Goal: Task Accomplishment & Management: Manage account settings

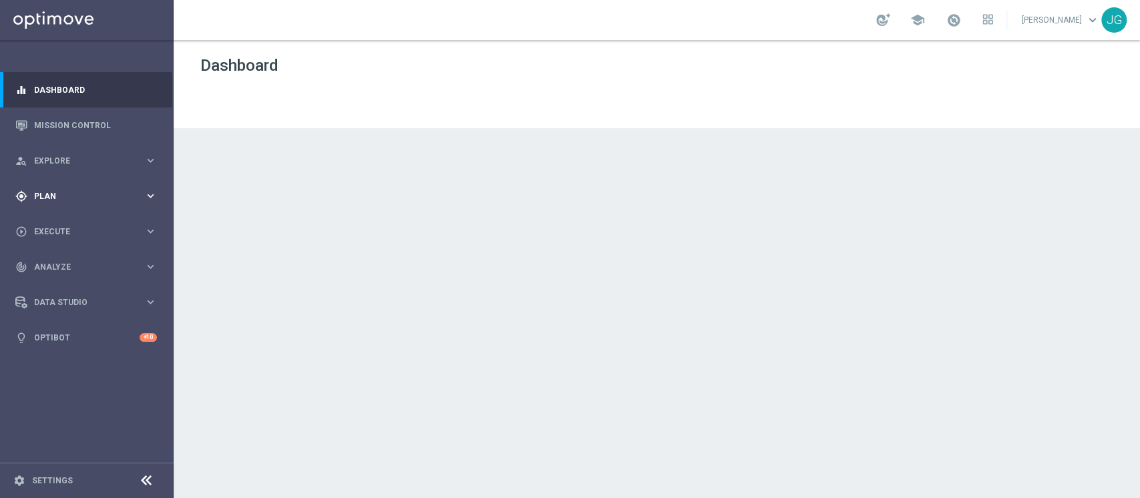
click at [57, 194] on span "Plan" at bounding box center [89, 196] width 110 height 8
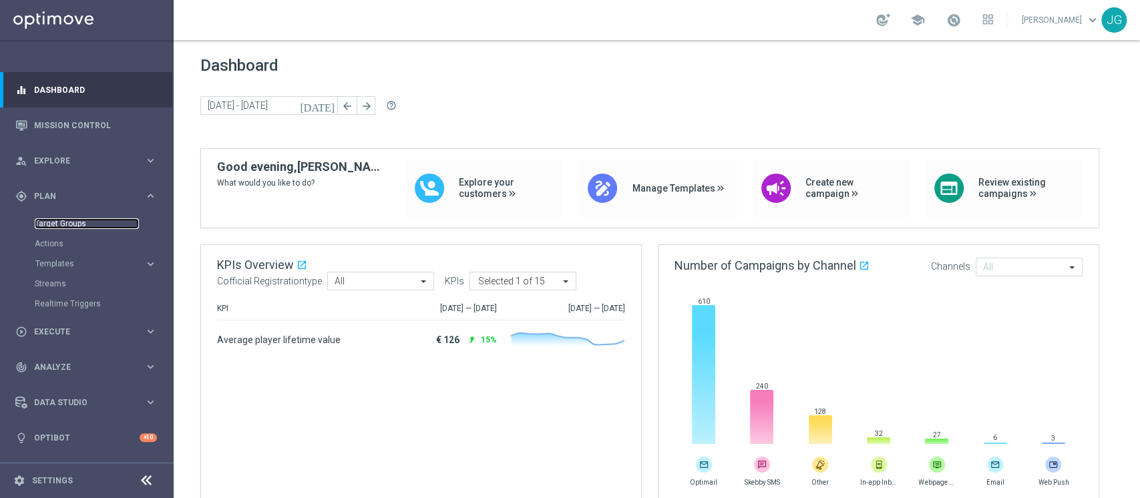
click at [53, 219] on link "Target Groups" at bounding box center [87, 223] width 104 height 11
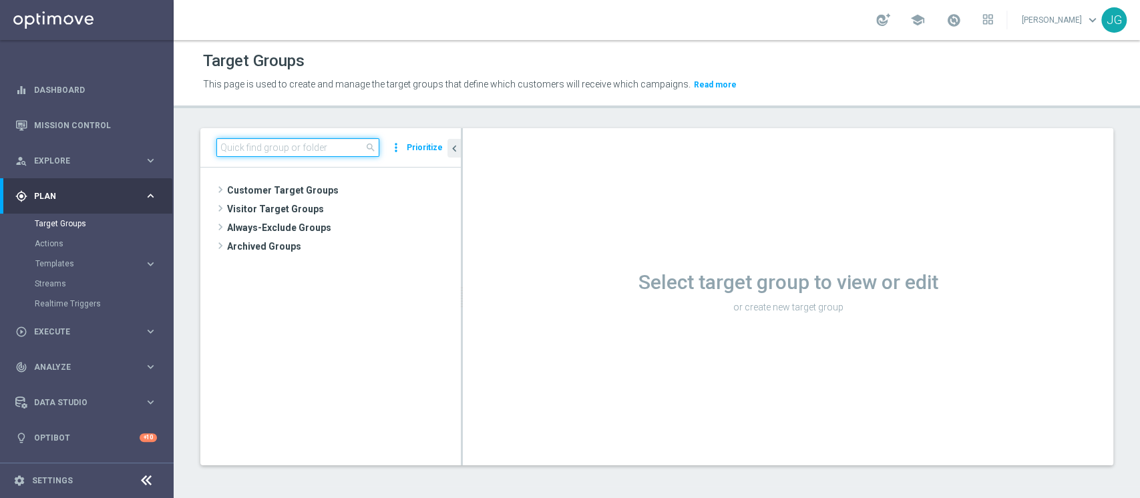
click at [334, 152] on input at bounding box center [297, 147] width 163 height 19
click at [278, 151] on input at bounding box center [297, 147] width 163 height 19
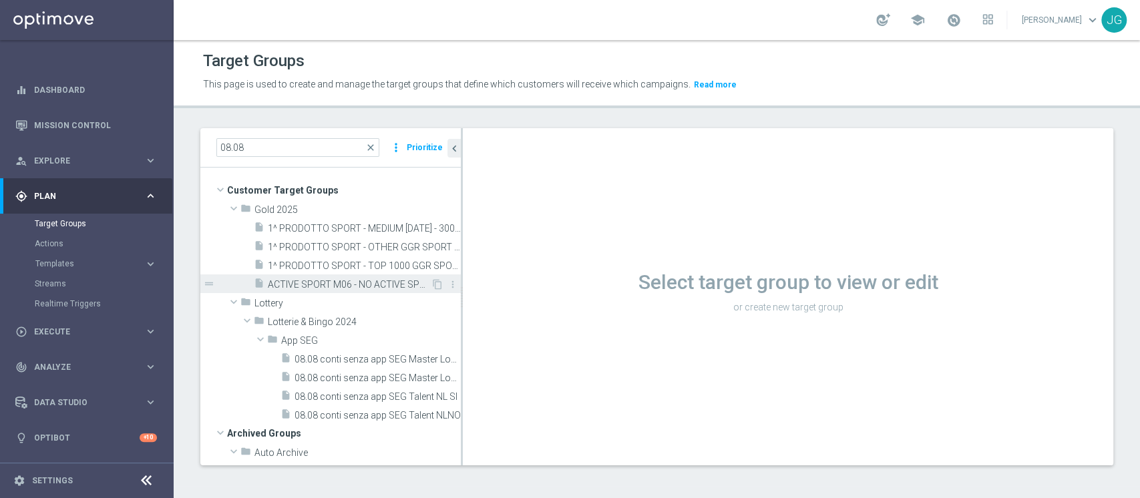
click at [337, 283] on span "ACTIVE SPORT M06 - NO ACTIVE SPORT M07 08.08" at bounding box center [349, 284] width 163 height 11
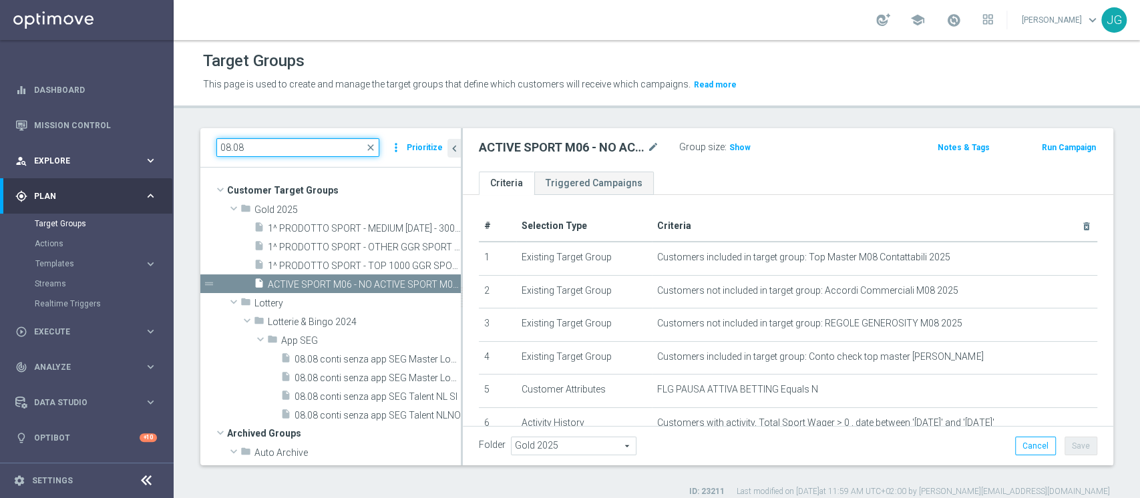
drag, startPoint x: 262, startPoint y: 145, endPoint x: 59, endPoint y: 154, distance: 203.2
click at [59, 154] on main "equalizer Dashboard Mission Control" at bounding box center [570, 249] width 1140 height 498
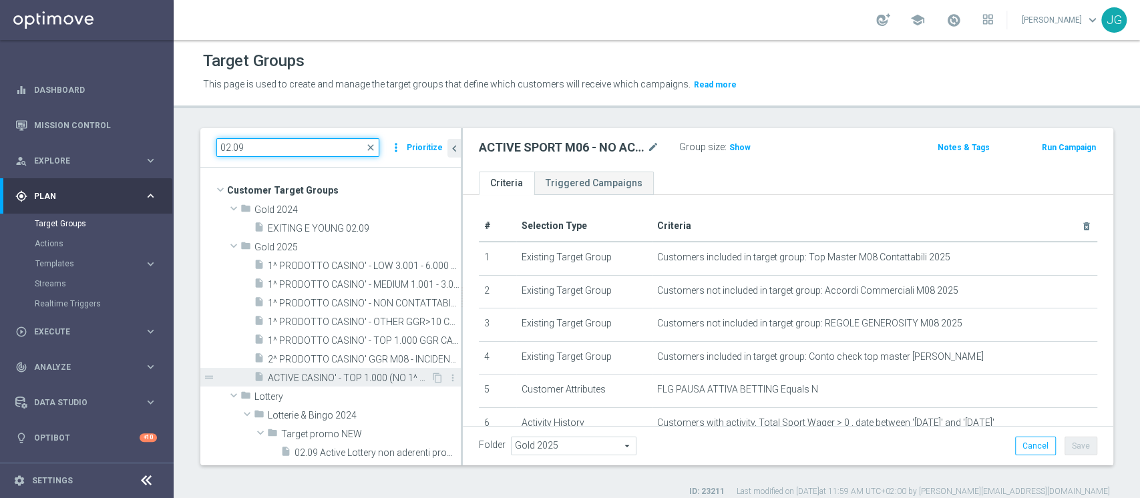
type input "02.09"
click at [349, 373] on span "ACTIVE CASINO' - TOP 1.000 (NO 1^ PRODOTTO CASINO' PER GGR M08) CONTATTABILI E …" at bounding box center [349, 378] width 163 height 11
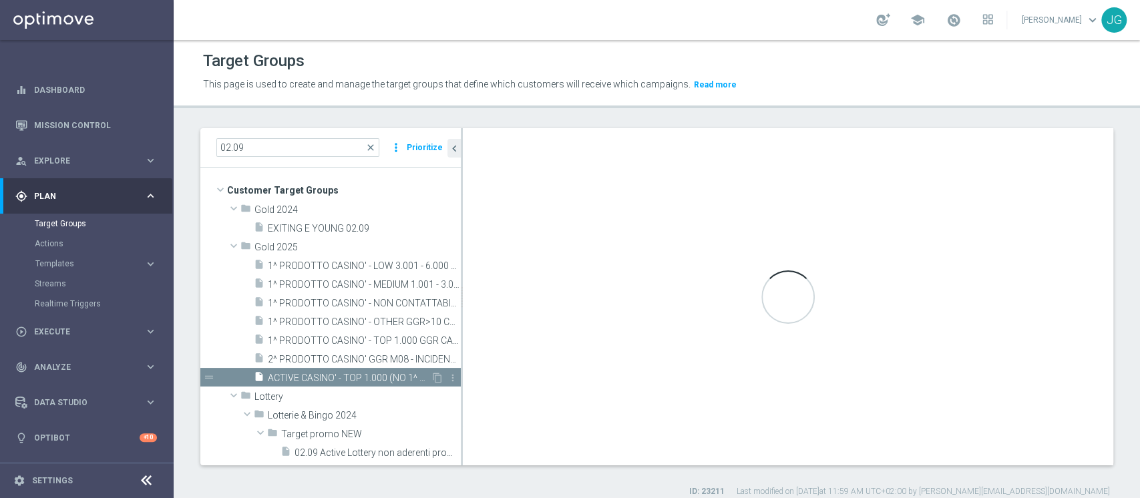
type textarea "(1 AND 2 AND 3 AND 5 and 6 and 7 and 8 and 9 and 10 and 11) or 4"
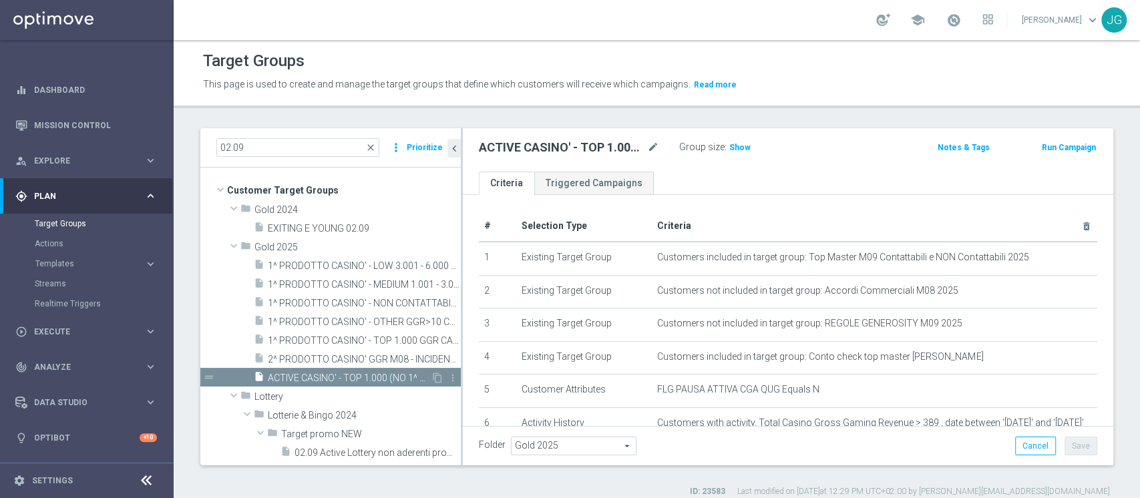
click at [355, 377] on span "ACTIVE CASINO' - TOP 1.000 (NO 1^ PRODOTTO CASINO' PER GGR M08) CONTATTABILI E …" at bounding box center [349, 378] width 163 height 11
click at [432, 377] on icon "content_copy" at bounding box center [437, 378] width 11 height 11
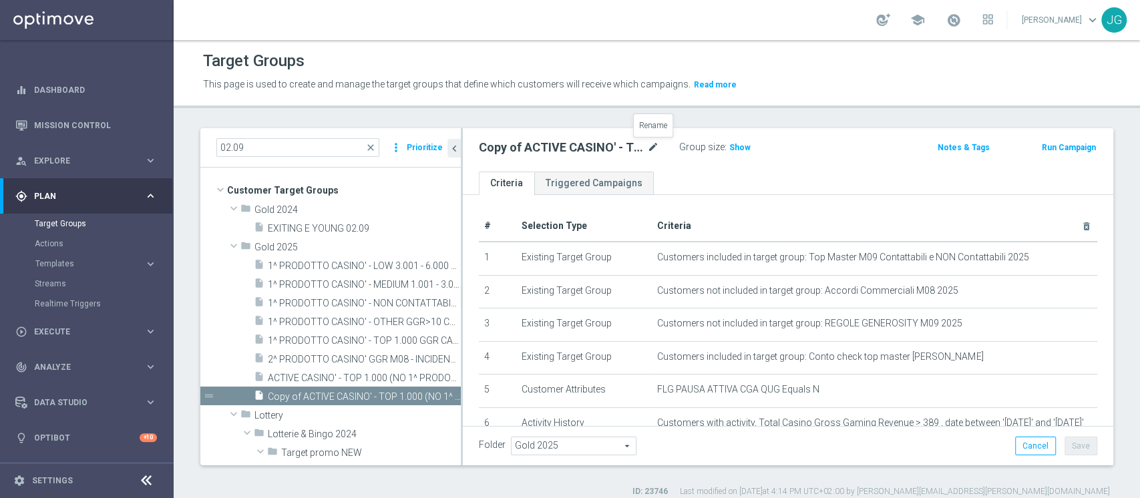
click at [653, 146] on icon "mode_edit" at bounding box center [653, 148] width 12 height 16
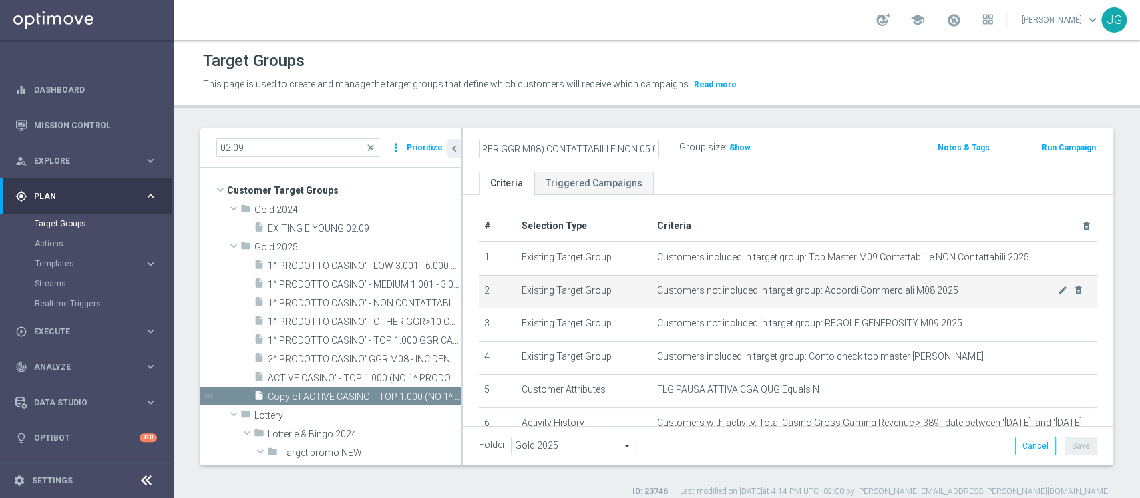
type input "ACTIVE SPORT M08 - TOP 1.000 (NO 1^ PRODOTTO SPORT PER GGR M08) CONTATTABILI E …"
click at [967, 297] on td "Customers not included in target group: Accordi Commerciali M08 2025 mode_edit …" at bounding box center [874, 291] width 445 height 33
click at [1057, 291] on icon "mode_edit" at bounding box center [1062, 290] width 11 height 11
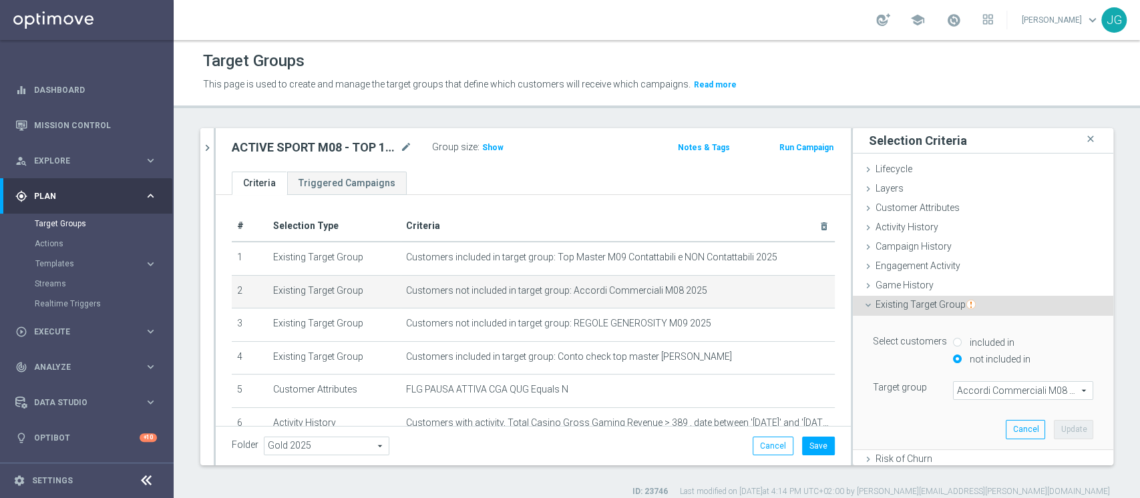
click at [969, 387] on span "Accordi Commerciali M08 2025" at bounding box center [1023, 390] width 139 height 17
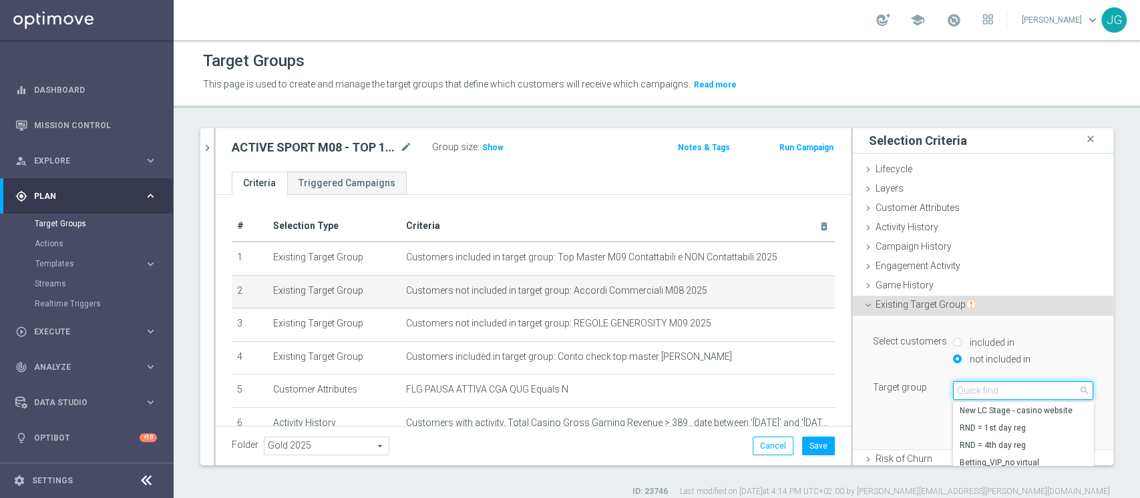
click at [969, 387] on input "search" at bounding box center [1023, 390] width 140 height 19
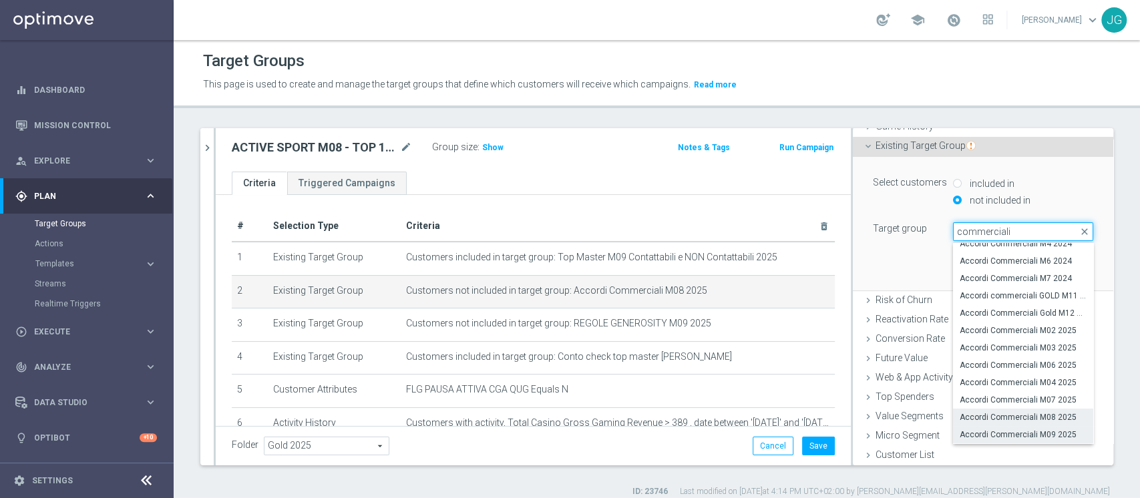
type input "commerciali"
click at [1001, 431] on span "Accordi Commerciali M09 2025" at bounding box center [1023, 434] width 127 height 11
type input "Accordi Commerciali M09 2025"
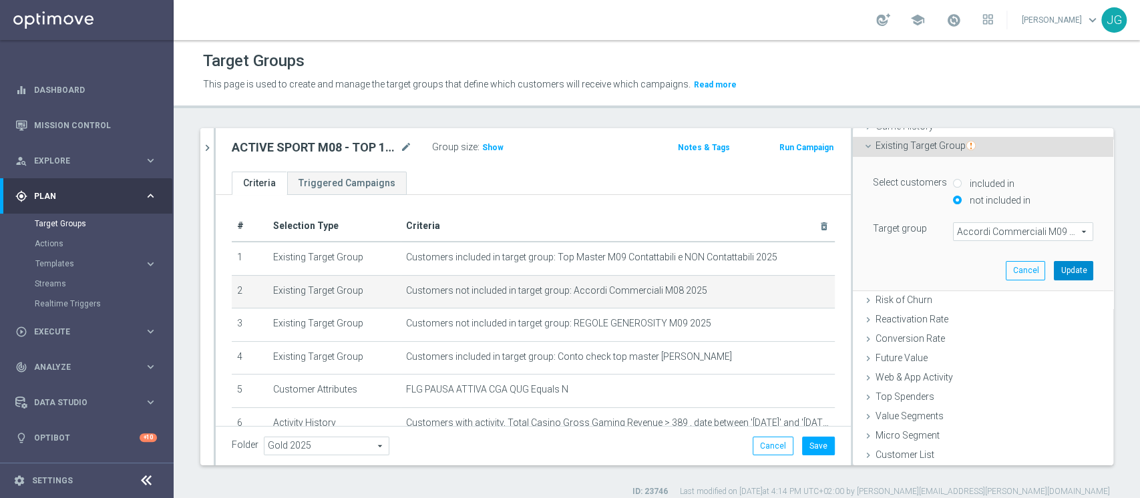
click at [1054, 273] on button "Update" at bounding box center [1073, 270] width 39 height 19
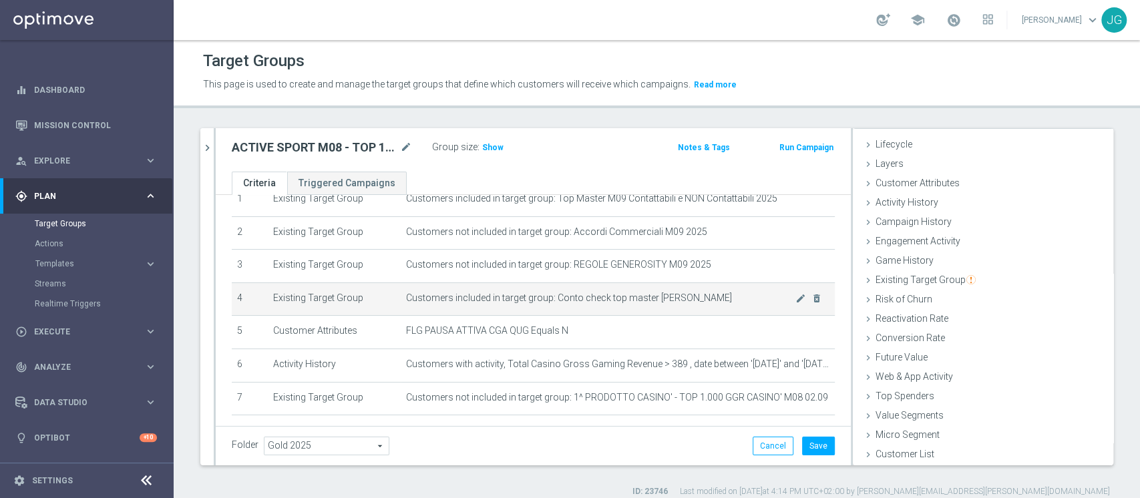
scroll to position [172, 0]
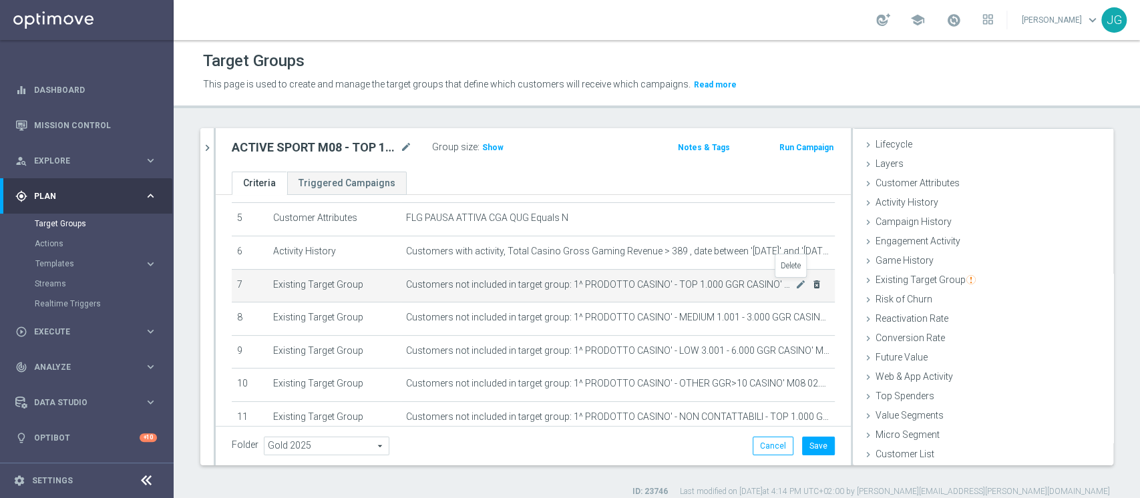
click at [811, 285] on icon "delete_forever" at bounding box center [816, 284] width 11 height 11
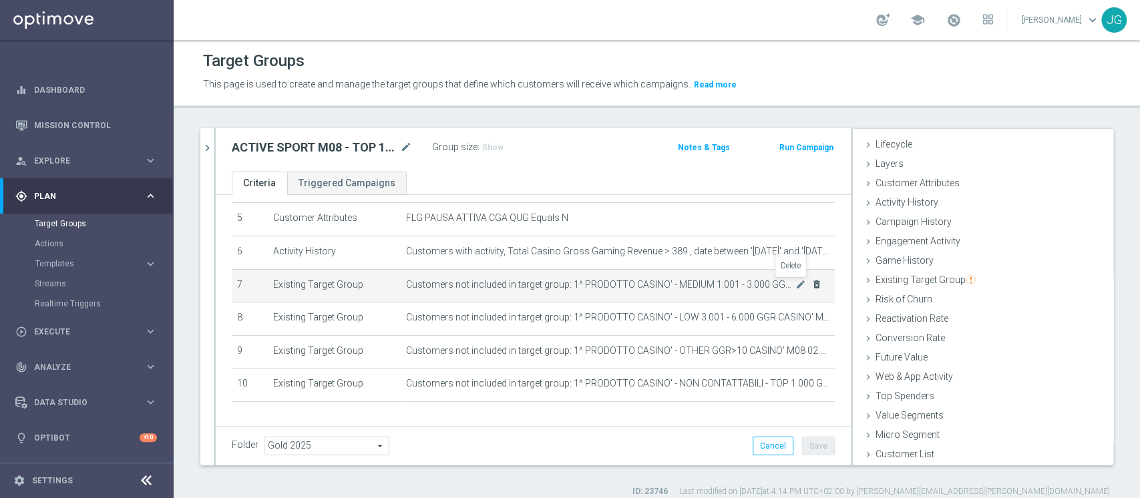
click at [811, 285] on icon "delete_forever" at bounding box center [816, 284] width 11 height 11
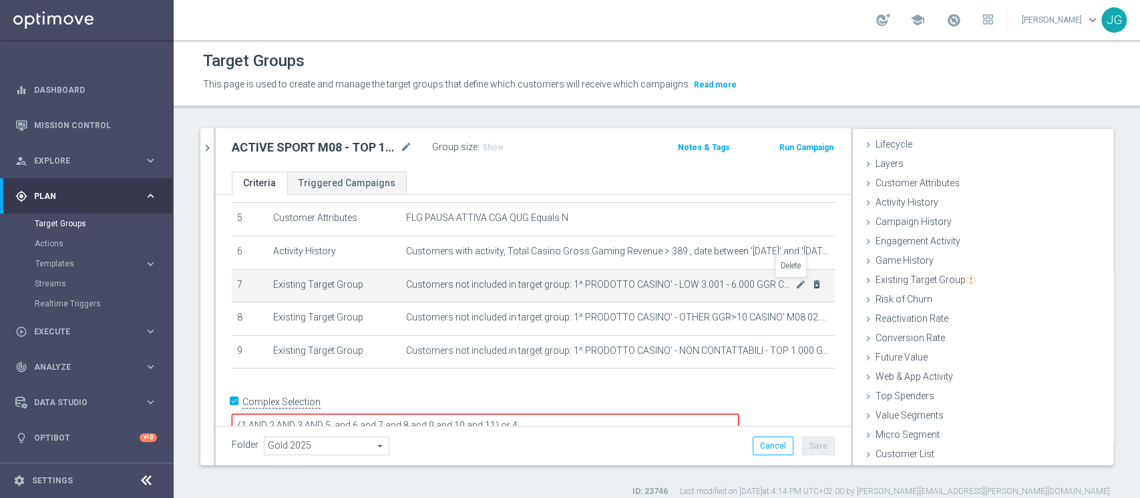
click at [811, 285] on icon "delete_forever" at bounding box center [816, 284] width 11 height 11
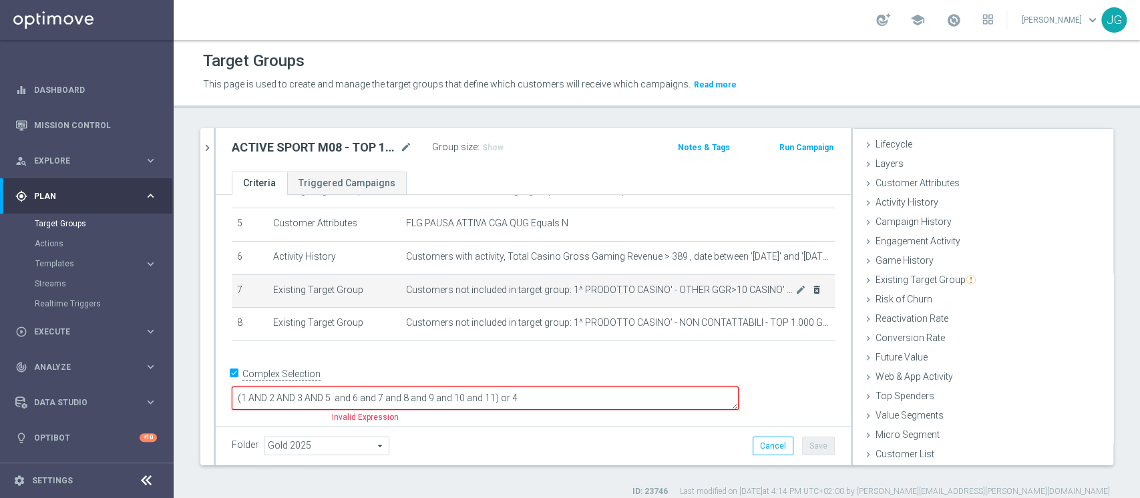
scroll to position [147, 0]
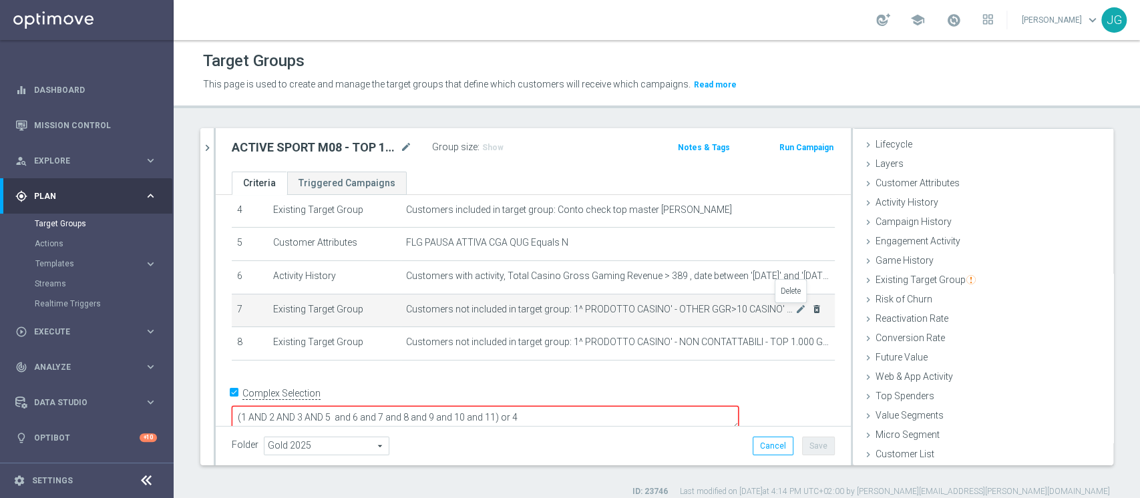
click at [811, 314] on icon "delete_forever" at bounding box center [816, 309] width 11 height 11
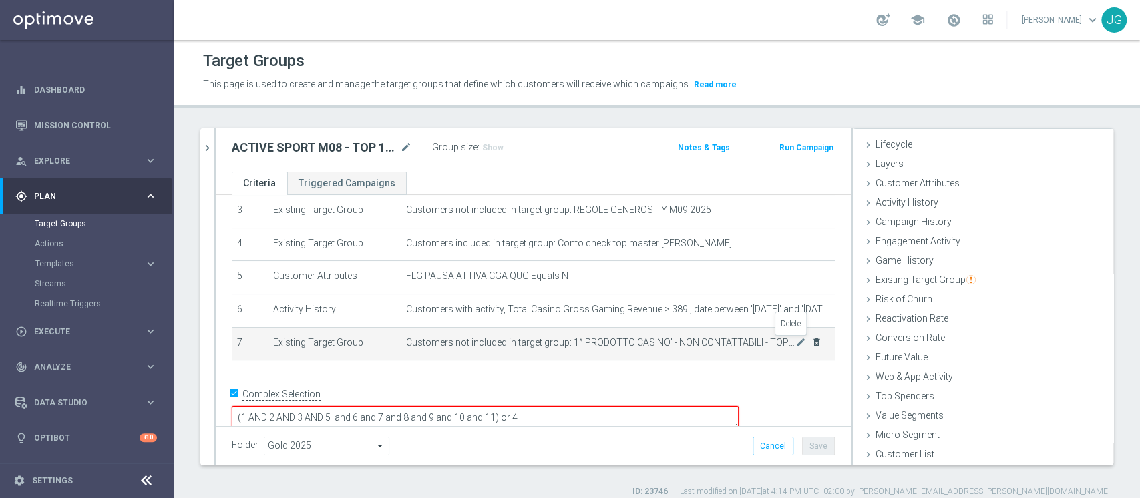
click at [811, 342] on icon "delete_forever" at bounding box center [816, 342] width 11 height 11
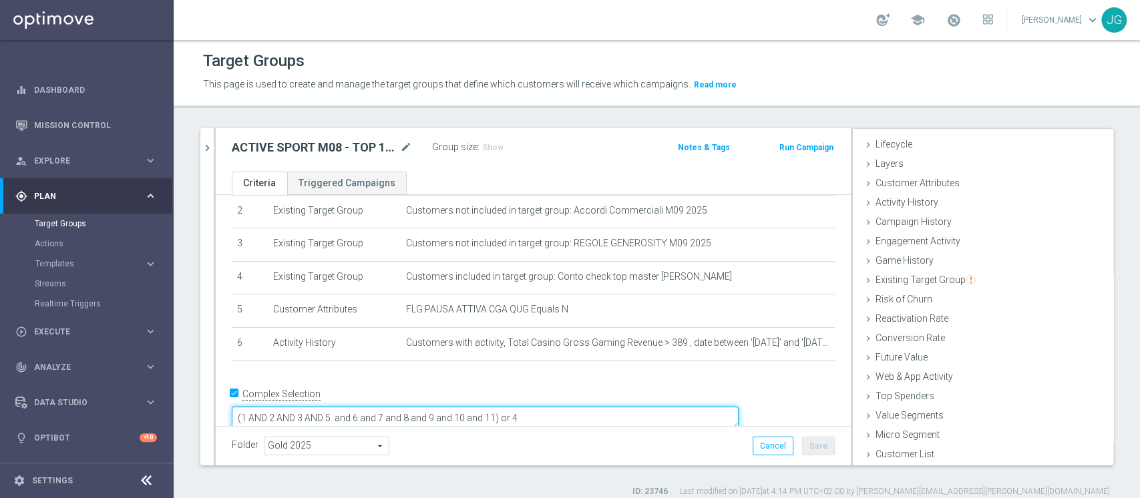
click at [587, 407] on textarea "(1 AND 2 AND 3 AND 5 and 6 and 7 and 8 and 9 and 10 and 11) or 4" at bounding box center [485, 418] width 507 height 23
click at [546, 407] on textarea "(1 AND 2 AND 3 AND 5 and 6 and 7) or 4" at bounding box center [485, 418] width 507 height 23
click at [481, 407] on textarea "(1 AND 2 AND 3 AND 5 and 6 and 7) or 4" at bounding box center [485, 418] width 507 height 23
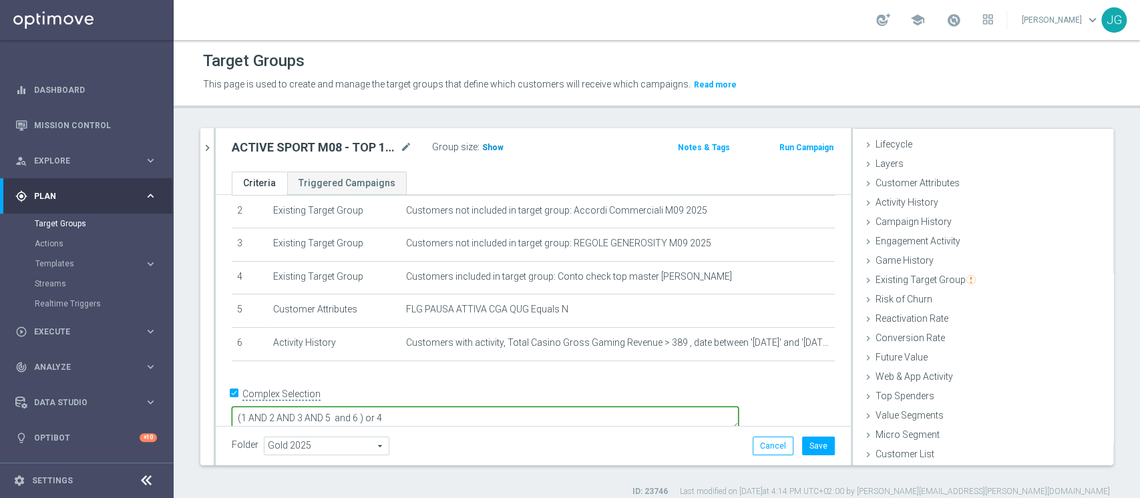
type textarea "(1 AND 2 AND 3 AND 5 and 6 ) or 4"
click at [494, 144] on span "Show" at bounding box center [492, 147] width 21 height 9
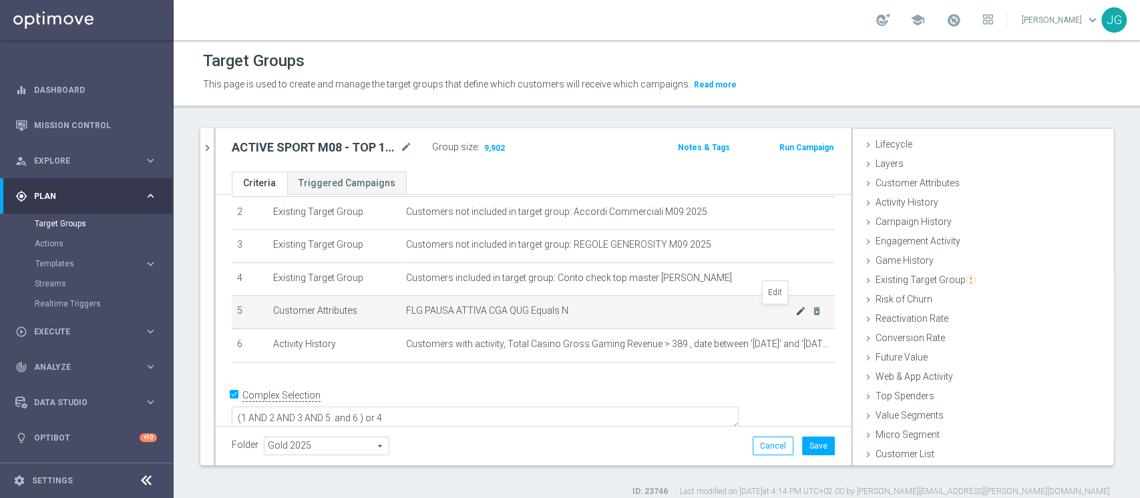
click at [795, 315] on icon "mode_edit" at bounding box center [800, 311] width 11 height 11
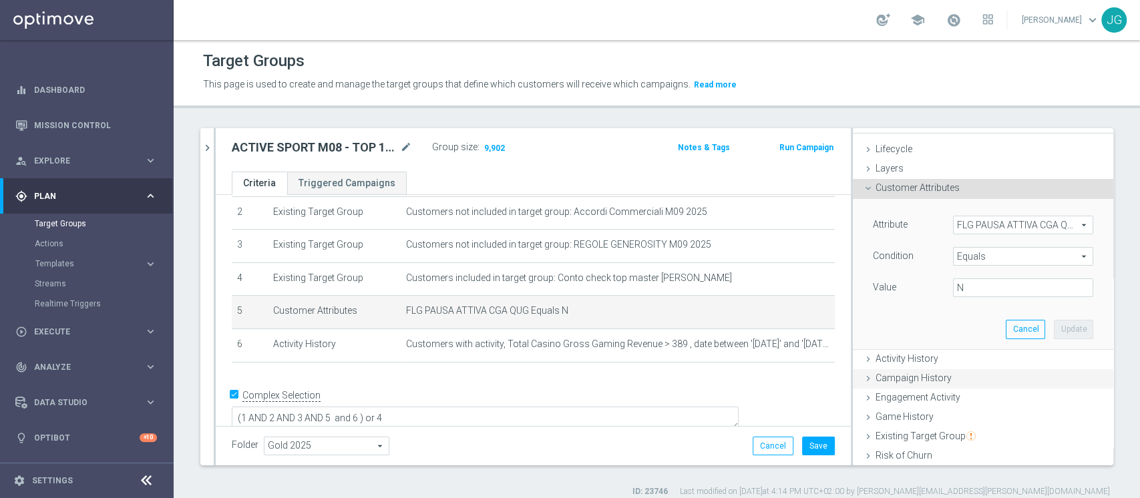
scroll to position [17, 0]
click at [967, 224] on span "FLG PAUSA ATTIVA CGA QUG" at bounding box center [1023, 228] width 139 height 17
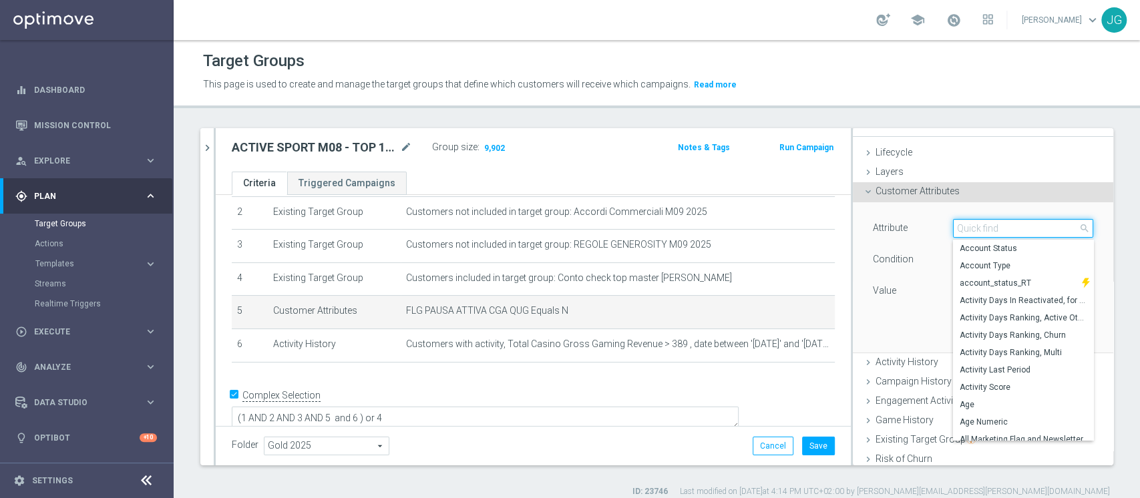
click at [967, 224] on input "search" at bounding box center [1023, 228] width 140 height 19
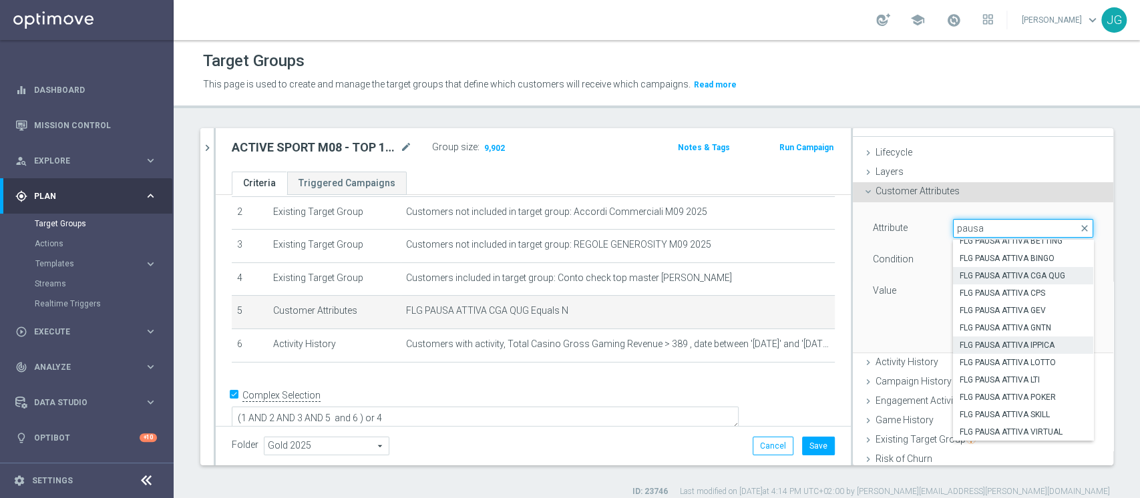
scroll to position [0, 0]
type input "pausa"
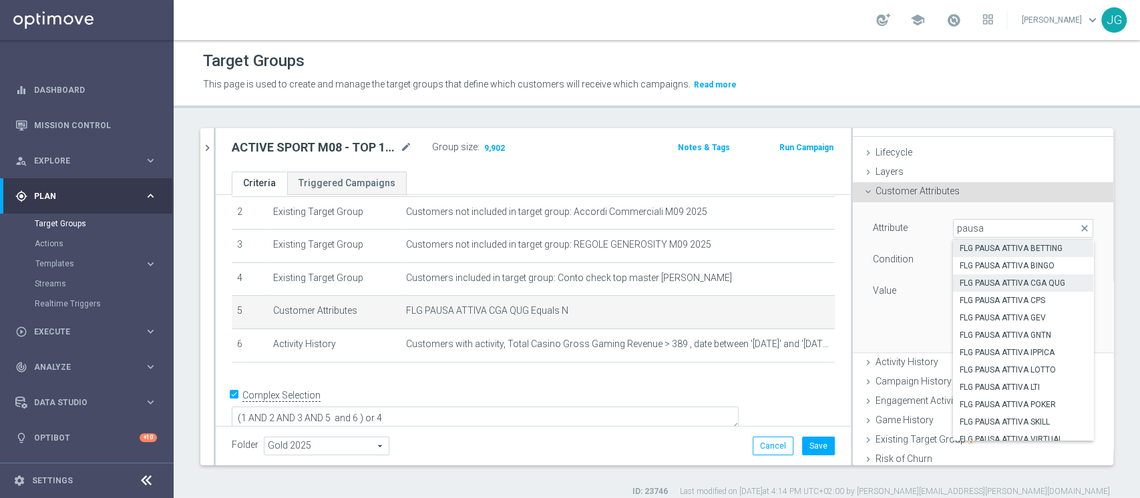
click at [1010, 249] on span "FLG PAUSA ATTIVA BETTING" at bounding box center [1023, 248] width 127 height 11
type input "FLG PAUSA ATTIVA BETTING"
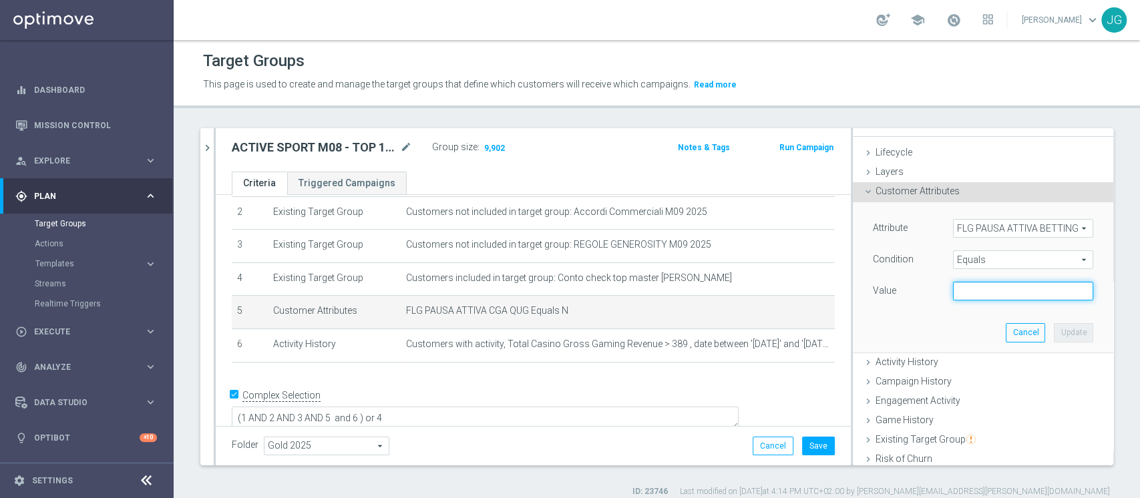
click at [991, 297] on input "text" at bounding box center [1023, 291] width 140 height 19
type input "N"
click at [1054, 334] on button "Update" at bounding box center [1073, 332] width 39 height 19
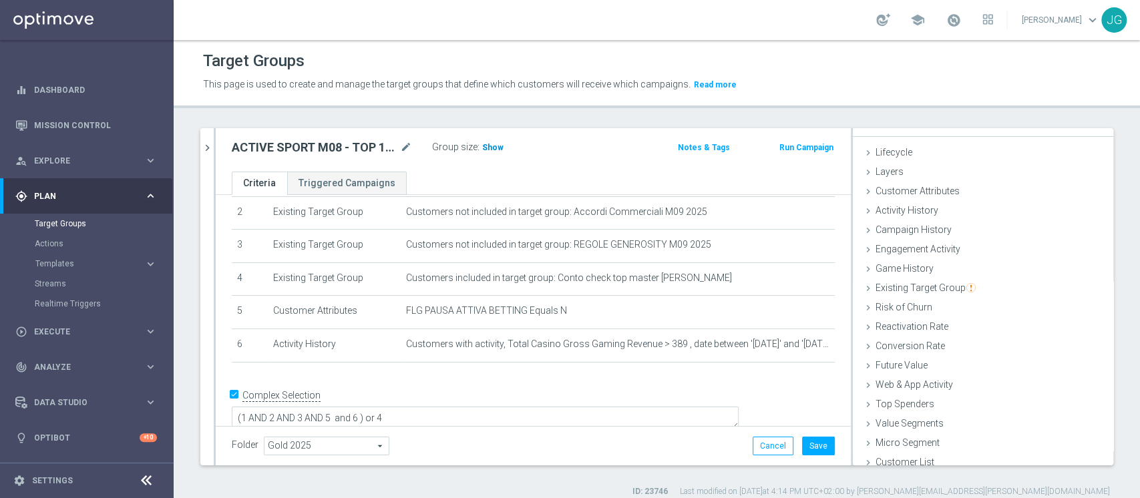
click at [492, 144] on span "Show" at bounding box center [492, 147] width 21 height 9
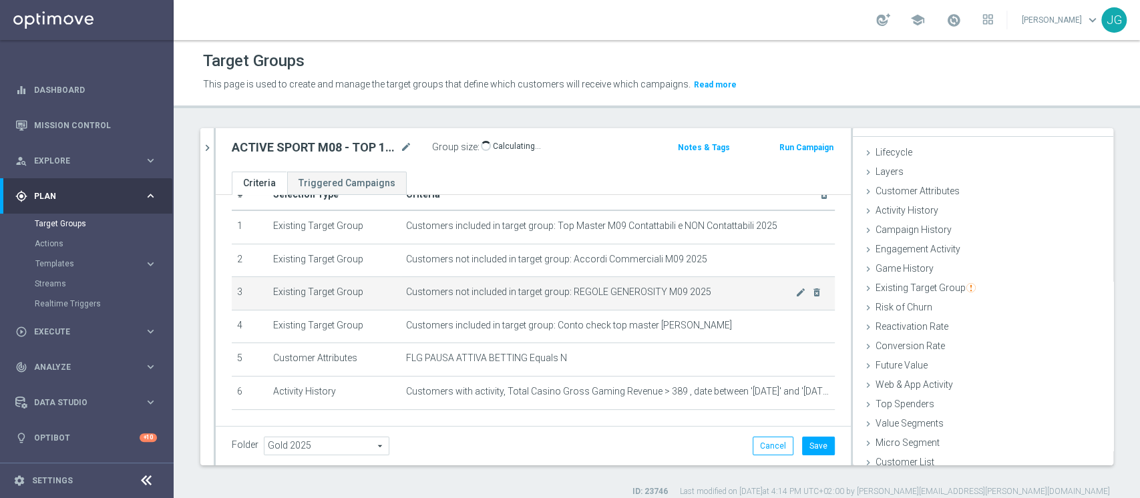
scroll to position [33, 0]
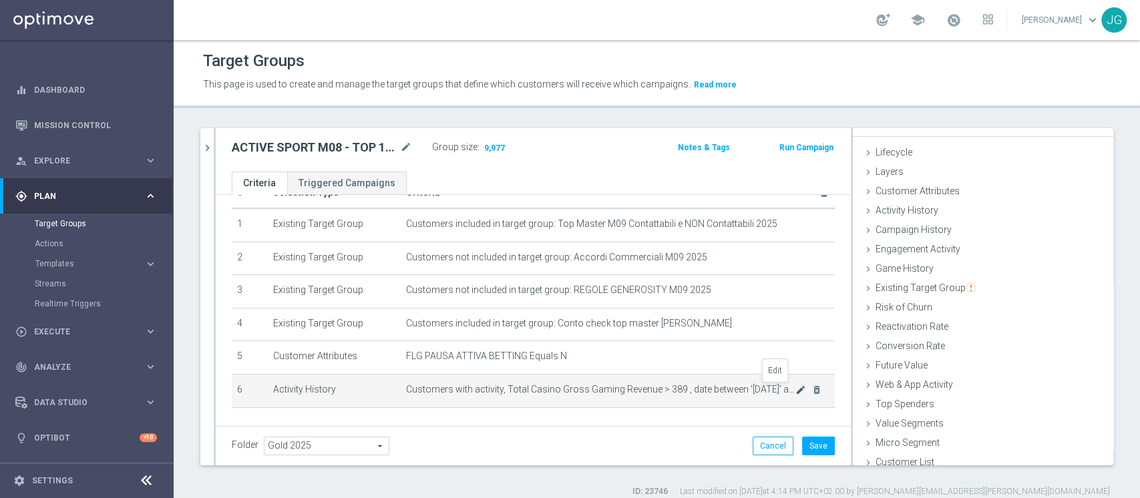
click at [795, 391] on icon "mode_edit" at bounding box center [800, 390] width 11 height 11
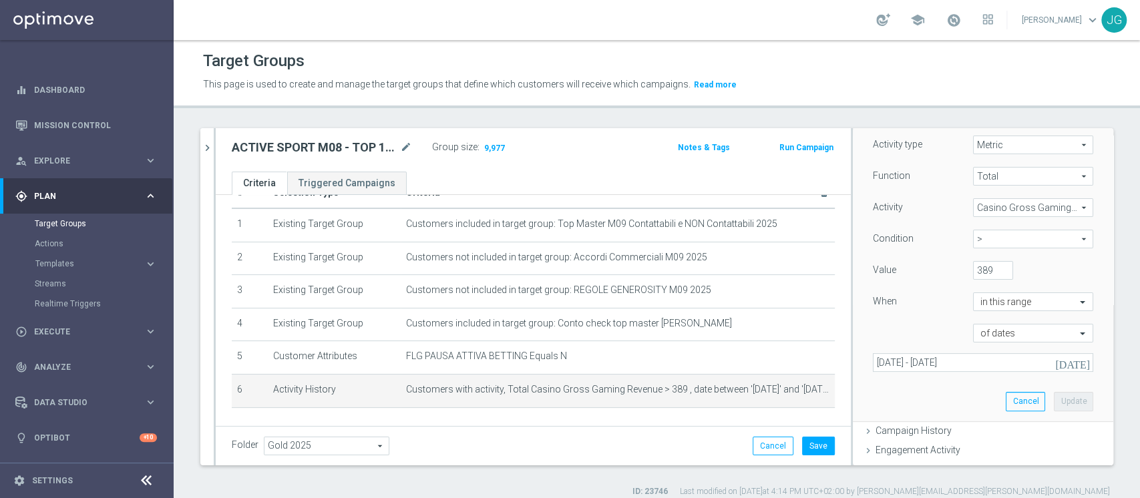
scroll to position [164, 0]
click at [1076, 303] on span at bounding box center [1084, 301] width 17 height 12
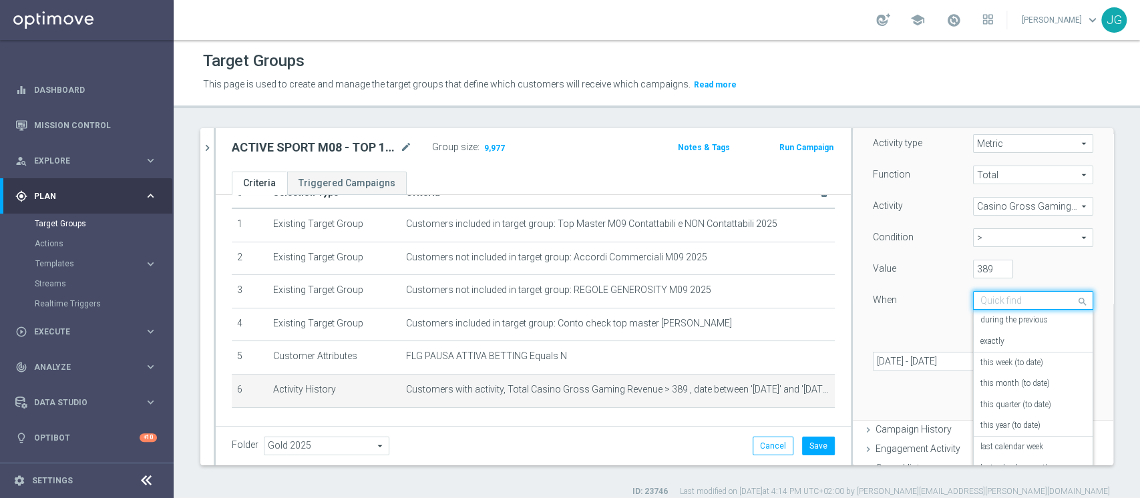
scroll to position [96, 0]
click at [1002, 370] on label "last calendar month" at bounding box center [1014, 372] width 69 height 11
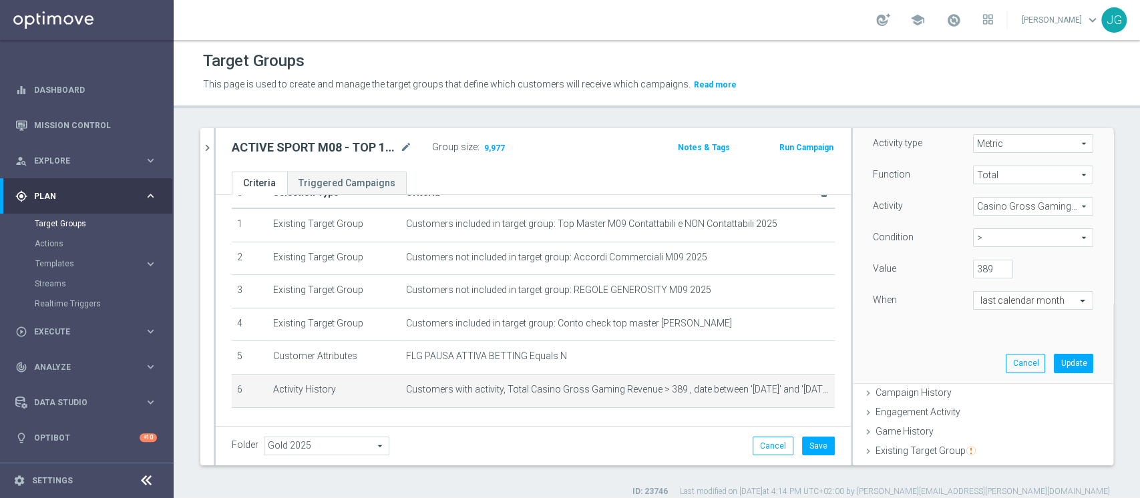
click at [990, 208] on span "Casino Gross Gaming Revenue" at bounding box center [1033, 206] width 119 height 17
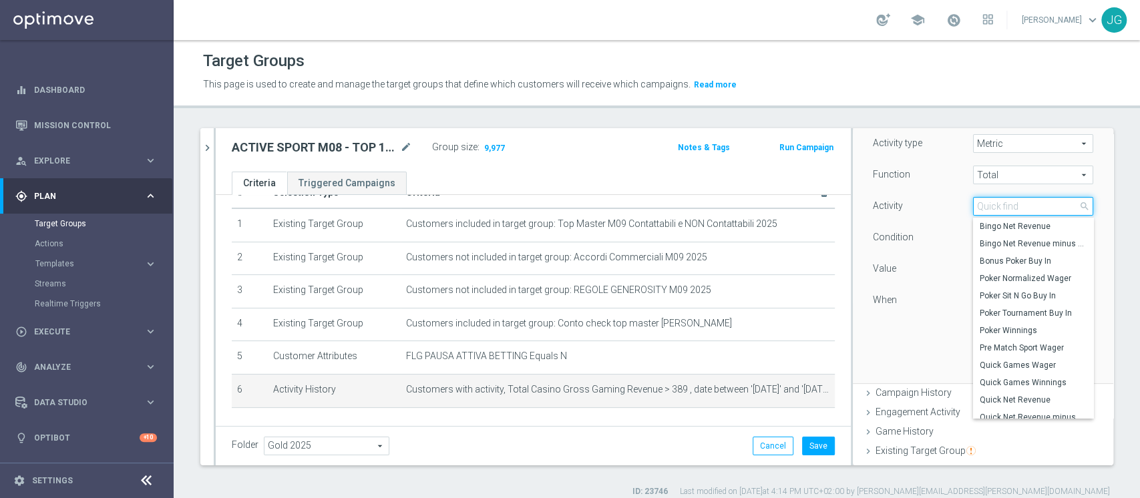
click at [990, 208] on input "search" at bounding box center [1033, 206] width 120 height 19
type input "sport"
click at [1000, 347] on span "Sport Wager" at bounding box center [1033, 348] width 107 height 11
type input "Sport Wager"
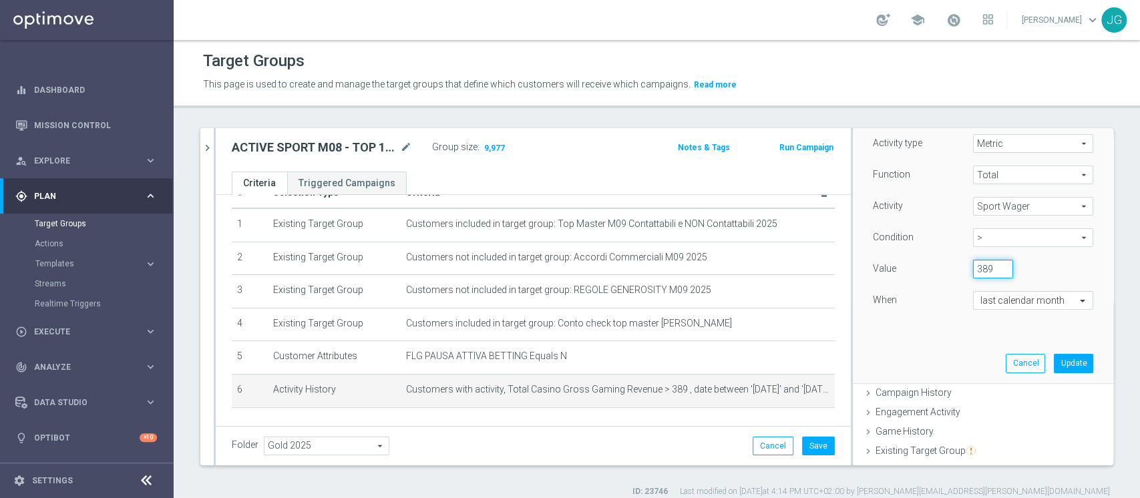
click at [974, 269] on input "389" at bounding box center [993, 269] width 40 height 19
type input "3"
type input "1000"
click at [1056, 361] on button "Update" at bounding box center [1073, 363] width 39 height 19
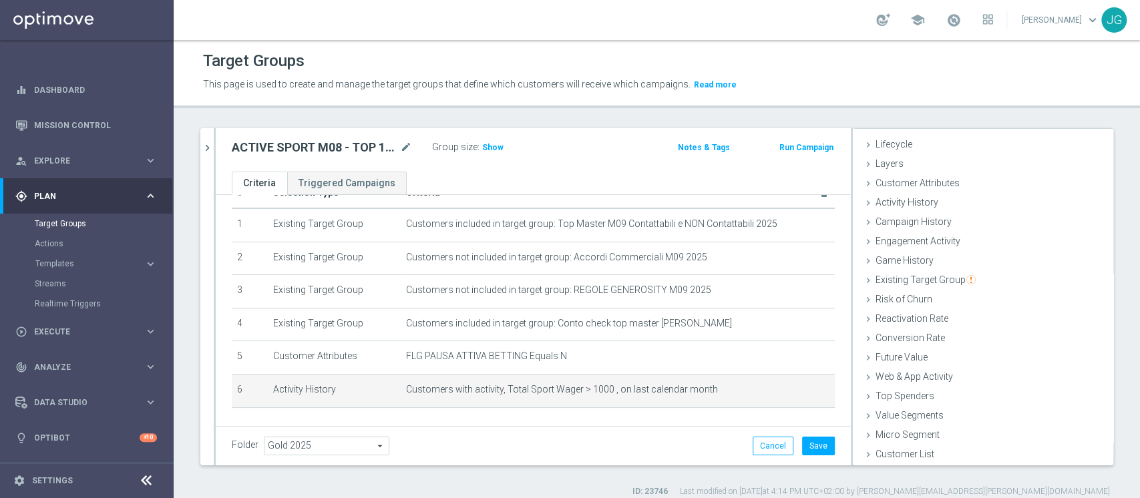
scroll to position [25, 0]
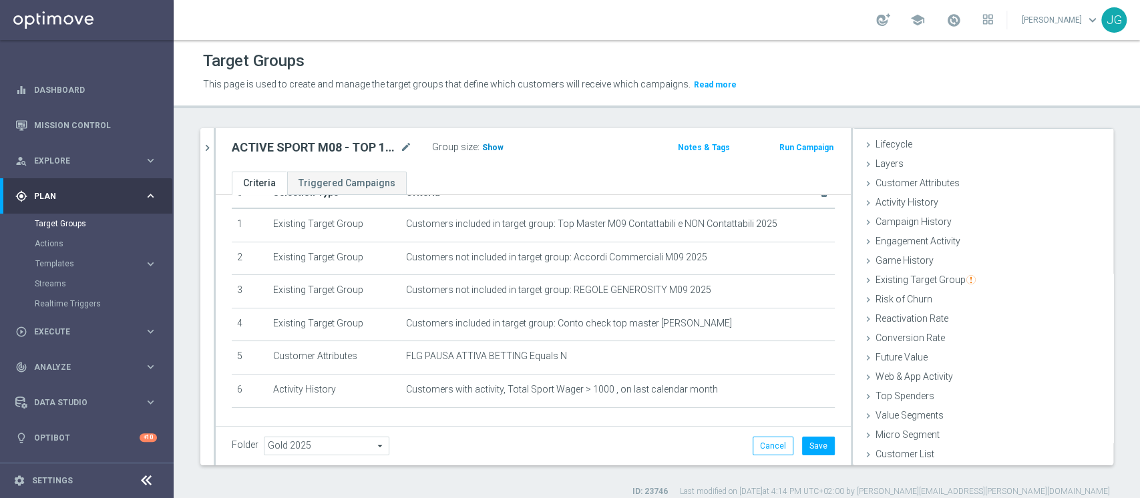
click at [492, 150] on span "Show" at bounding box center [492, 147] width 21 height 9
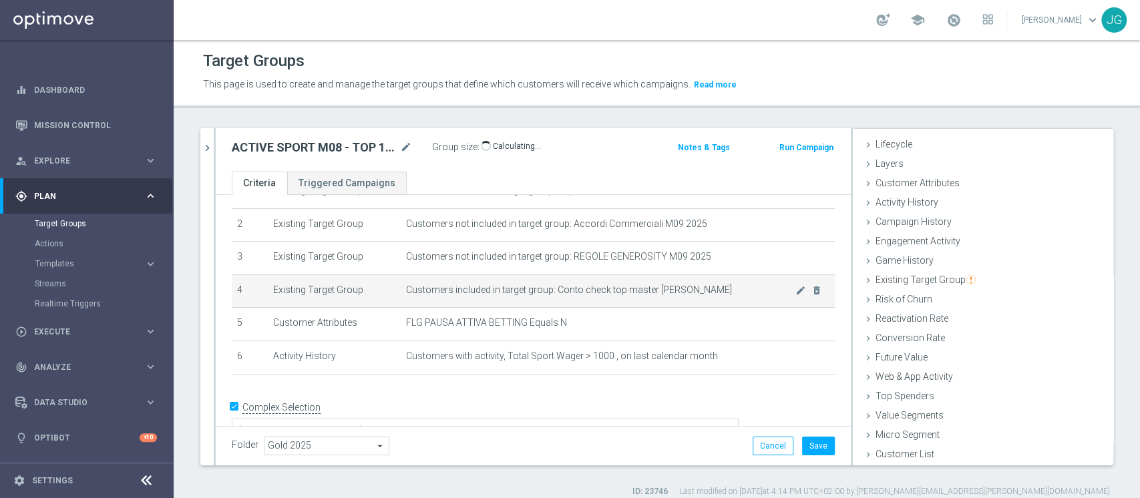
scroll to position [79, 0]
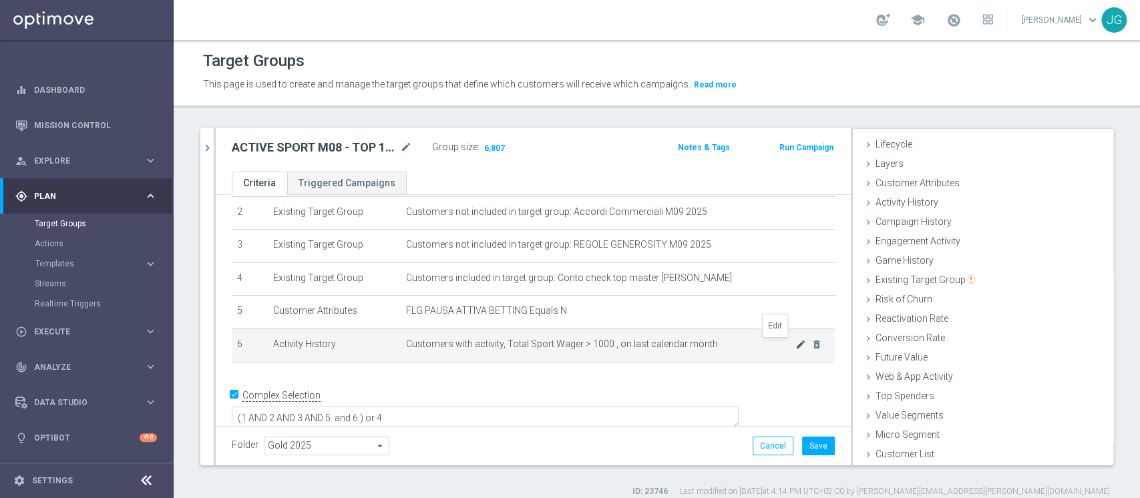
click at [795, 347] on icon "mode_edit" at bounding box center [800, 344] width 11 height 11
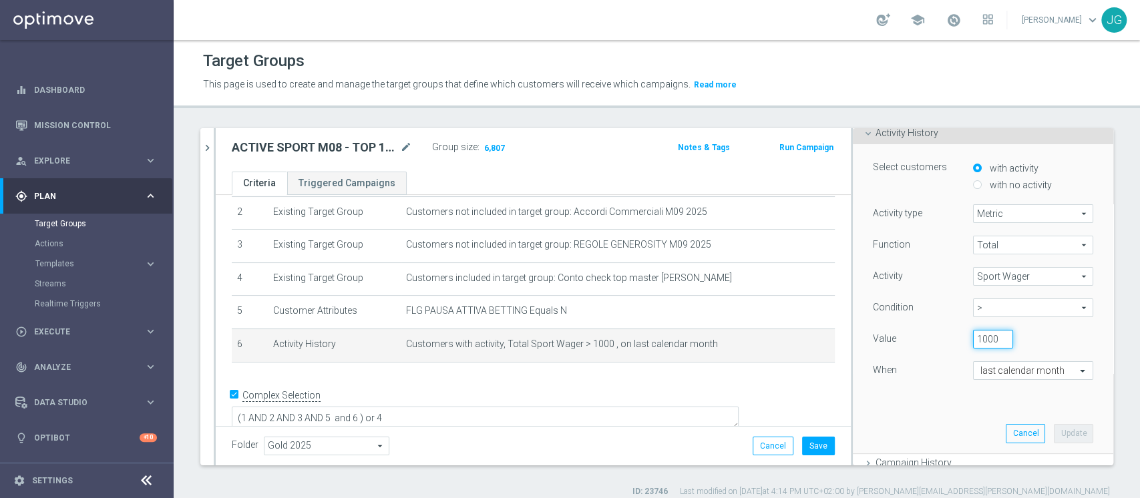
click at [973, 341] on input "1000" at bounding box center [993, 339] width 40 height 19
type input "1"
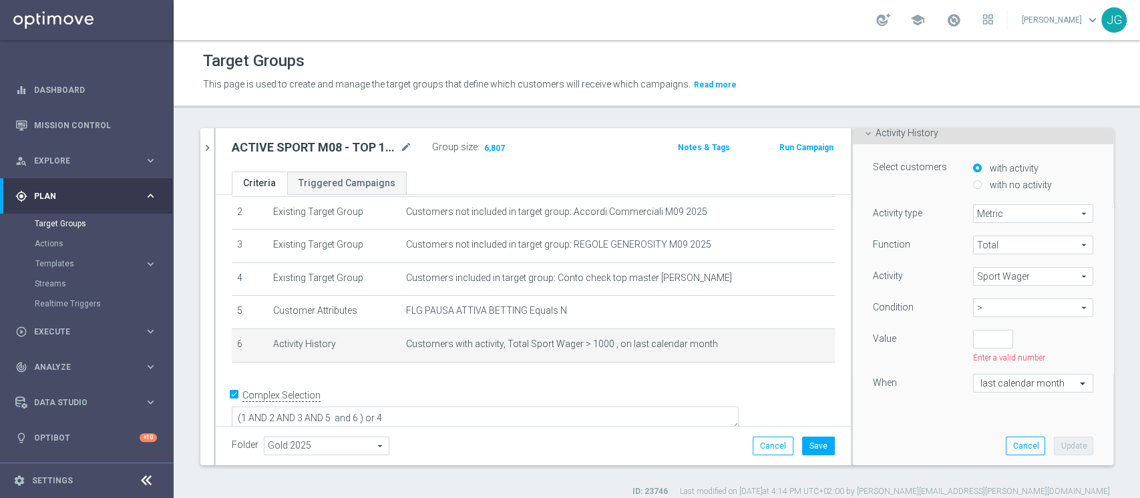
click at [1037, 276] on span "Sport Wager" at bounding box center [1033, 276] width 119 height 17
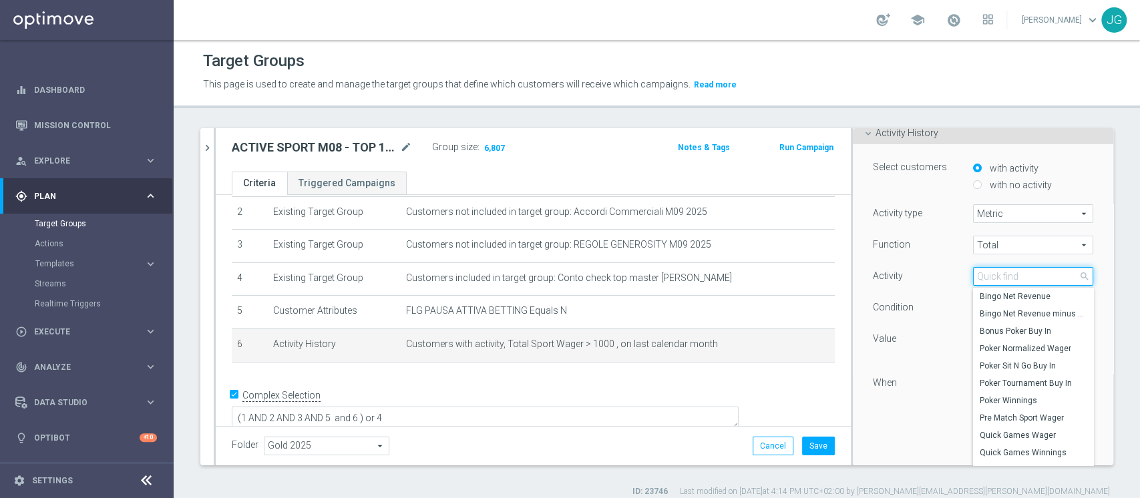
click at [1015, 279] on input "search" at bounding box center [1033, 276] width 120 height 19
type input "sport"
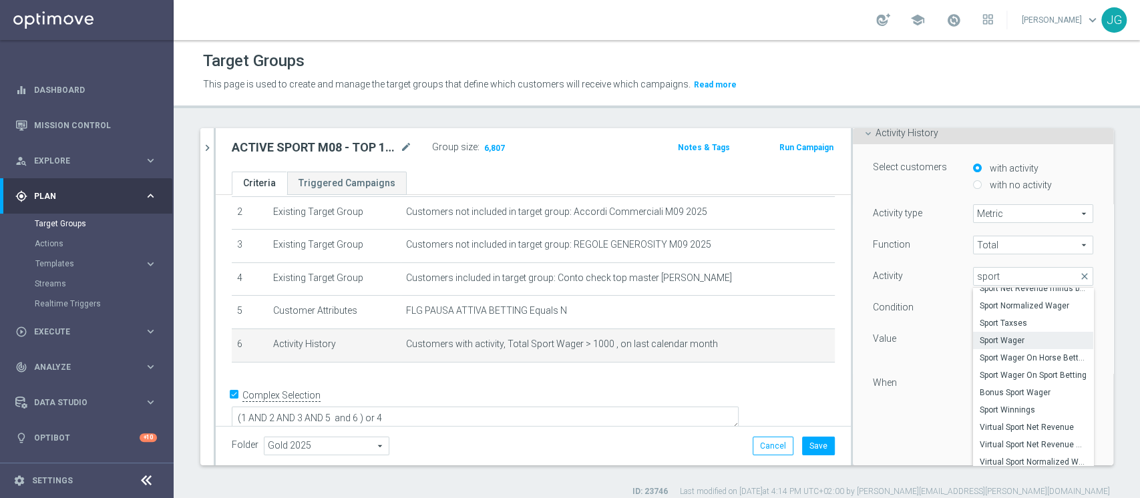
click at [997, 339] on span "Sport Wager" at bounding box center [1033, 340] width 107 height 11
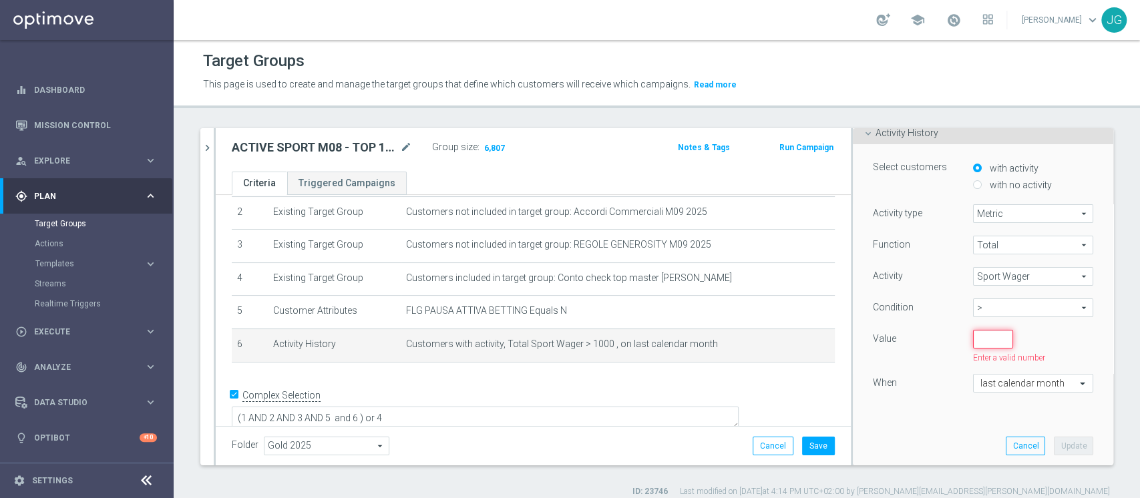
click at [976, 345] on input "number" at bounding box center [993, 339] width 40 height 19
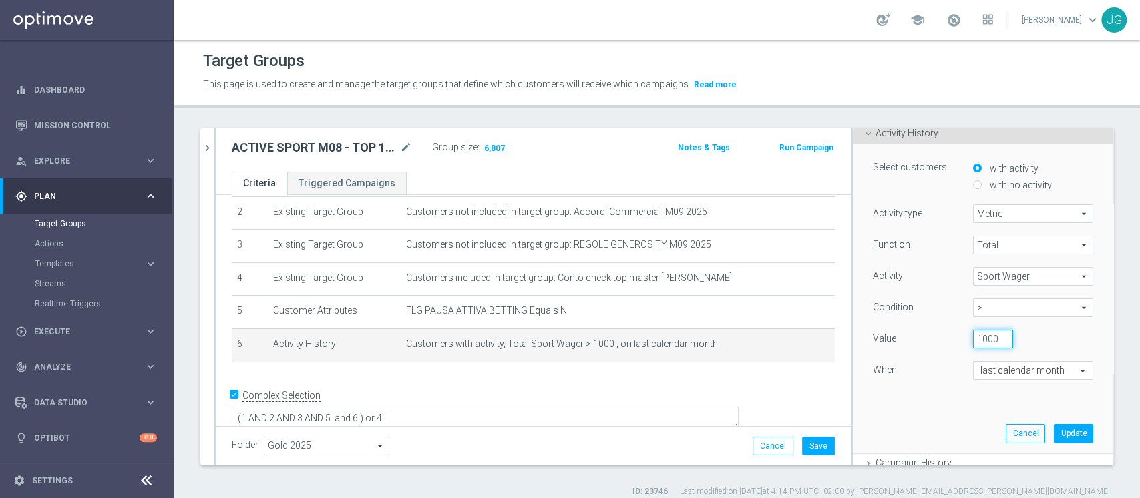
scroll to position [0, 1]
type input "1000"
click at [1054, 437] on button "Update" at bounding box center [1073, 433] width 39 height 19
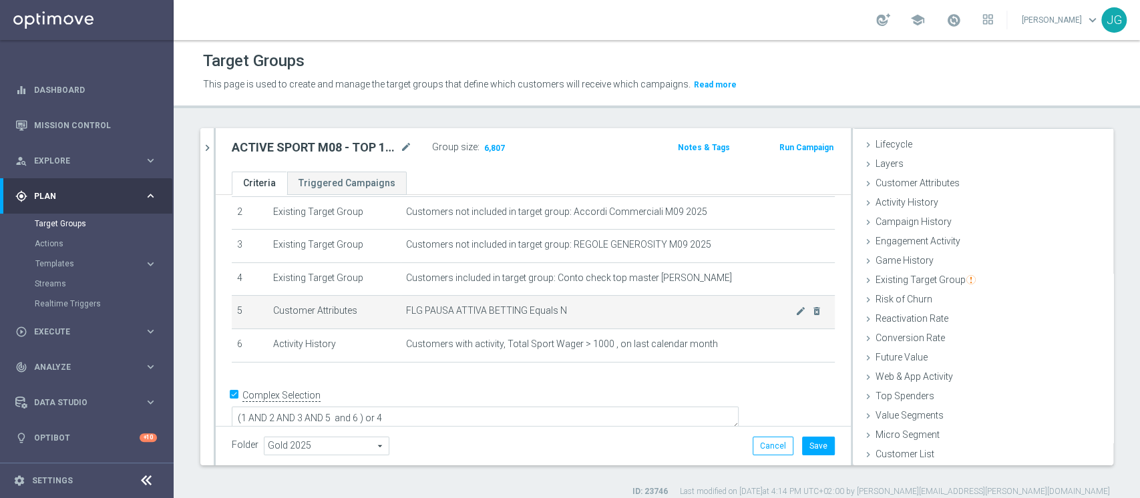
scroll to position [11, 0]
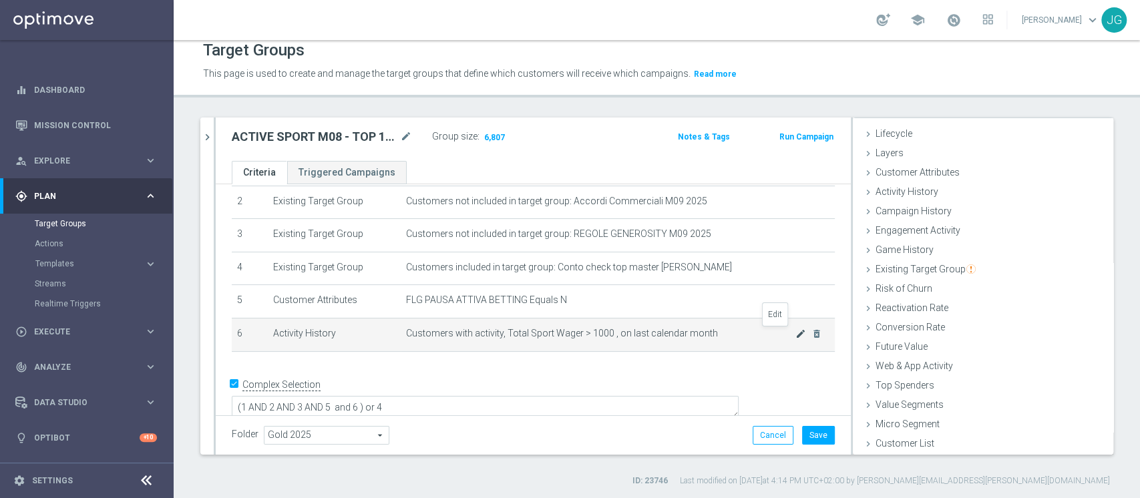
click at [795, 333] on icon "mode_edit" at bounding box center [800, 334] width 11 height 11
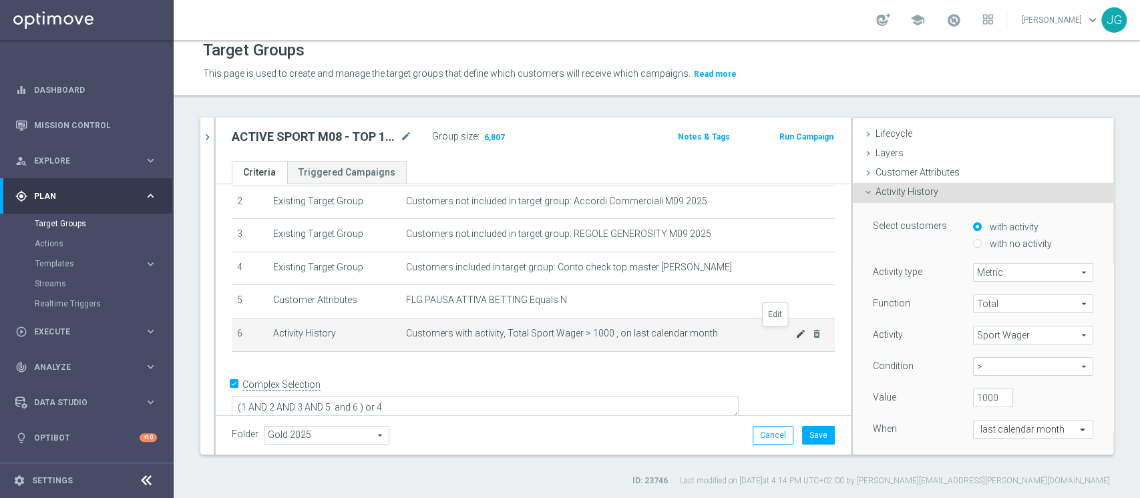
scroll to position [94, 0]
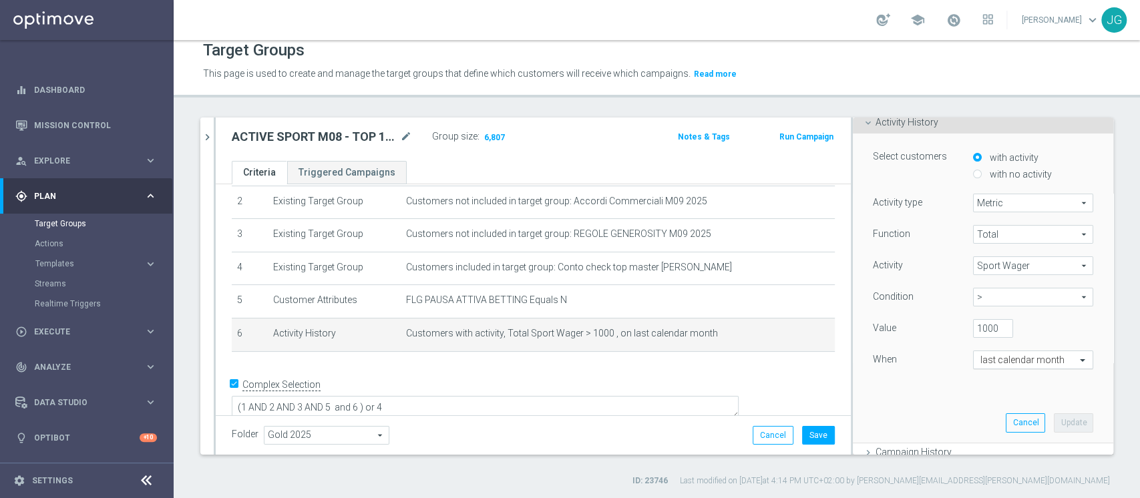
click at [1048, 365] on div "last calendar month" at bounding box center [1033, 360] width 120 height 19
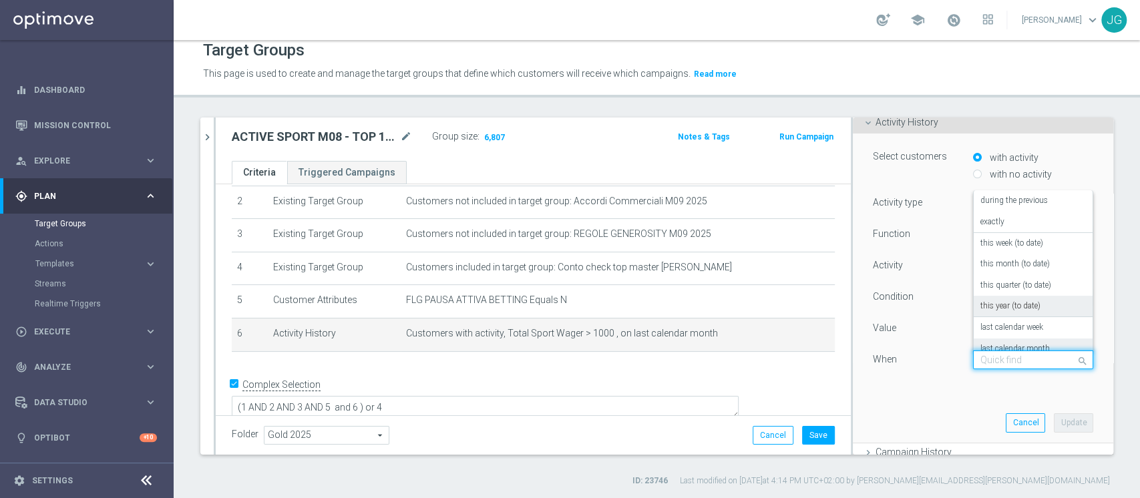
scroll to position [96, 0]
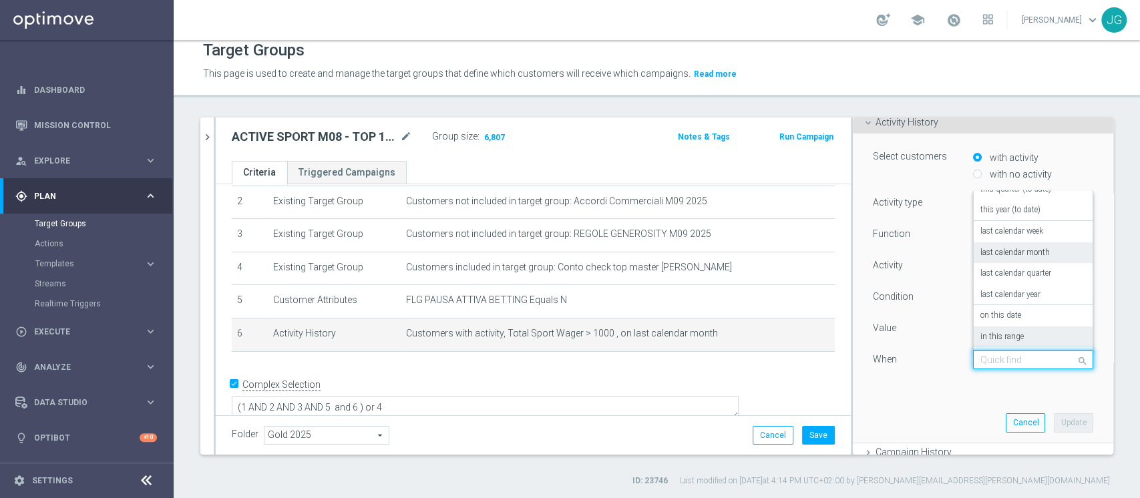
click at [994, 334] on label "in this range" at bounding box center [1001, 337] width 43 height 11
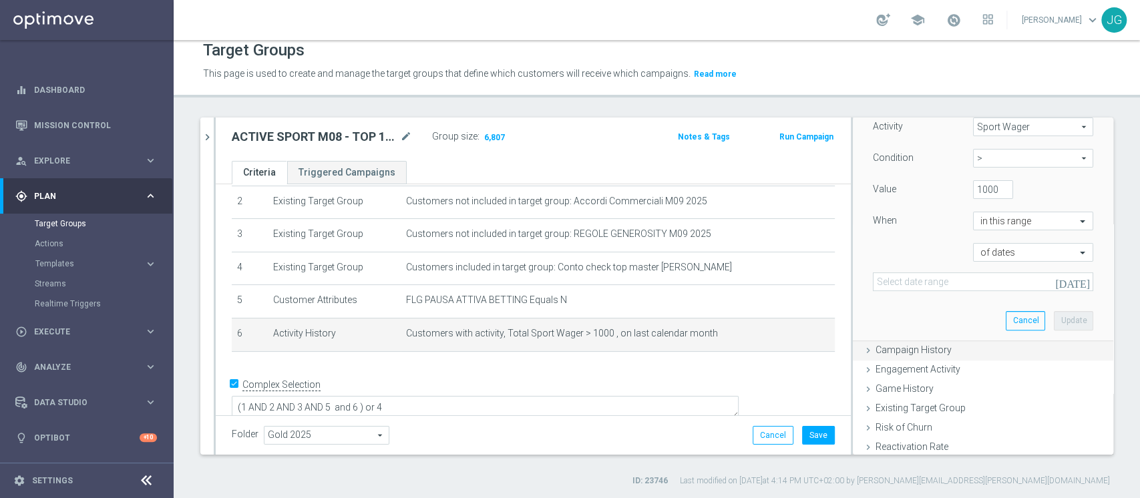
scroll to position [236, 0]
click at [1057, 279] on icon "[DATE]" at bounding box center [1073, 278] width 36 height 12
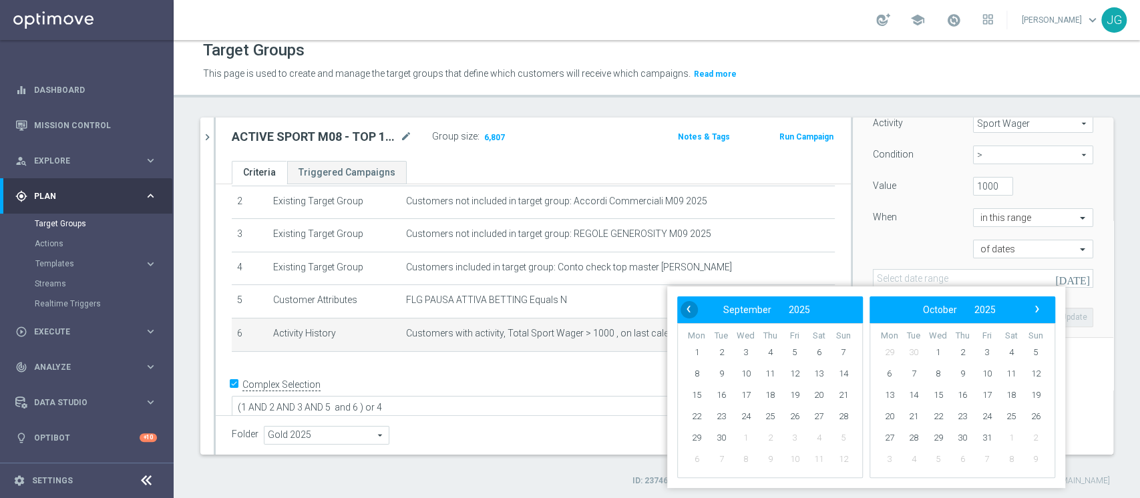
click at [680, 311] on span "‹" at bounding box center [688, 309] width 17 height 17
click at [795, 351] on span "1" at bounding box center [794, 352] width 21 height 21
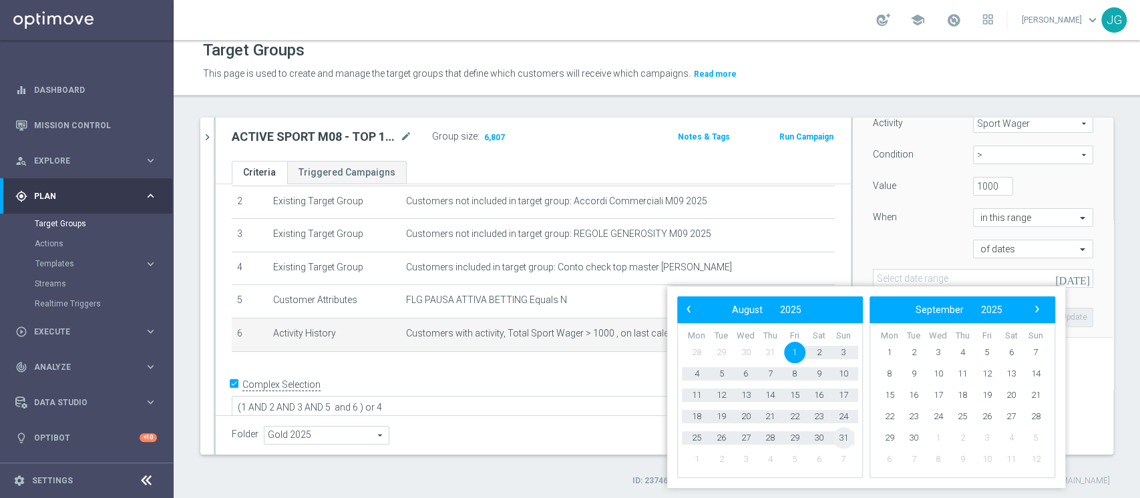
click at [844, 433] on span "31" at bounding box center [843, 437] width 21 height 21
type input "[DATE] - [DATE]"
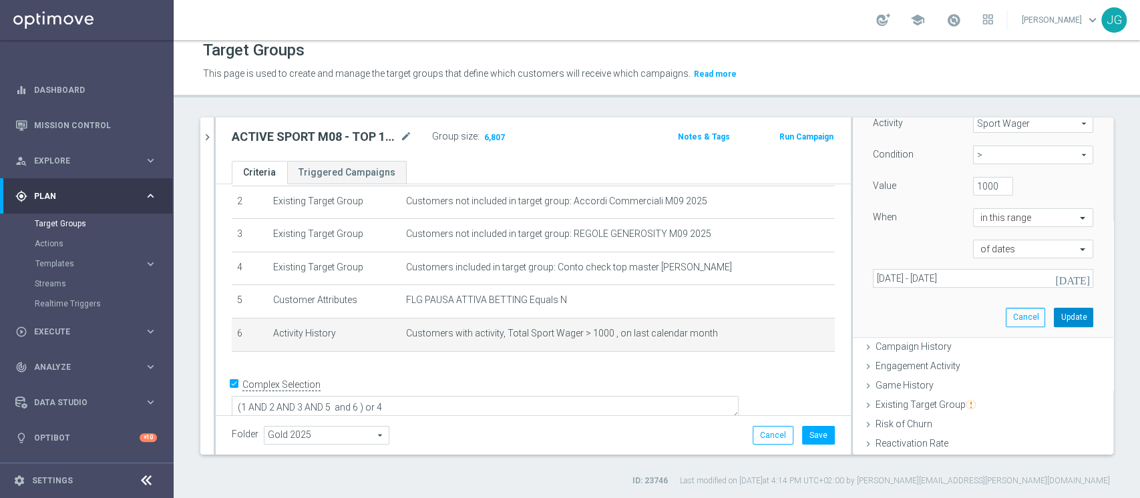
click at [1054, 313] on button "Update" at bounding box center [1073, 317] width 39 height 19
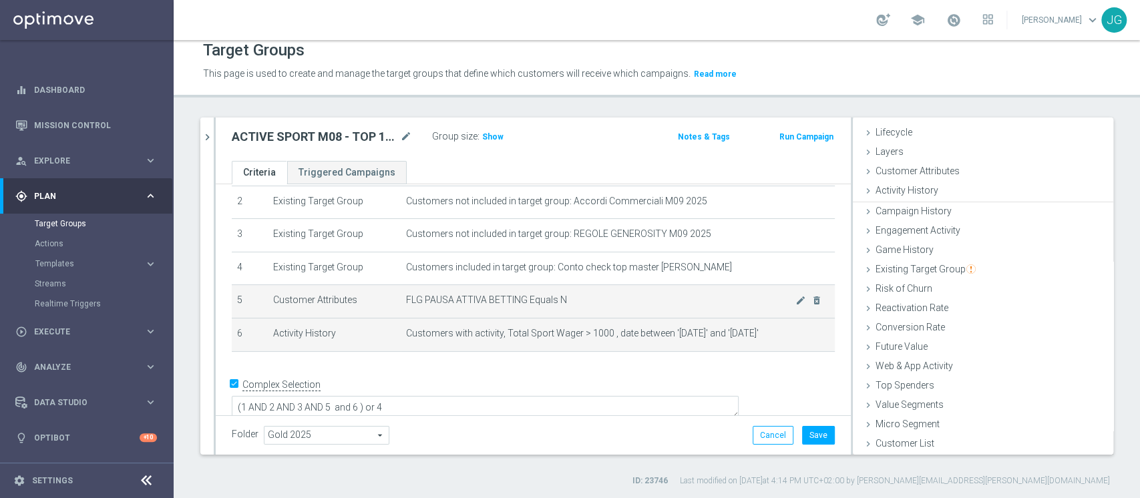
scroll to position [25, 0]
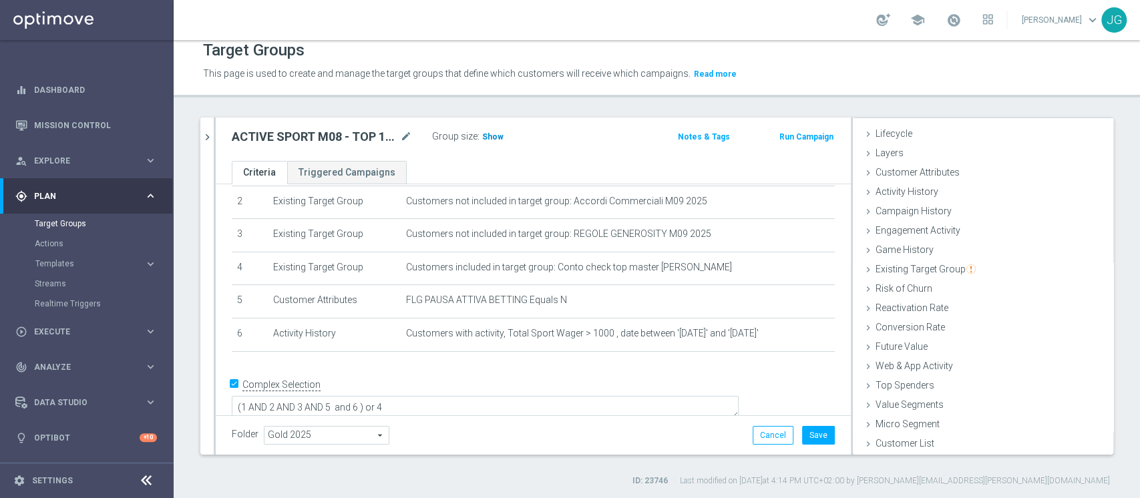
click at [490, 133] on span "Show" at bounding box center [492, 136] width 21 height 9
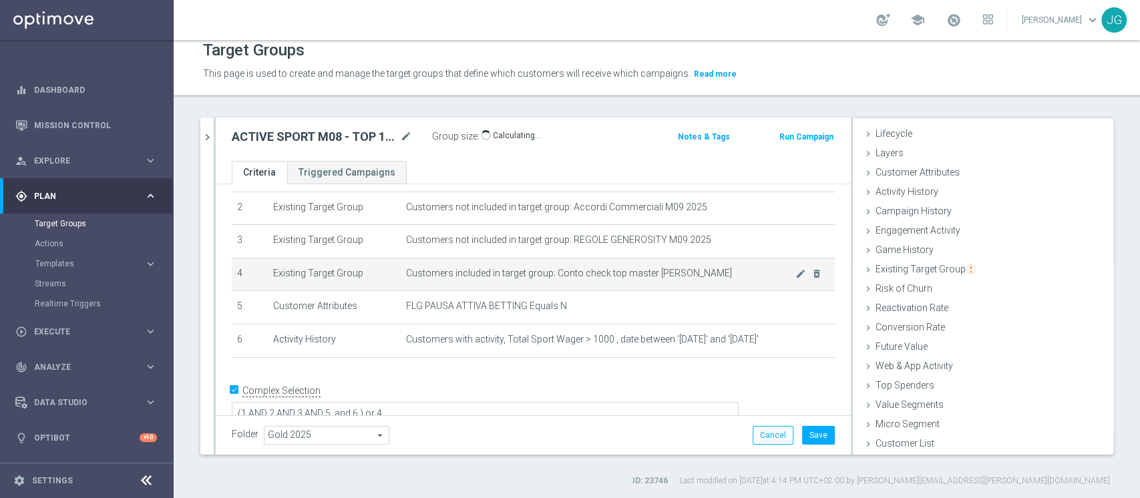
scroll to position [79, 0]
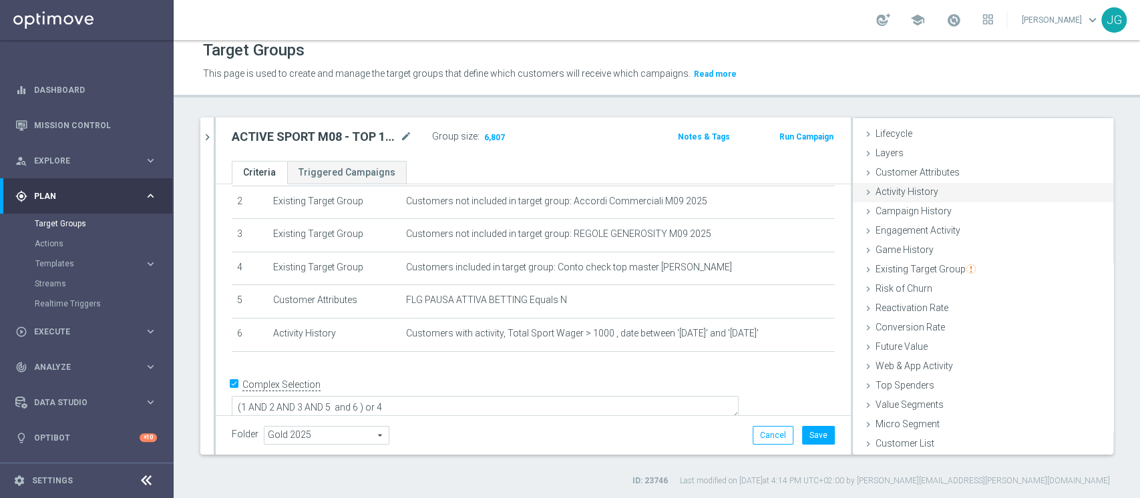
click at [895, 190] on span "Activity History" at bounding box center [907, 191] width 63 height 11
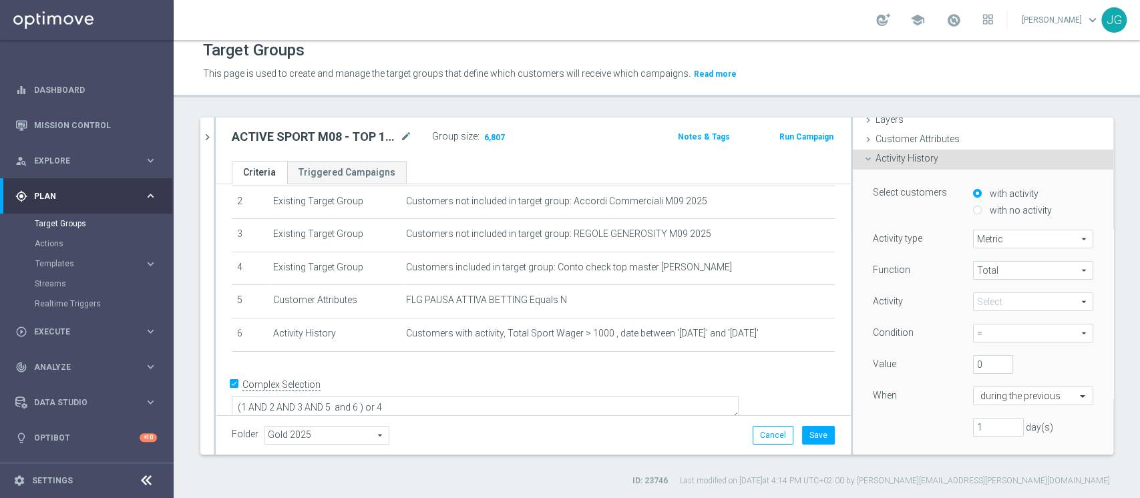
scroll to position [57, 0]
click at [988, 301] on span at bounding box center [1033, 303] width 119 height 17
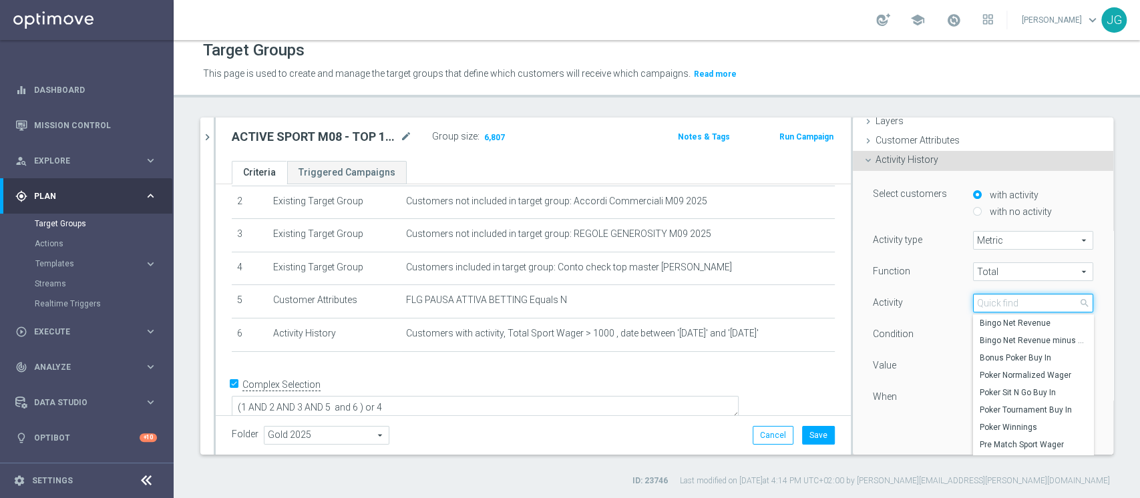
click at [988, 301] on input "search" at bounding box center [1033, 303] width 120 height 19
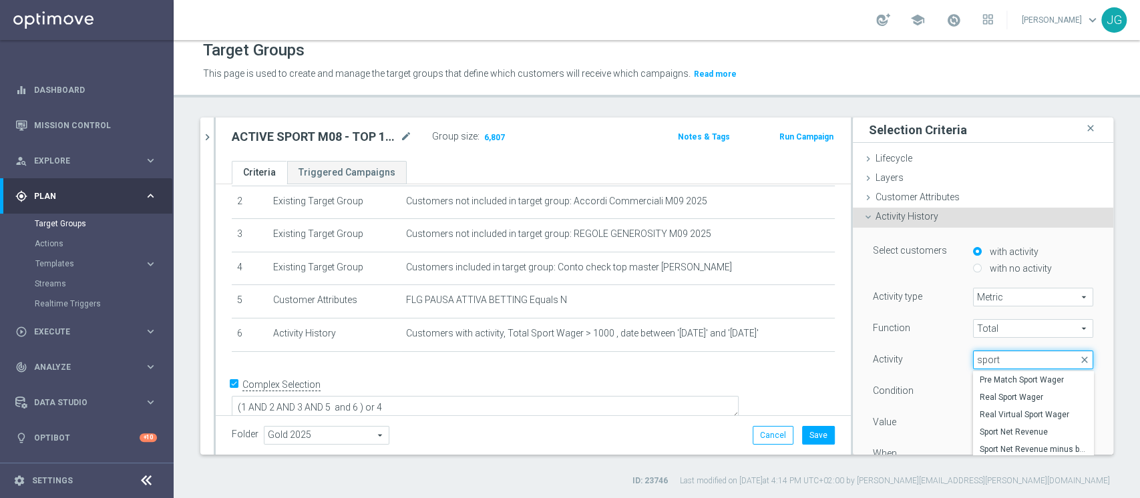
click at [1001, 351] on input "sport" at bounding box center [1033, 360] width 120 height 19
type input "s"
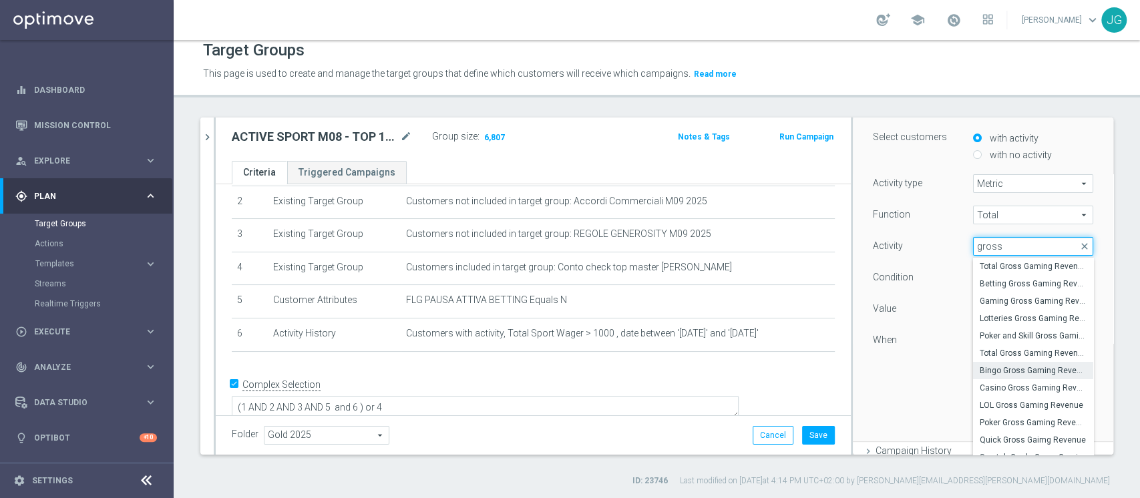
scroll to position [91, 0]
type input "gross"
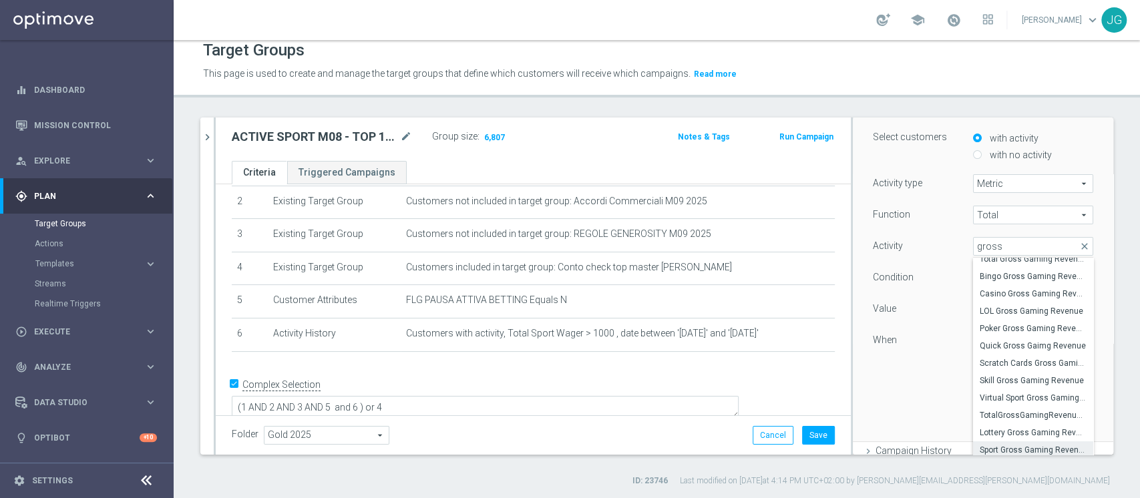
click at [1005, 447] on span "Sport Gross Gaming Revenue" at bounding box center [1033, 450] width 107 height 11
type input "Sport Gross Gaming Revenue"
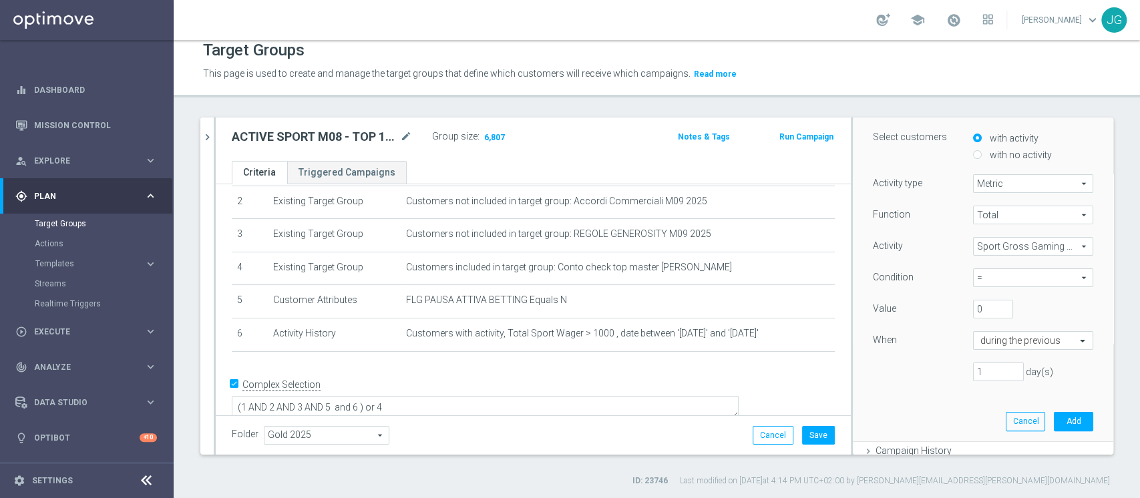
click at [990, 276] on span "=" at bounding box center [1033, 277] width 119 height 17
click at [973, 338] on label ">" at bounding box center [1033, 332] width 120 height 17
type input ">"
click at [974, 309] on input "0" at bounding box center [993, 309] width 40 height 19
type input "100"
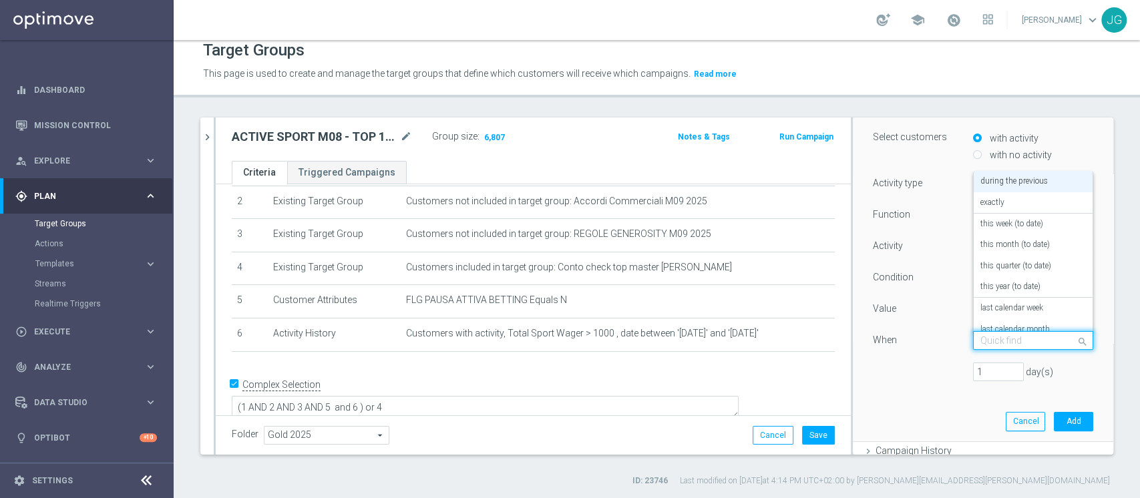
click at [1017, 338] on input "text" at bounding box center [1019, 341] width 79 height 12
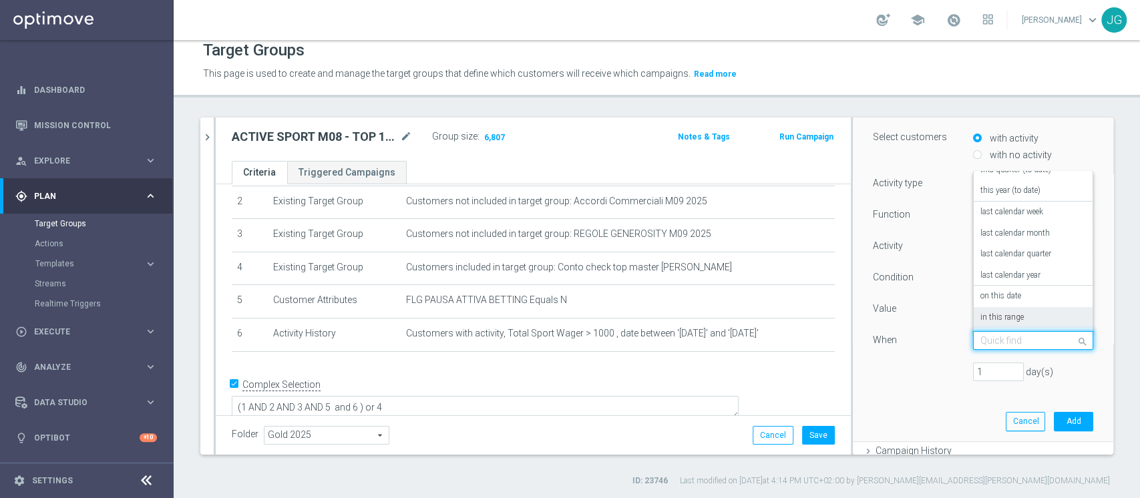
click at [980, 319] on label "in this range" at bounding box center [1001, 318] width 43 height 11
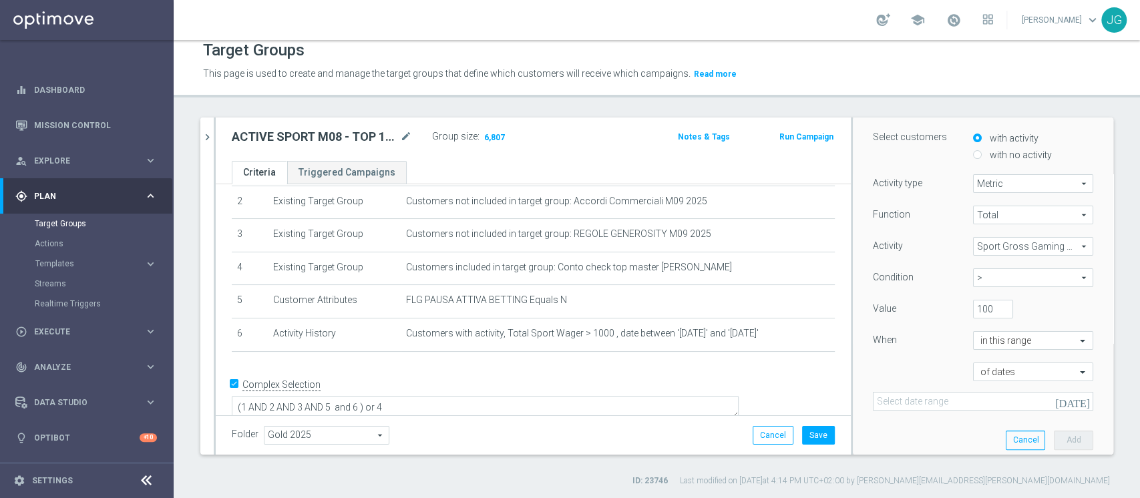
click at [1054, 408] on button "[DATE]" at bounding box center [1073, 402] width 40 height 20
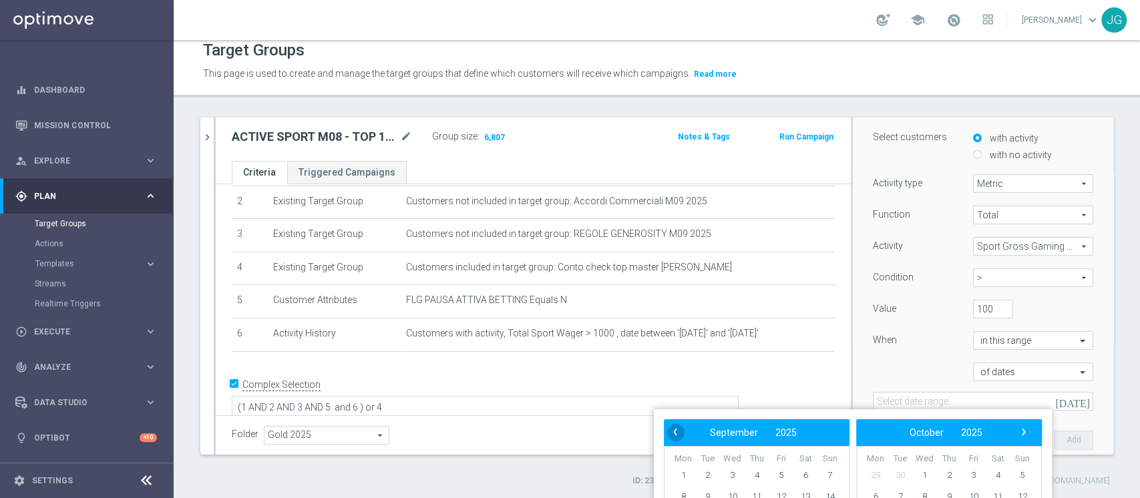
click at [679, 435] on span "‹" at bounding box center [675, 431] width 17 height 17
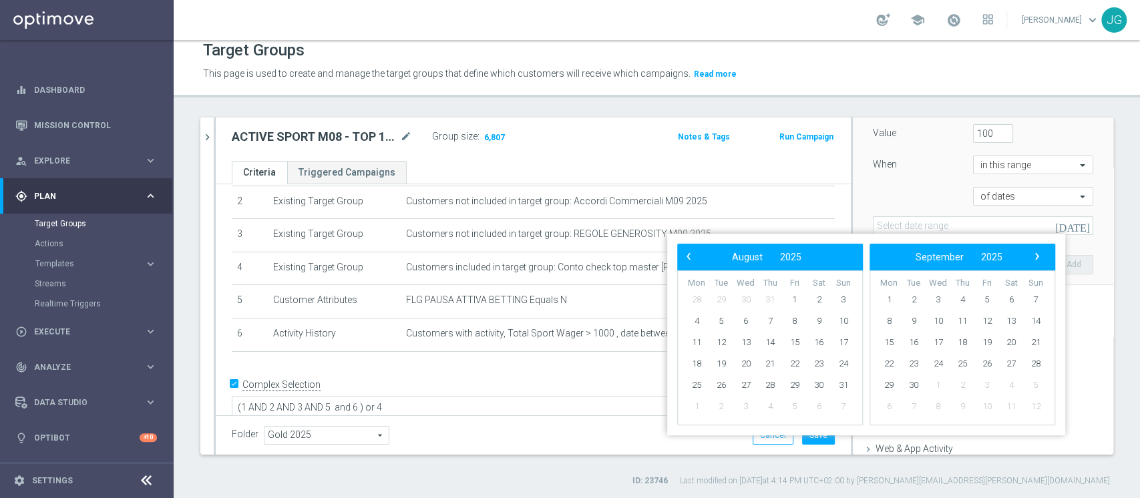
scroll to position [0, 0]
click at [796, 299] on span "1" at bounding box center [794, 299] width 21 height 21
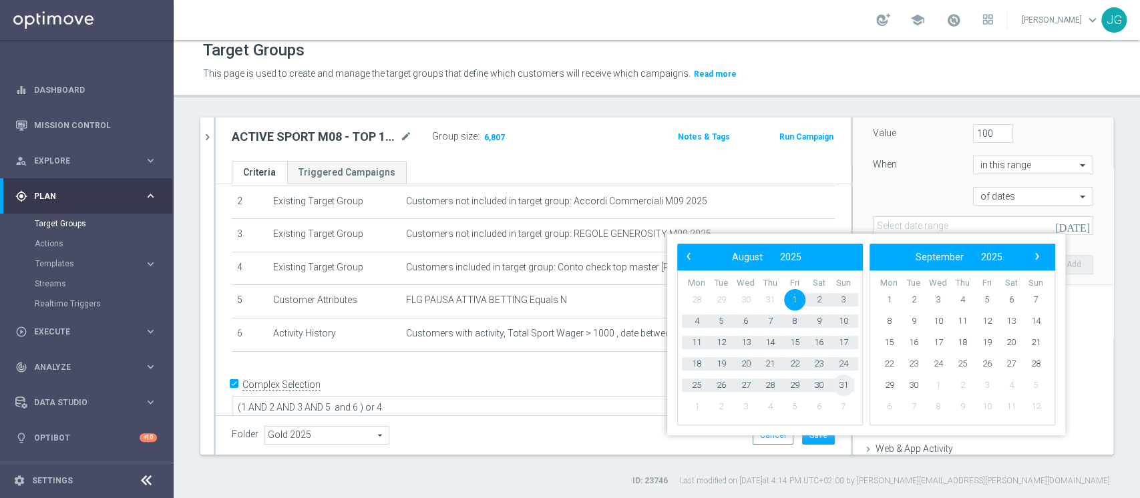
click at [845, 387] on span "31" at bounding box center [843, 385] width 21 height 21
type input "[DATE] - [DATE]"
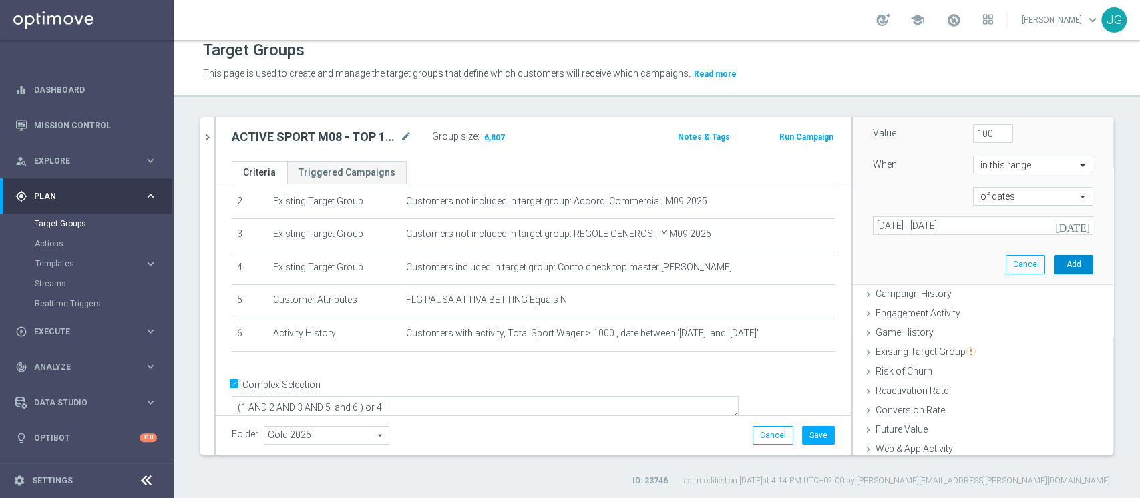
click at [1054, 260] on button "Add" at bounding box center [1073, 264] width 39 height 19
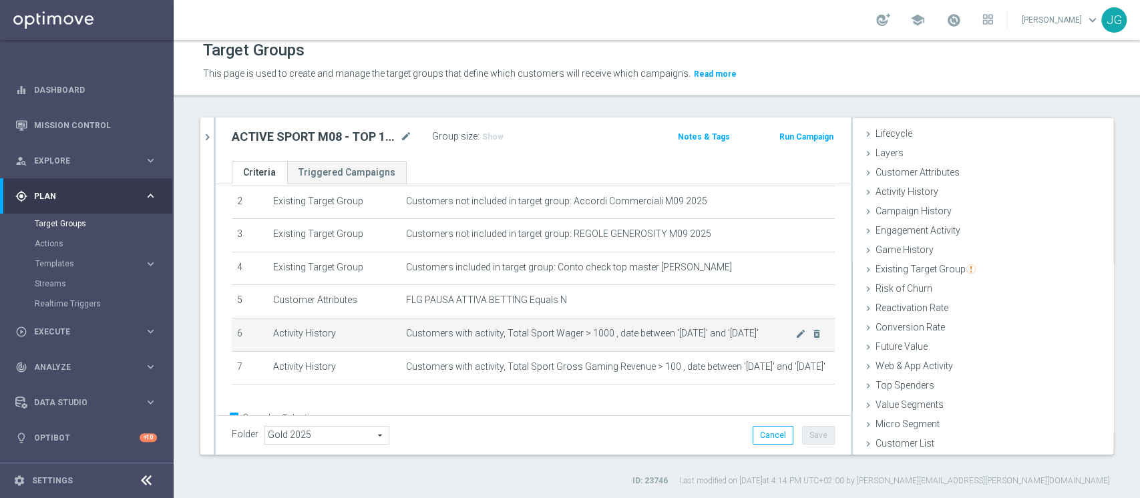
scroll to position [114, 0]
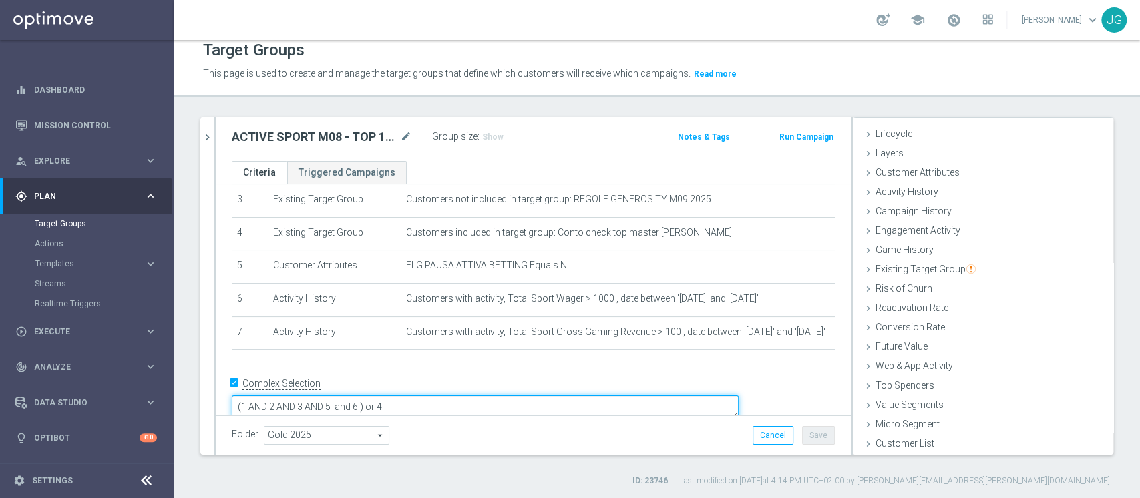
click at [456, 395] on textarea "(1 AND 2 AND 3 AND 5 and 6 ) or 4" at bounding box center [485, 406] width 507 height 23
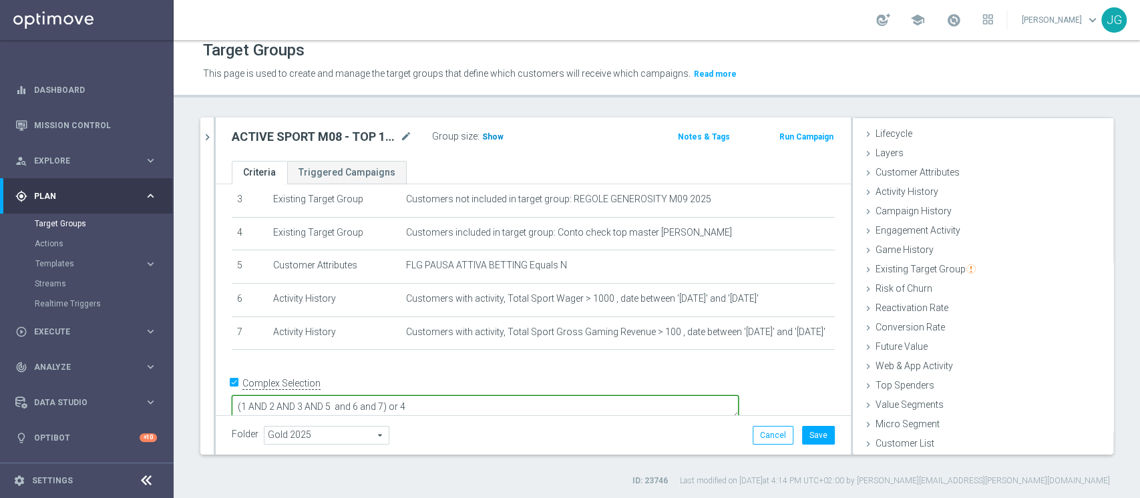
type textarea "(1 AND 2 AND 3 AND 5 and 6 and 7) or 4"
click at [496, 137] on span "Show" at bounding box center [492, 136] width 21 height 9
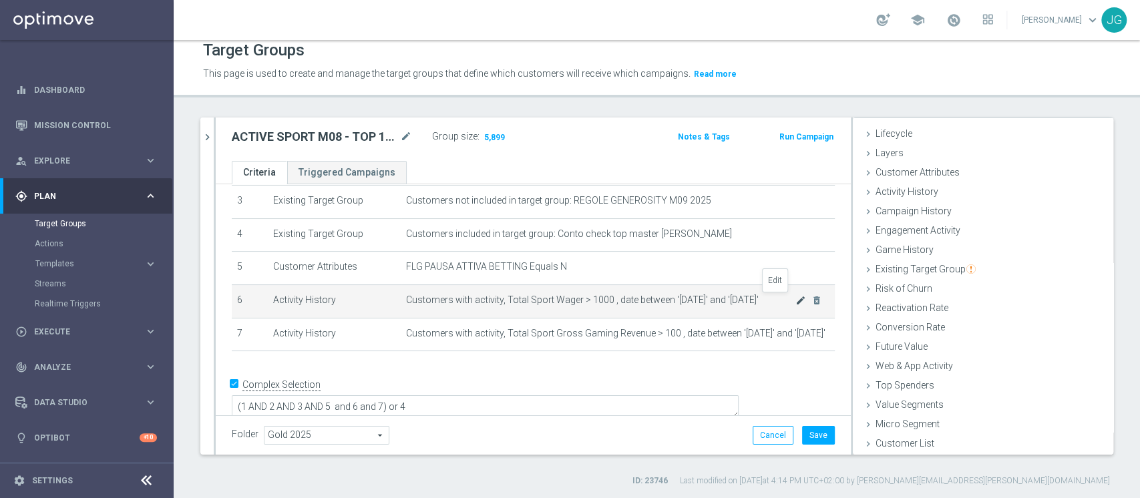
click at [795, 302] on icon "mode_edit" at bounding box center [800, 300] width 11 height 11
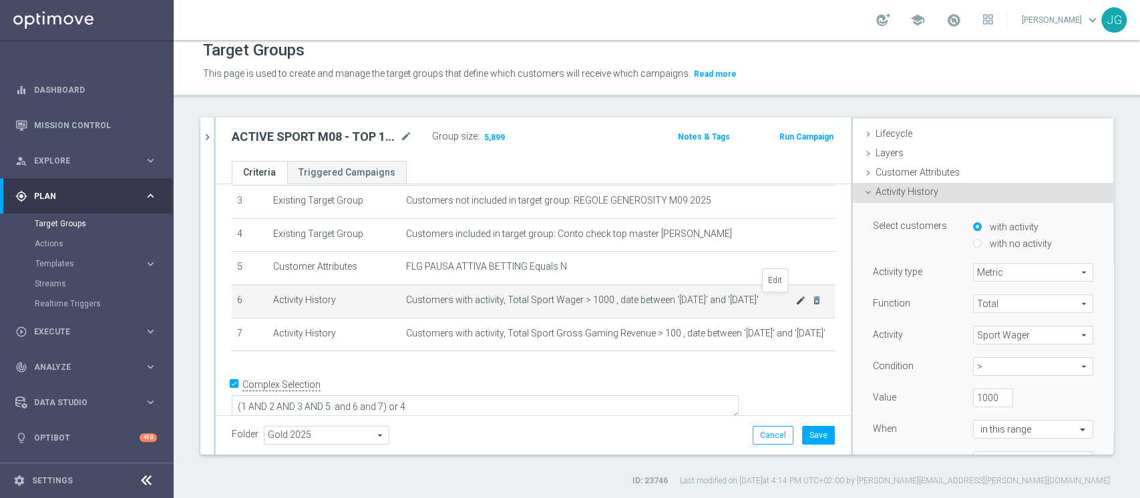
scroll to position [102, 0]
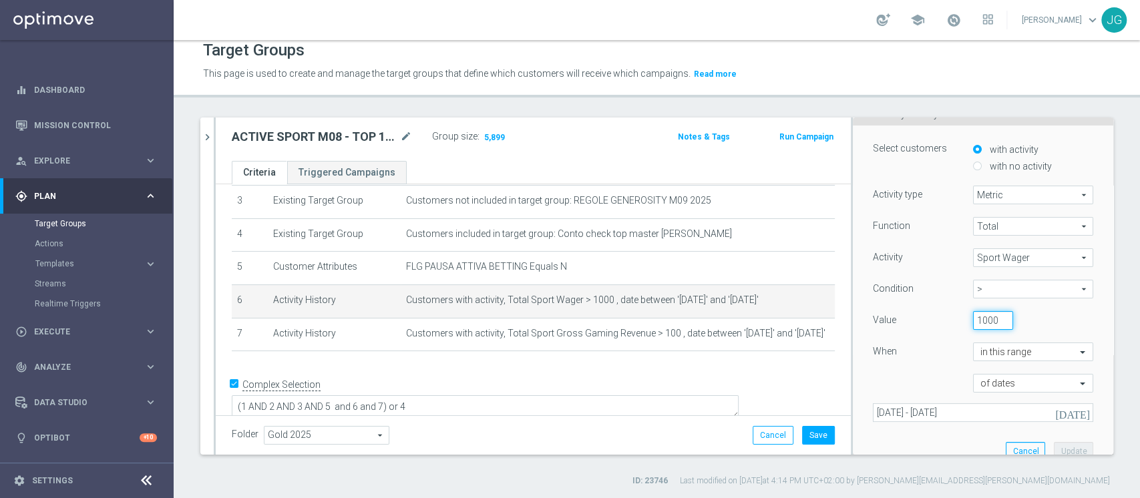
click at [973, 319] on input "1000" at bounding box center [993, 320] width 40 height 19
type input "0"
click at [1054, 446] on button "Update" at bounding box center [1073, 451] width 39 height 19
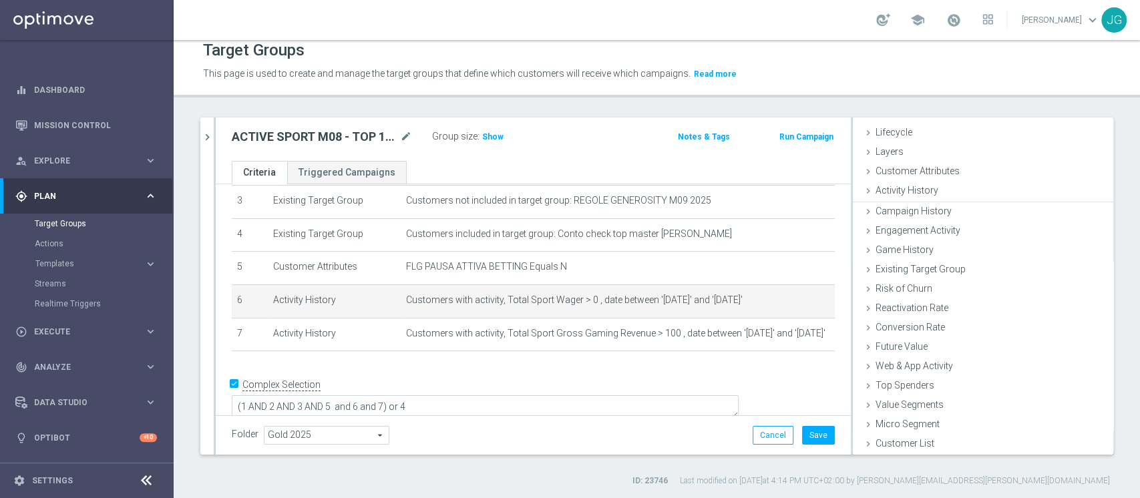
scroll to position [25, 0]
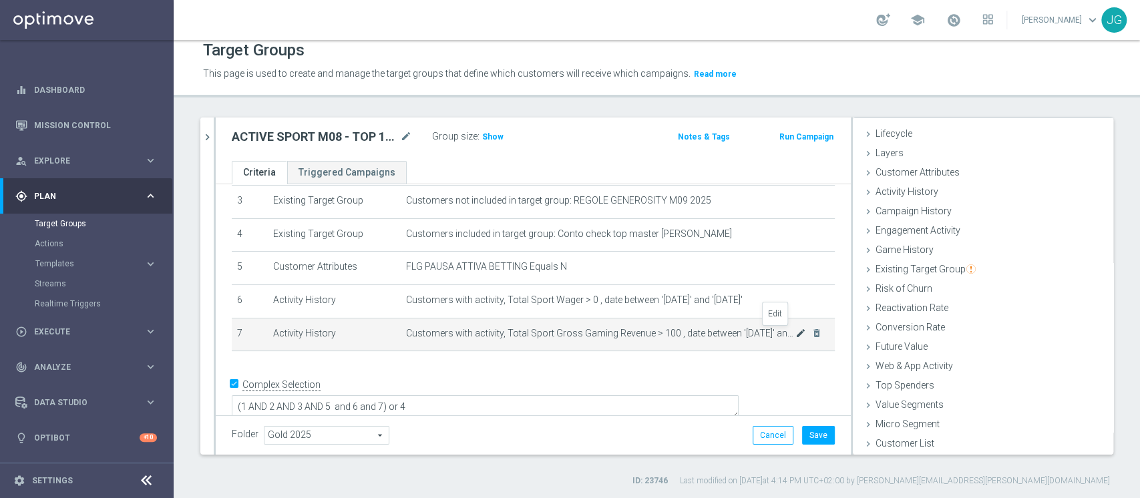
click at [795, 334] on icon "mode_edit" at bounding box center [800, 333] width 11 height 11
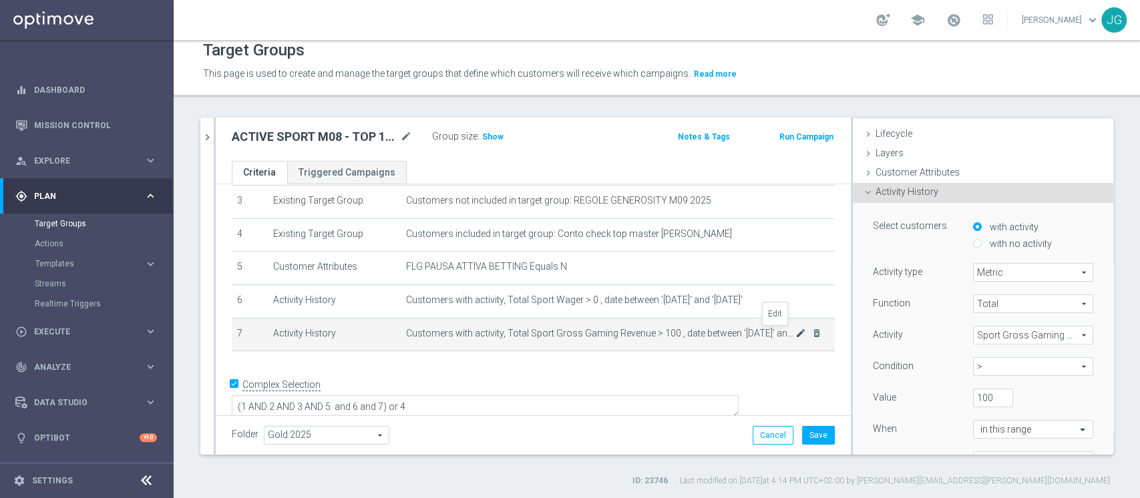
scroll to position [102, 0]
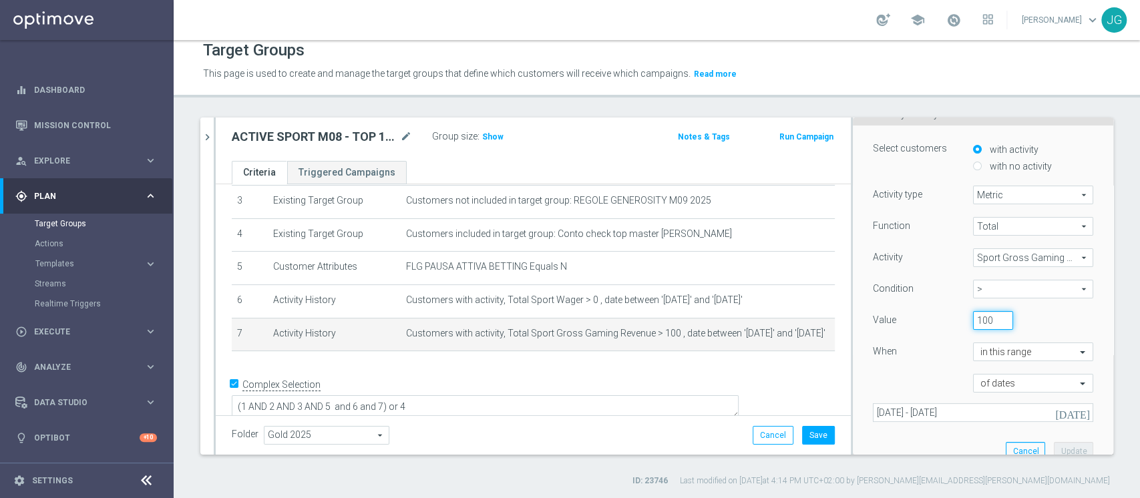
click at [973, 321] on input "100" at bounding box center [993, 320] width 40 height 19
type input "1000"
click at [1054, 446] on button "Update" at bounding box center [1073, 451] width 39 height 19
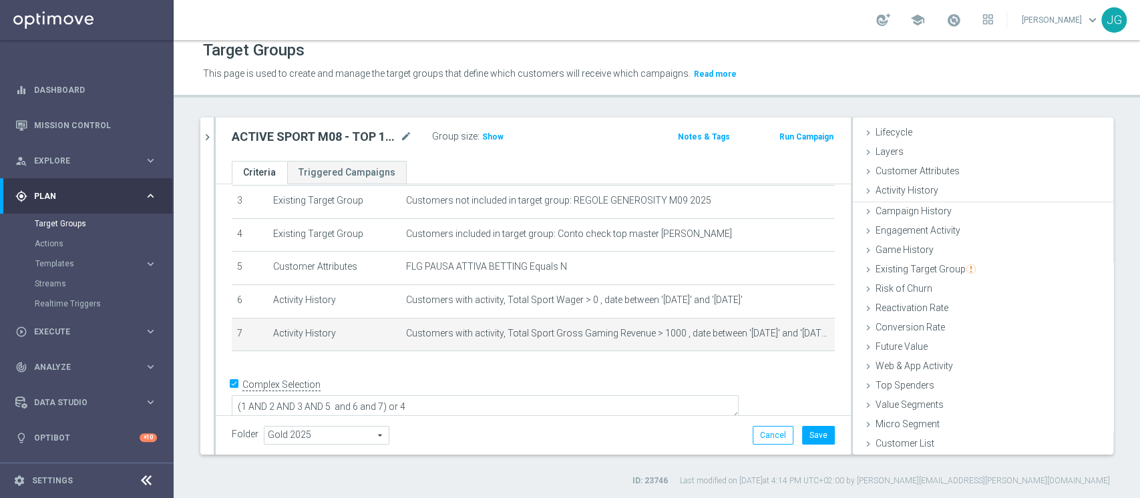
scroll to position [25, 0]
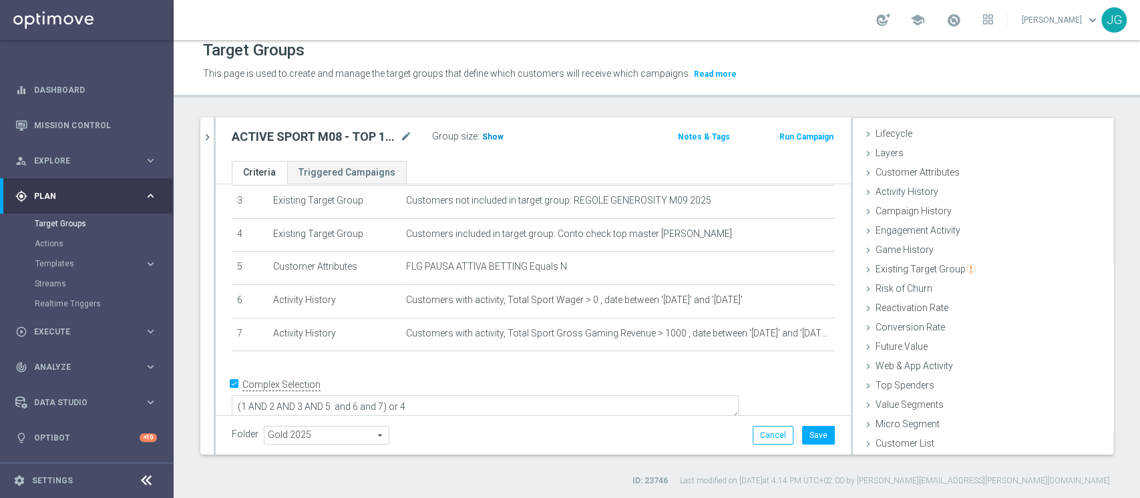
click at [495, 142] on h3 "Show" at bounding box center [493, 137] width 24 height 15
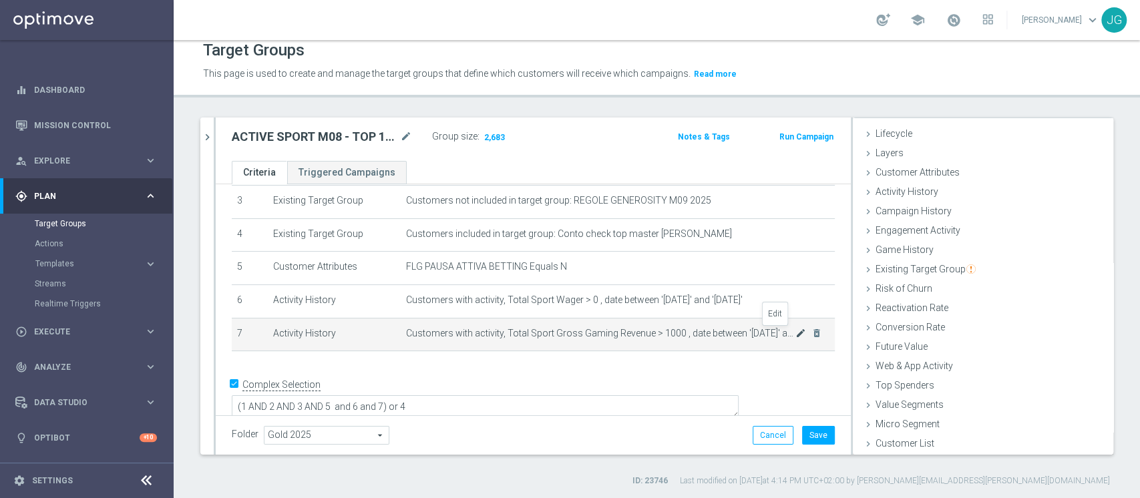
click at [795, 334] on icon "mode_edit" at bounding box center [800, 333] width 11 height 11
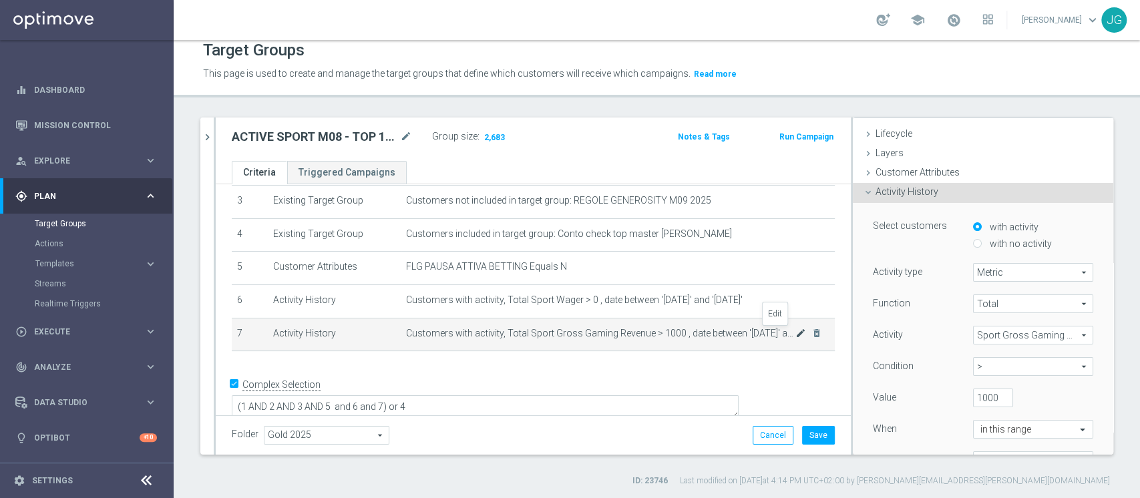
scroll to position [102, 0]
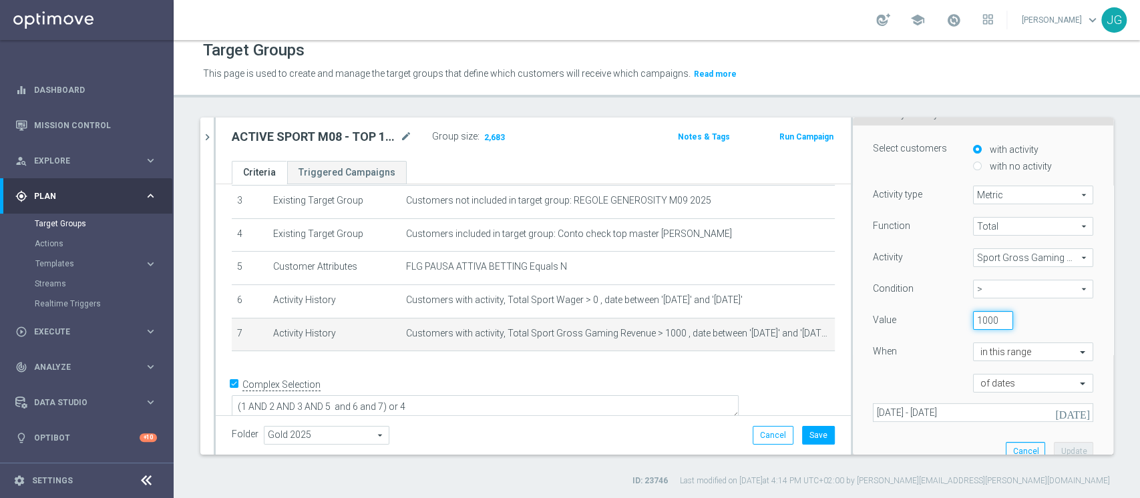
click at [973, 320] on input "1000" at bounding box center [993, 320] width 40 height 19
type input "1"
type input "2000"
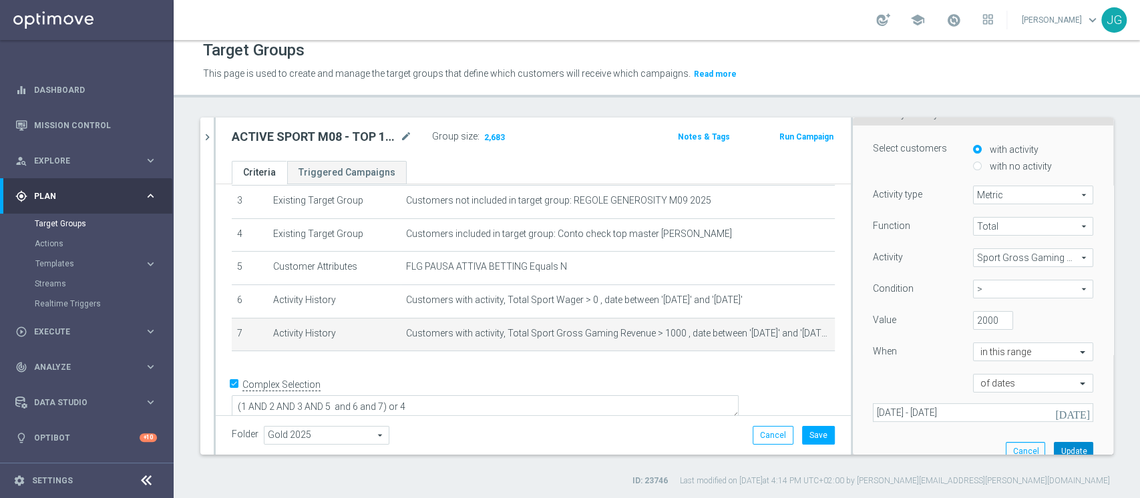
scroll to position [0, 0]
click at [1055, 442] on button "Update" at bounding box center [1073, 451] width 39 height 19
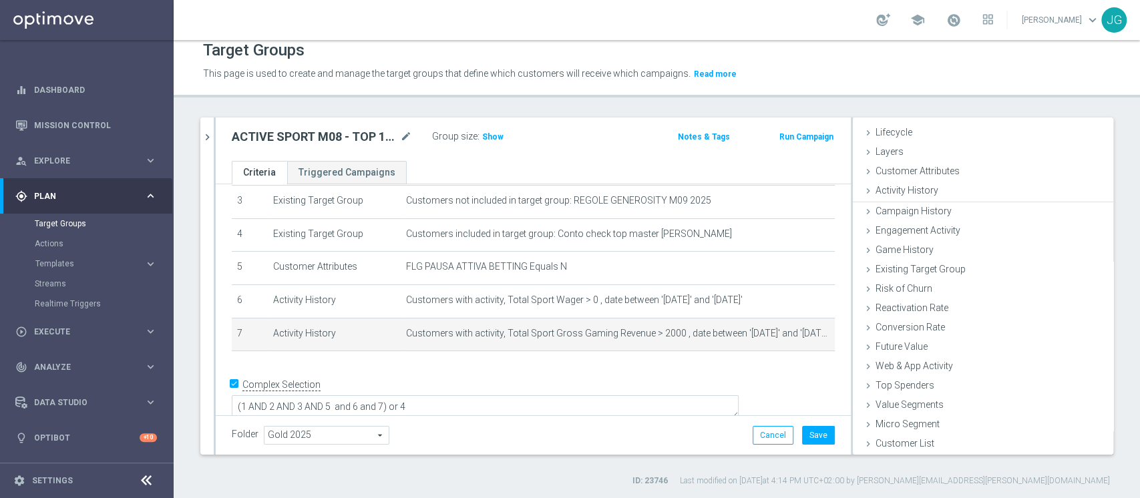
scroll to position [25, 0]
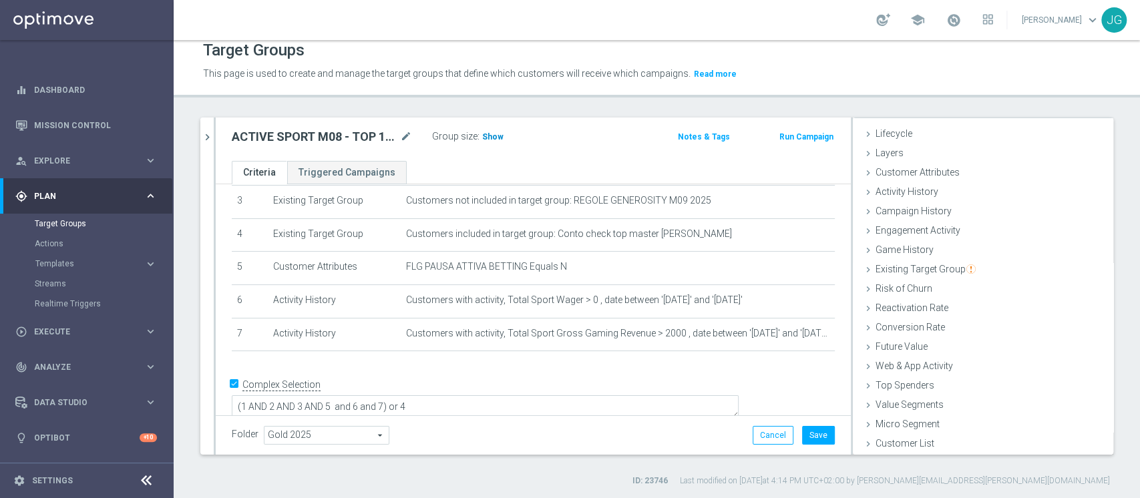
click at [494, 134] on span "Show" at bounding box center [492, 136] width 21 height 9
click at [804, 429] on button "Save" at bounding box center [818, 435] width 33 height 19
click at [209, 133] on icon "chevron_right" at bounding box center [207, 137] width 13 height 13
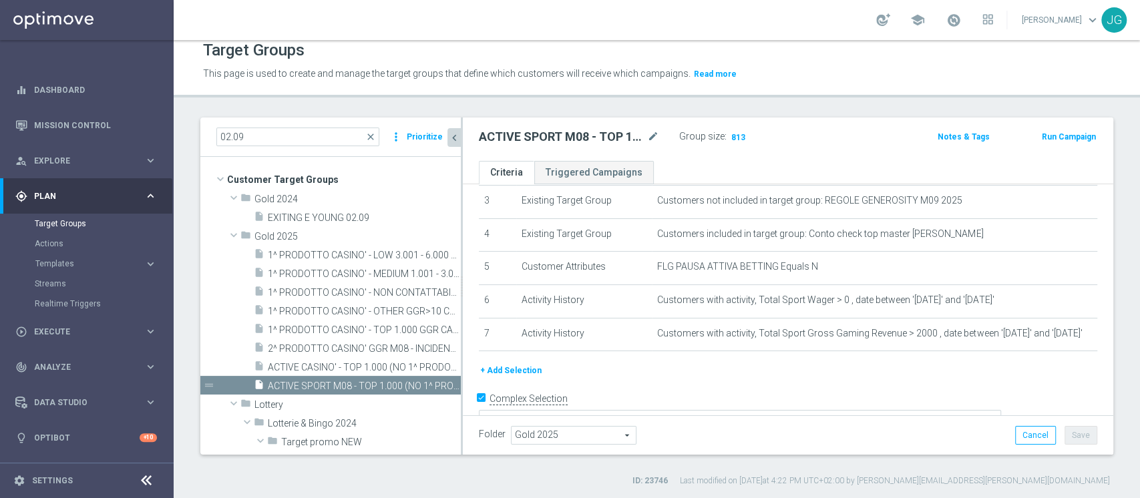
scroll to position [50, 0]
click at [313, 381] on span "ACTIVE SPORT M08 - TOP 1.000 (NO 1^ PRODOTTO SPORT PER GGR M08) CONTATTABILI E …" at bounding box center [349, 386] width 163 height 11
click at [432, 382] on icon "content_copy" at bounding box center [437, 386] width 11 height 11
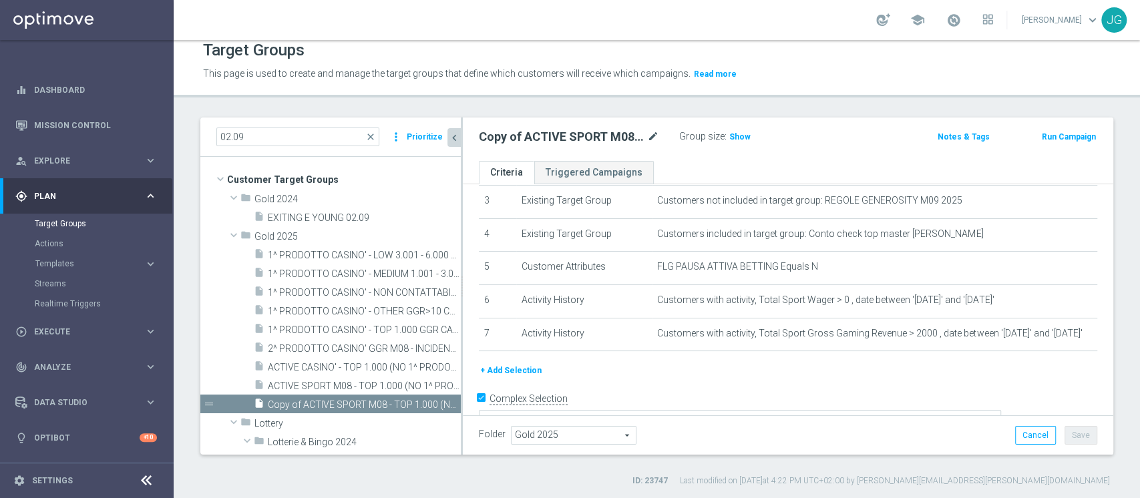
click at [656, 135] on icon "mode_edit" at bounding box center [653, 137] width 12 height 16
click at [733, 155] on div "INATTIVI SPORT M08 - ACTIVE SPORT 2025 05.09 Group size : Show Notes & Tags Run…" at bounding box center [788, 139] width 651 height 43
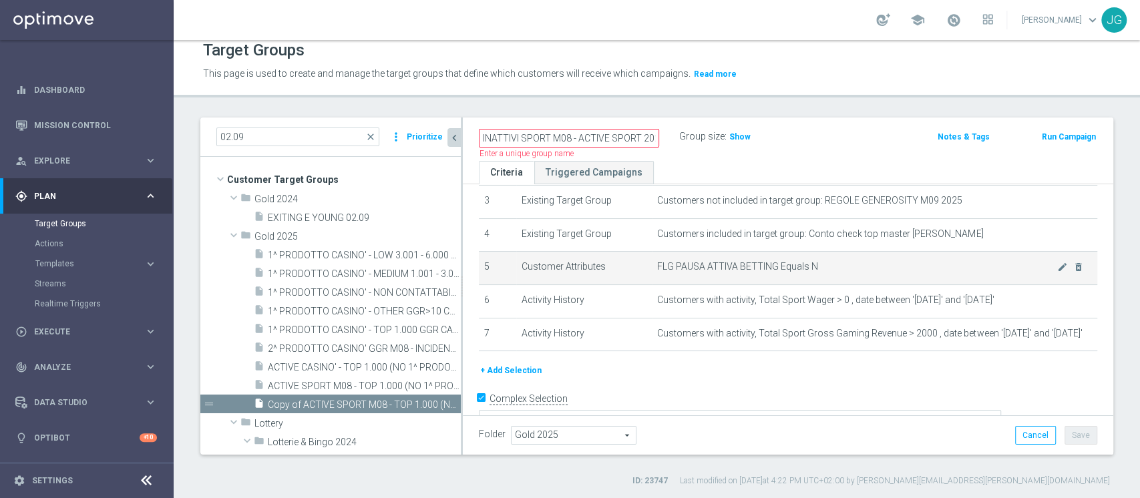
scroll to position [0, 0]
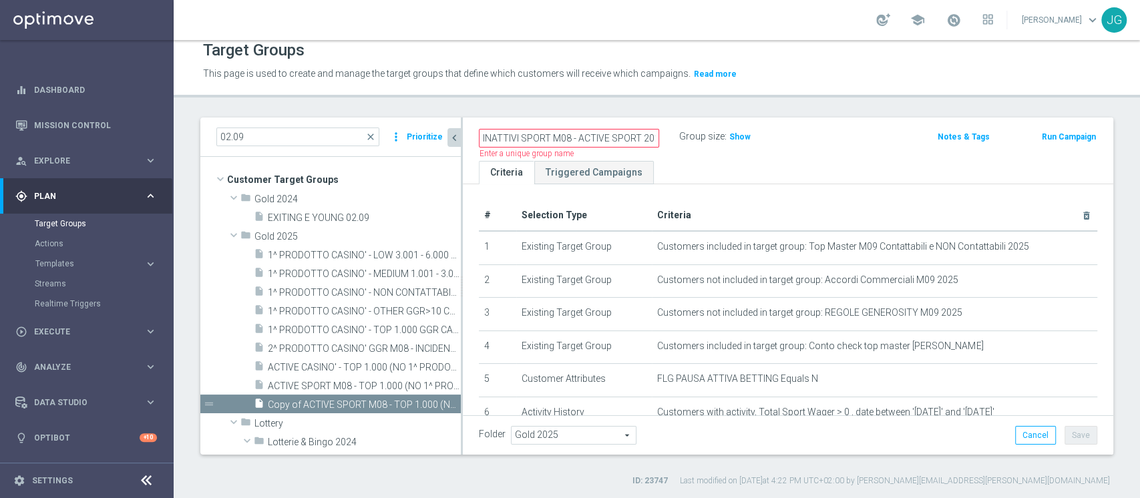
click at [775, 171] on ul "Criteria Triggered Campaigns" at bounding box center [788, 172] width 651 height 23
click at [624, 142] on input "INATTIVI SPORT M08 - ACTIVE SPORT 2025 05.09" at bounding box center [569, 138] width 180 height 19
type input "INATTIVI SPORT M08 - ACTIVE SPORT 2025 05.09."
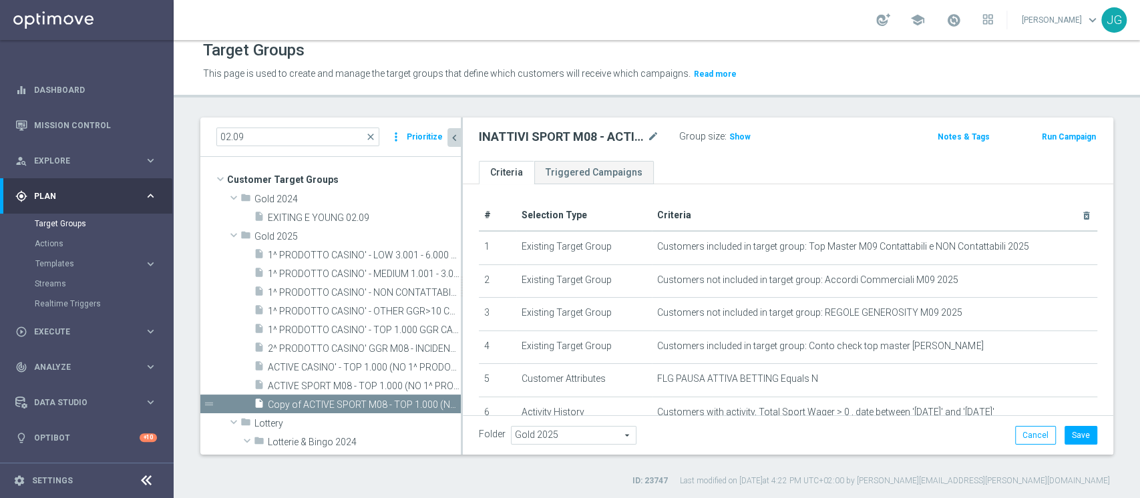
click at [702, 156] on div "INATTIVI SPORT M08 - ACTIVE SPORT 2025 05.09. mode_edit Group size : Show Notes…" at bounding box center [788, 139] width 651 height 43
click at [652, 134] on icon "mode_edit" at bounding box center [653, 137] width 12 height 16
click at [654, 136] on input "INATTIVI SPORT M08 - ACTIVE SPORT 2025 05.09." at bounding box center [569, 138] width 180 height 19
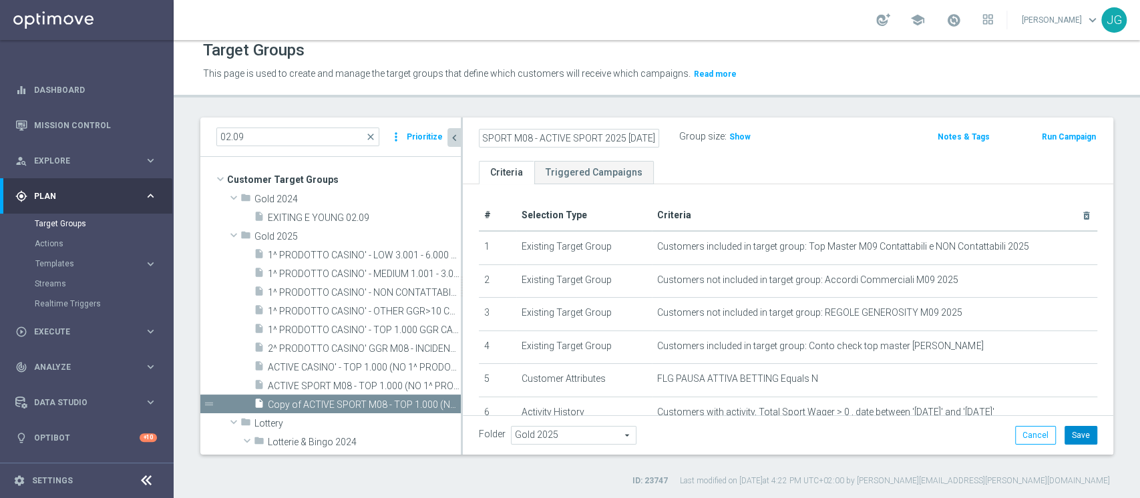
type input "INATTIVI SPORT M08 - ACTIVE SPORT 2025 [DATE]"
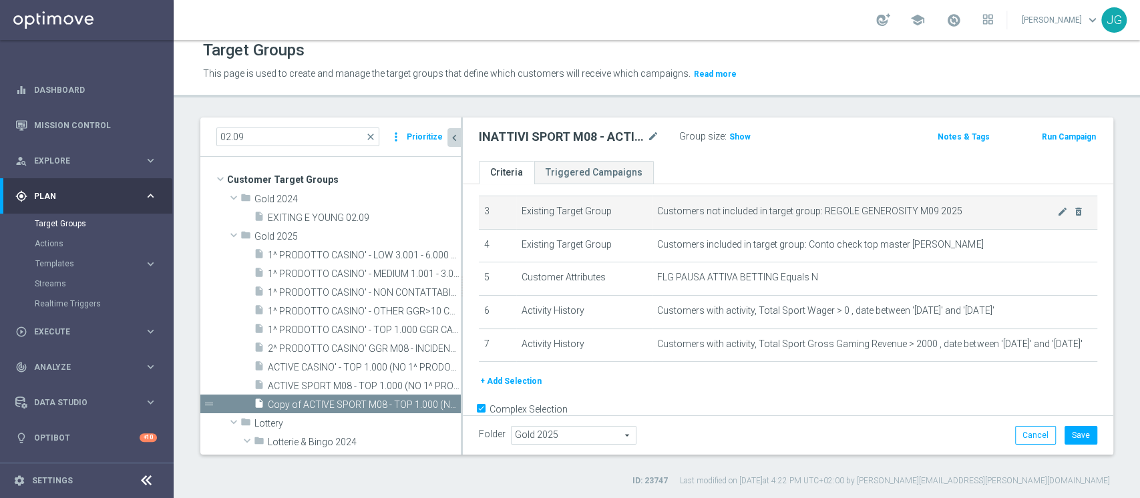
scroll to position [106, 0]
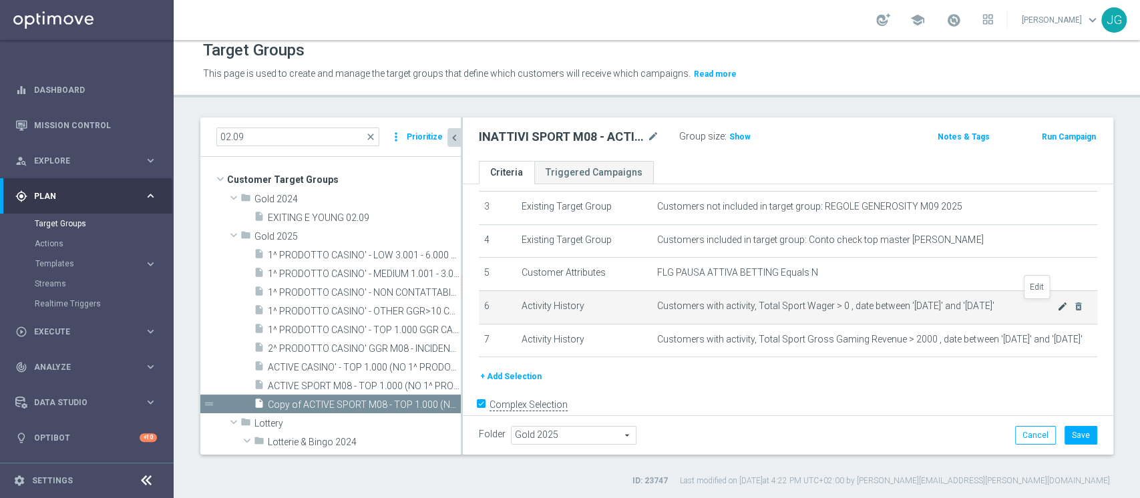
click at [1057, 307] on icon "mode_edit" at bounding box center [1062, 306] width 11 height 11
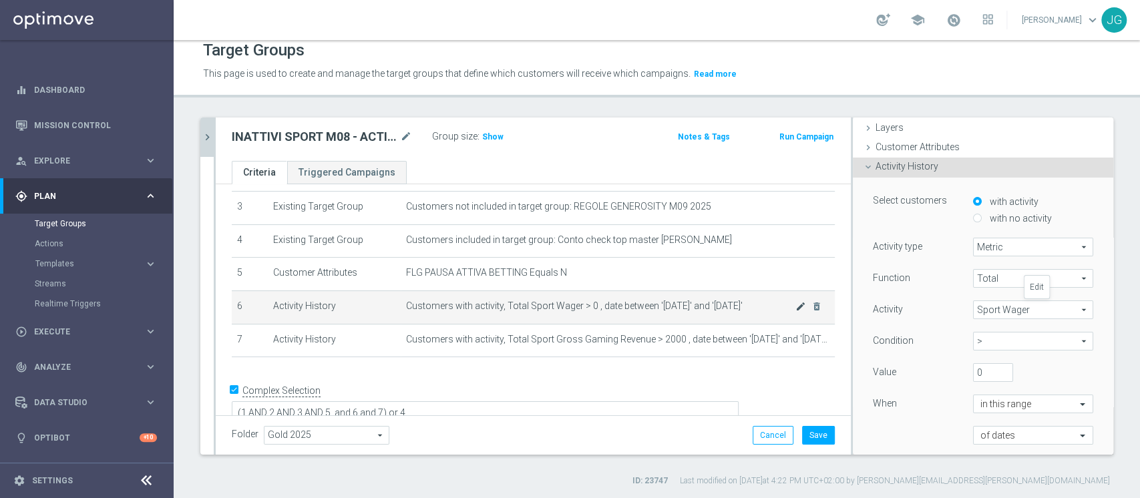
scroll to position [102, 0]
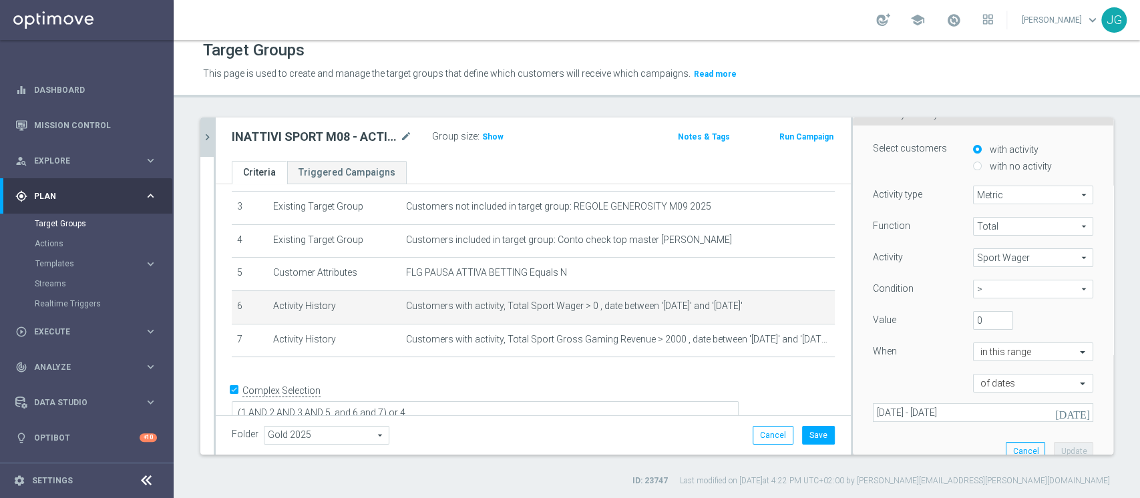
click at [1050, 287] on span ">" at bounding box center [1033, 289] width 119 height 17
click at [980, 393] on span "<=" at bounding box center [1033, 396] width 107 height 11
type input "<="
click at [1054, 446] on button "Update" at bounding box center [1073, 451] width 39 height 19
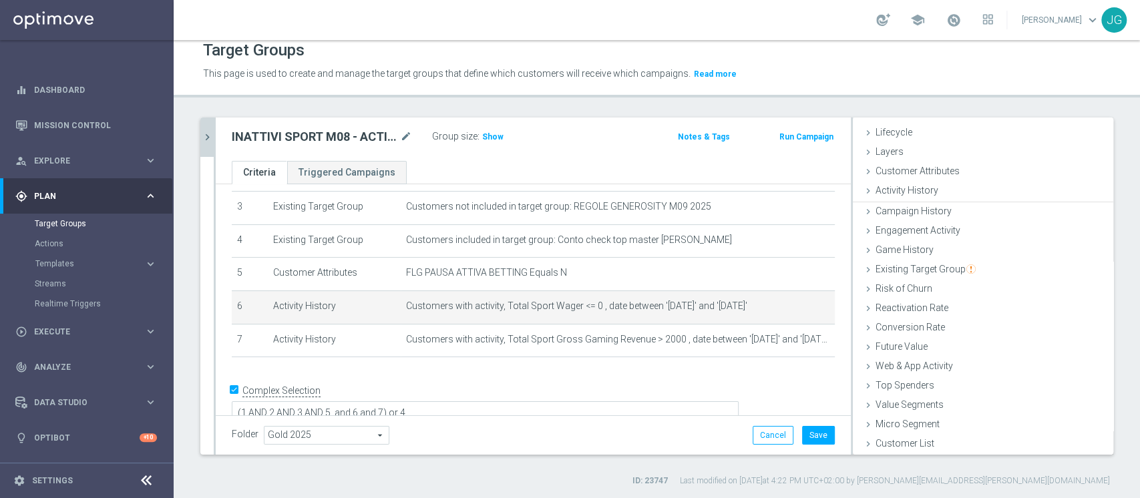
scroll to position [25, 0]
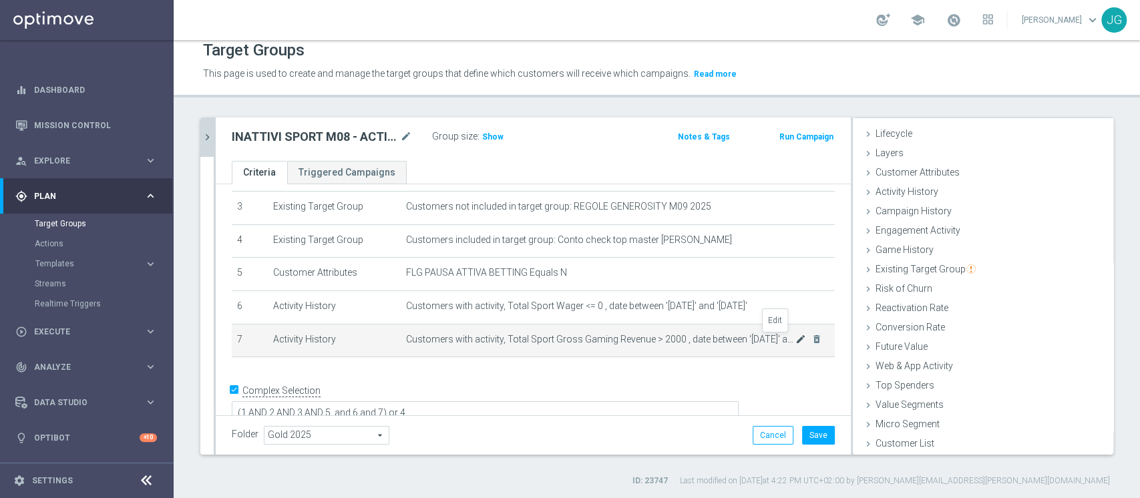
click at [795, 341] on icon "mode_edit" at bounding box center [800, 339] width 11 height 11
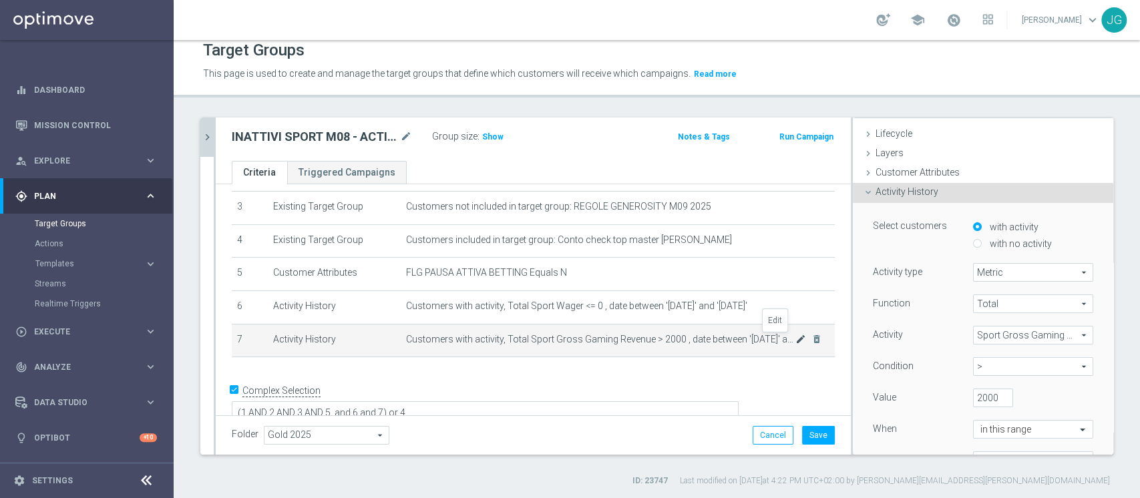
scroll to position [102, 0]
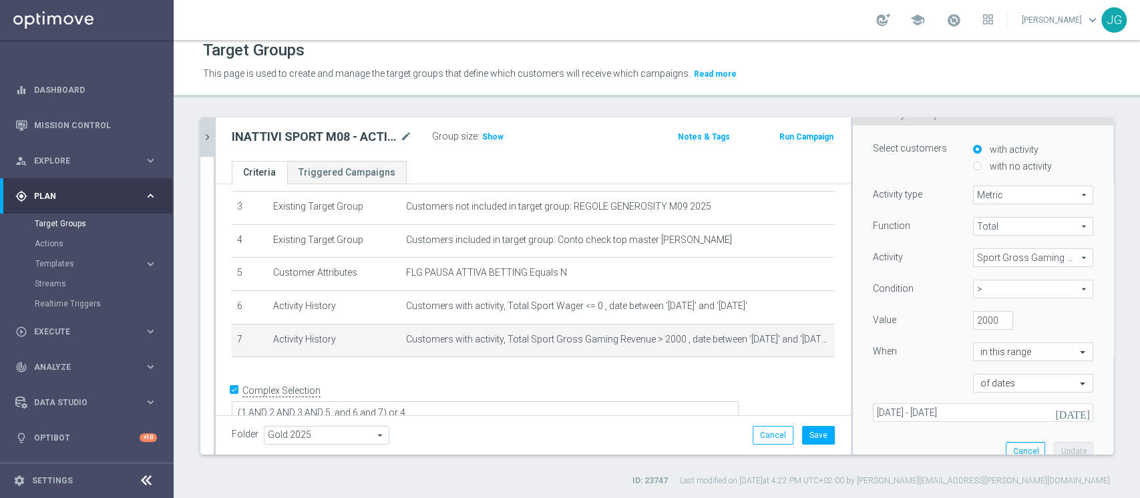
click at [1002, 264] on span "Sport Gross Gaming Revenue" at bounding box center [1033, 257] width 119 height 17
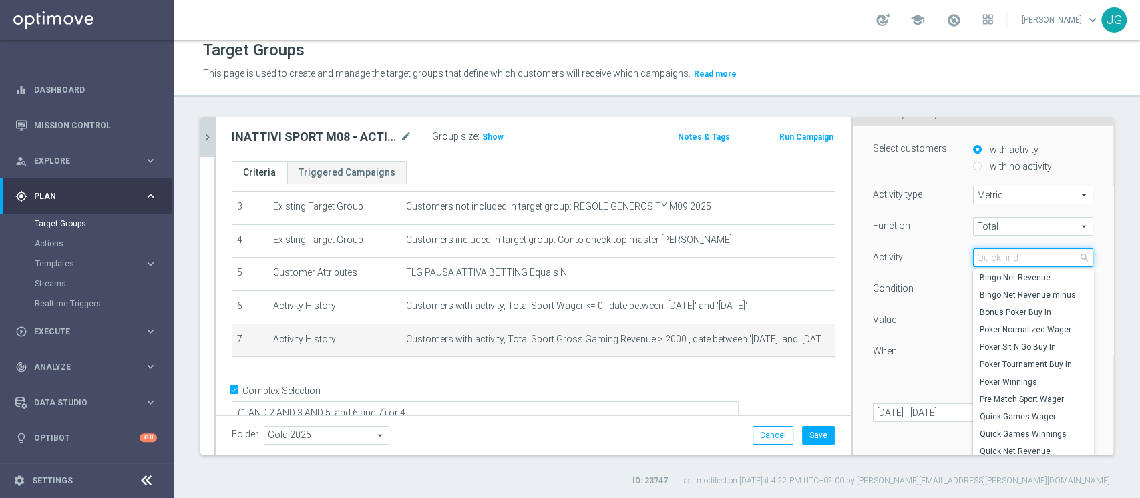
click at [993, 254] on input "search" at bounding box center [1033, 257] width 120 height 19
type input "sport"
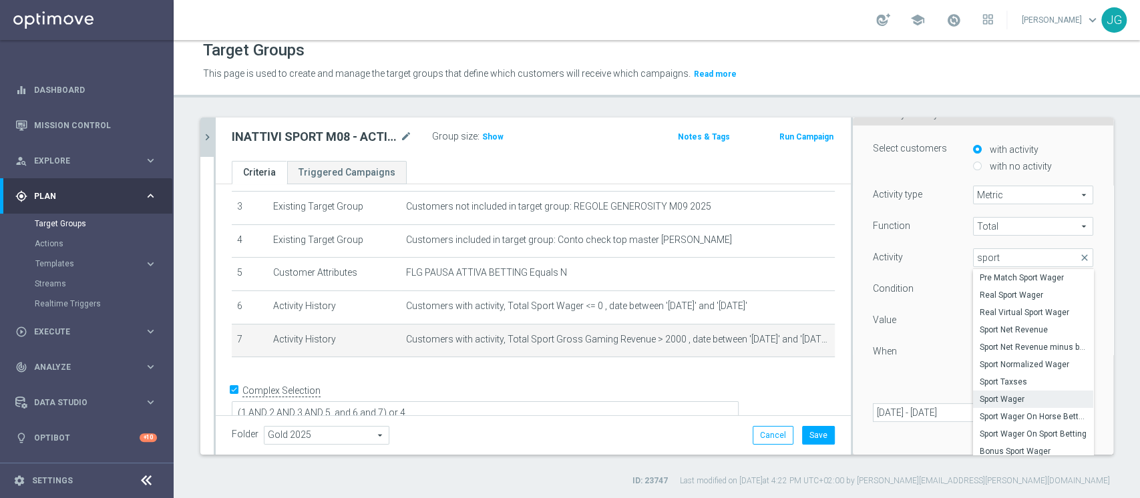
click at [1012, 394] on span "Sport Wager" at bounding box center [1033, 399] width 107 height 11
type input "Sport Wager"
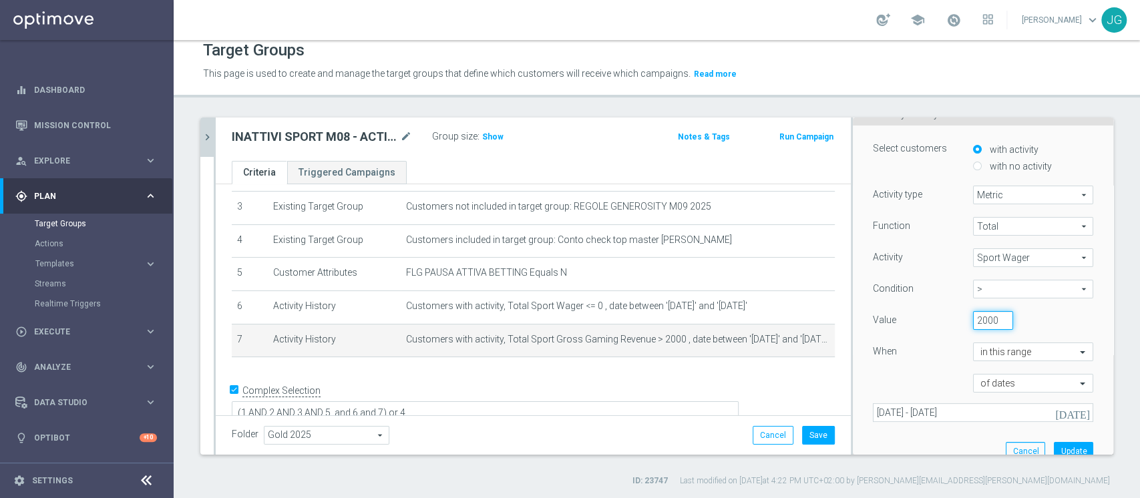
click at [973, 315] on input "2000" at bounding box center [993, 320] width 40 height 19
type input "0"
click at [1076, 353] on span at bounding box center [1084, 352] width 17 height 12
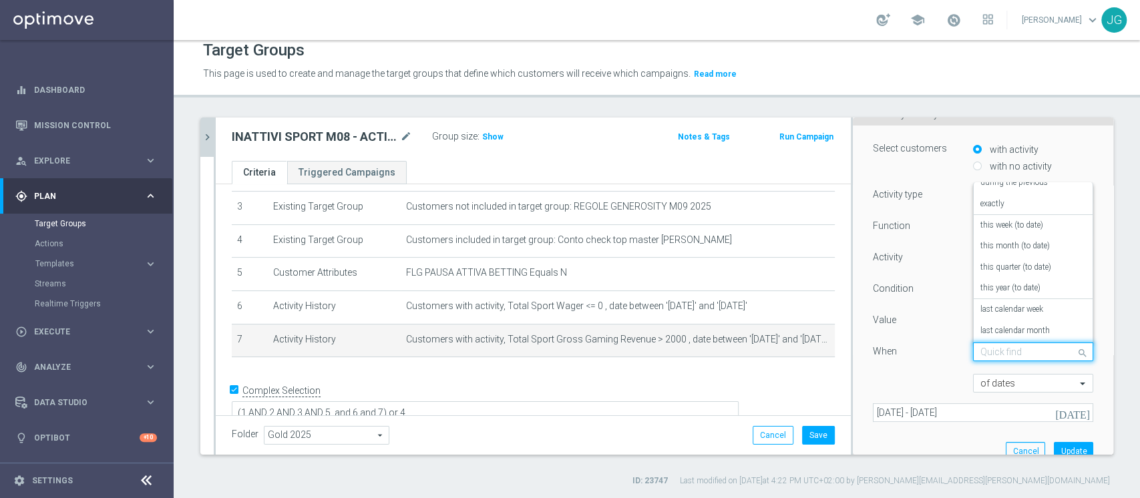
scroll to position [0, 0]
click at [1011, 298] on label "this year (to date)" at bounding box center [1010, 298] width 60 height 11
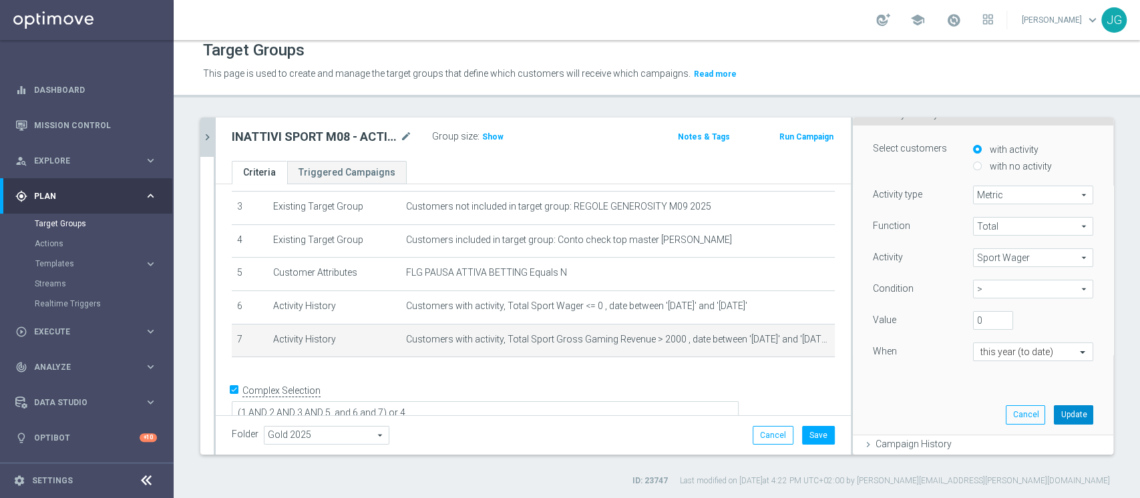
click at [1054, 415] on button "Update" at bounding box center [1073, 414] width 39 height 19
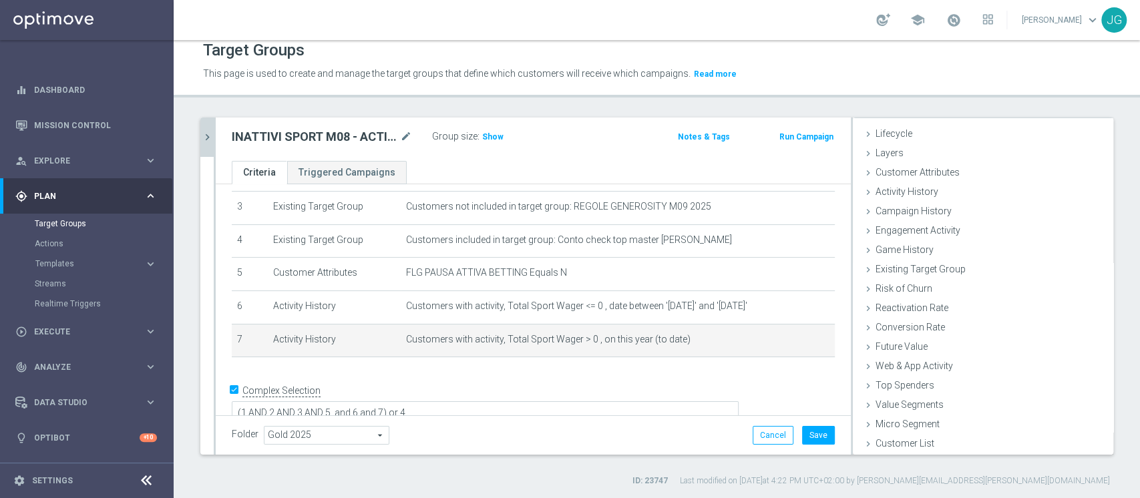
scroll to position [25, 0]
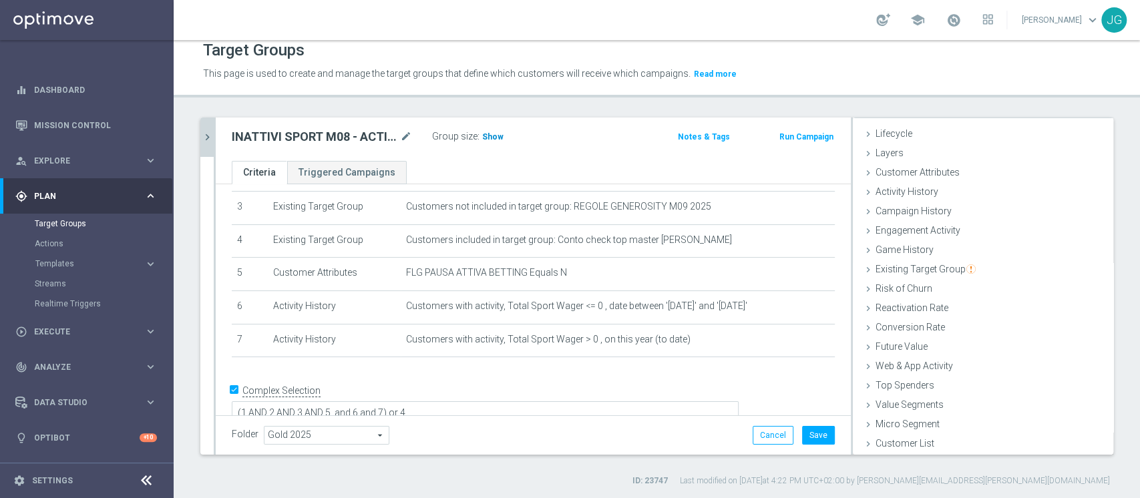
click at [484, 136] on span "Show" at bounding box center [492, 136] width 21 height 9
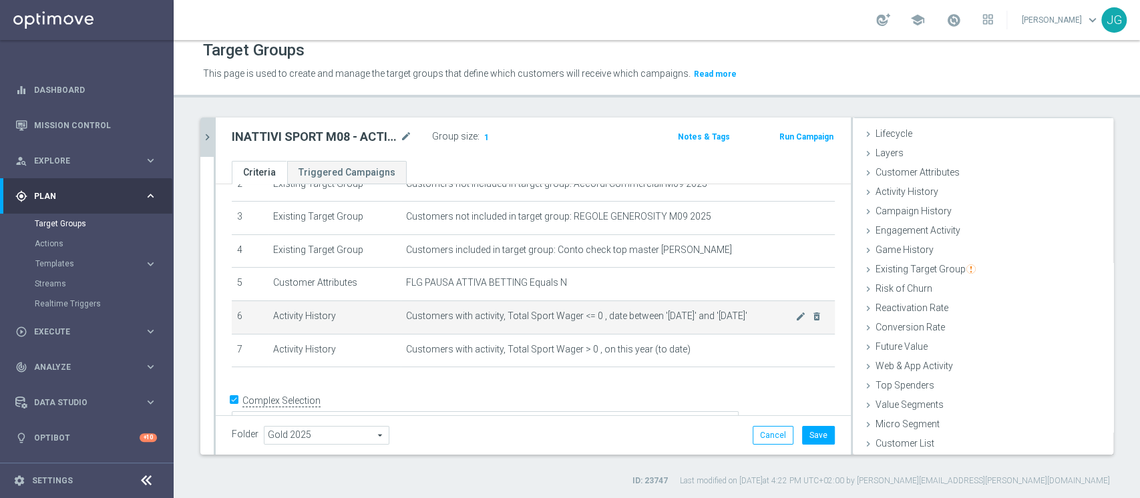
scroll to position [112, 0]
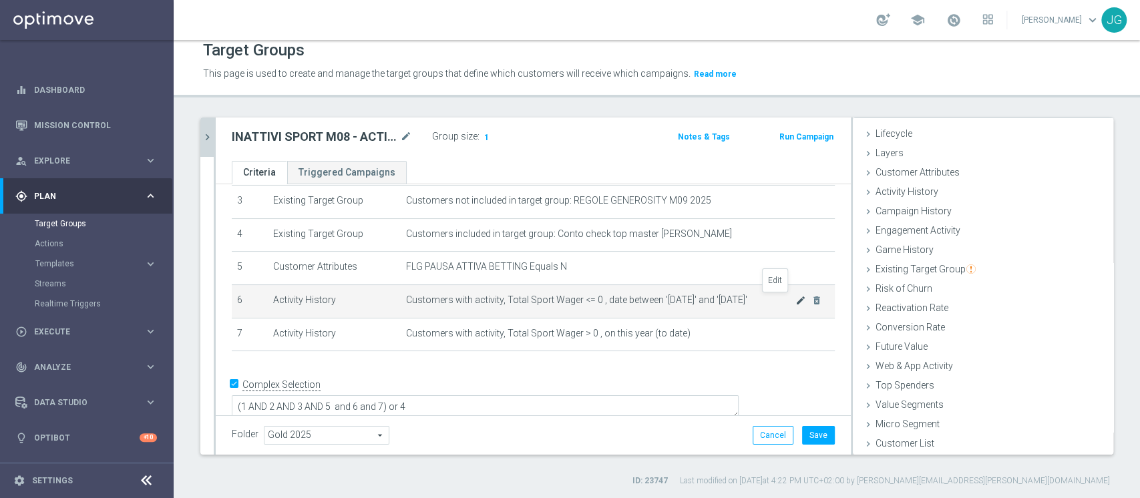
click at [795, 303] on icon "mode_edit" at bounding box center [800, 300] width 11 height 11
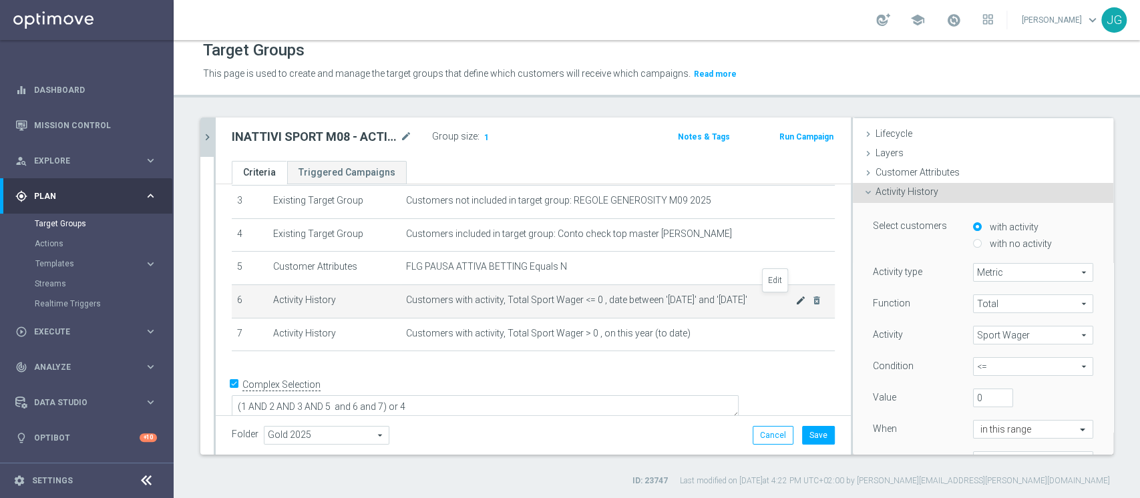
scroll to position [102, 0]
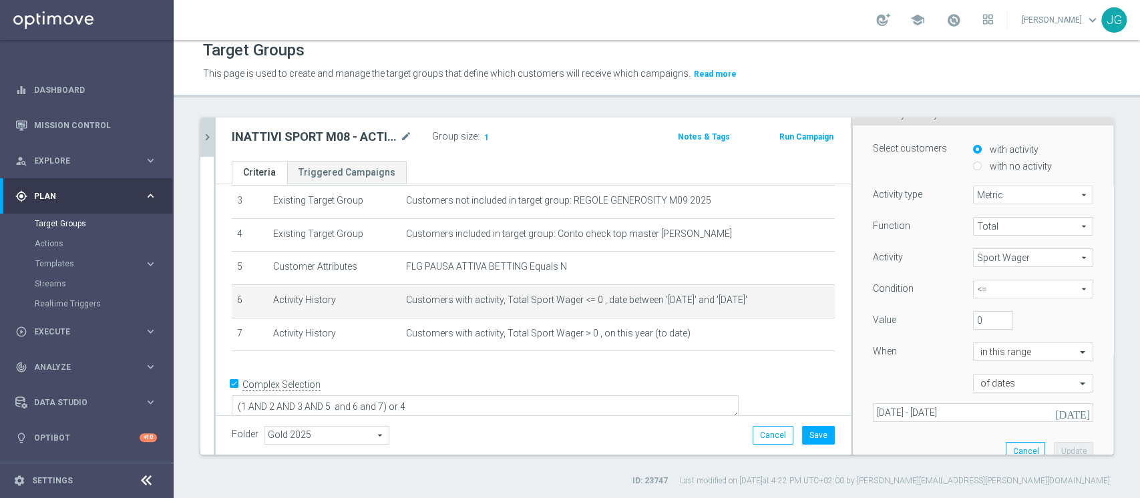
click at [999, 286] on span "<=" at bounding box center [1033, 289] width 119 height 17
click at [980, 377] on span "<" at bounding box center [1033, 378] width 107 height 11
type input "<"
click at [1054, 453] on button "Update" at bounding box center [1073, 451] width 39 height 19
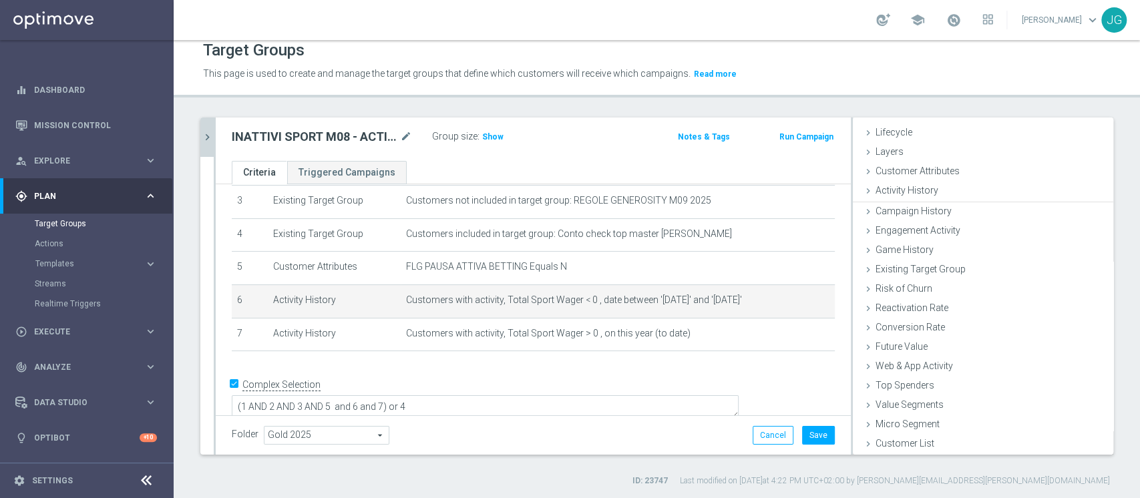
scroll to position [25, 0]
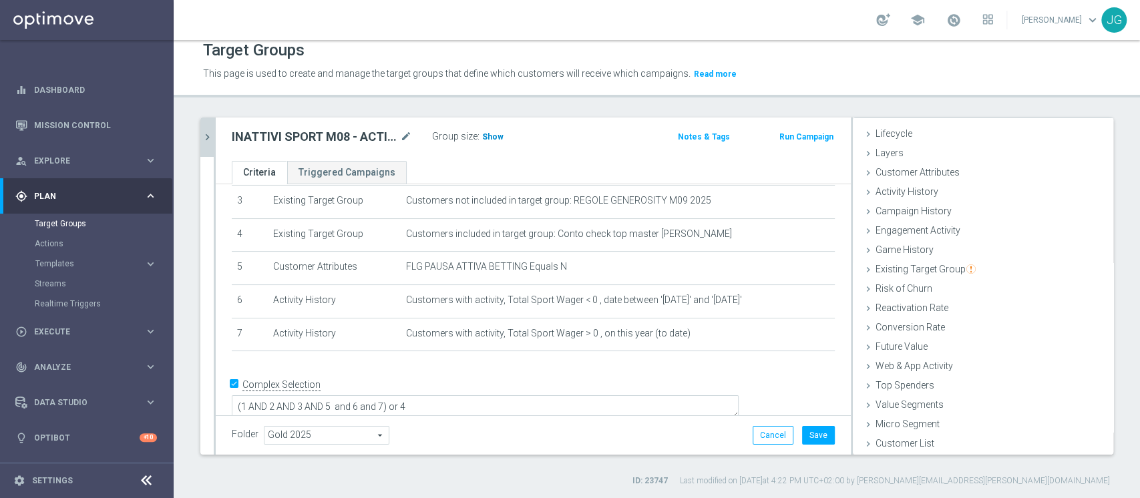
click at [495, 135] on span "Show" at bounding box center [492, 136] width 21 height 9
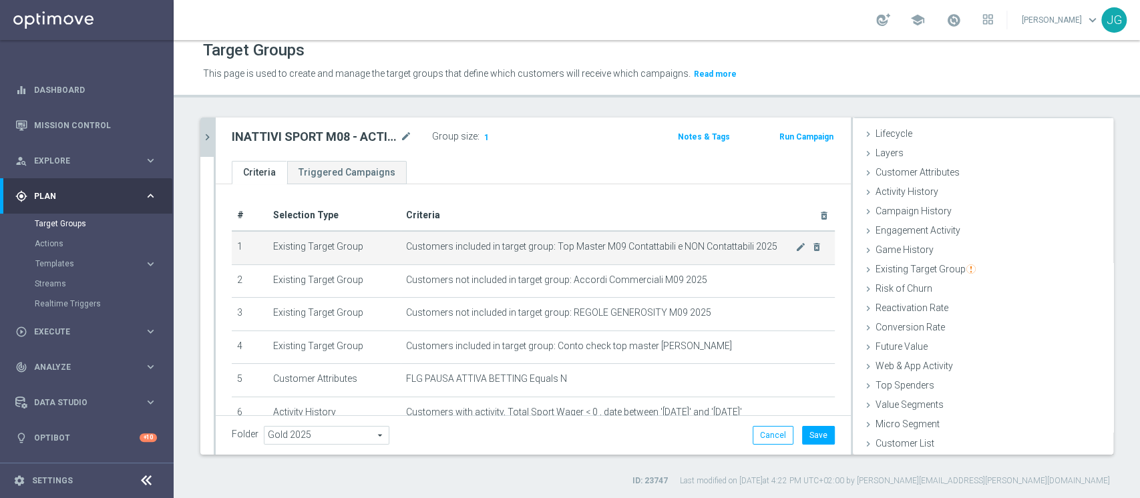
scroll to position [112, 0]
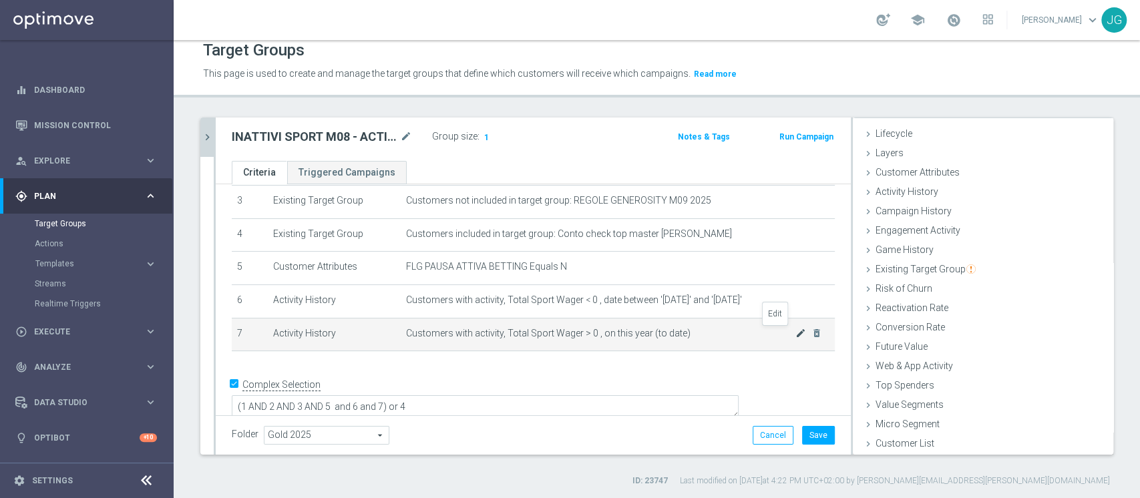
click at [795, 329] on icon "mode_edit" at bounding box center [800, 333] width 11 height 11
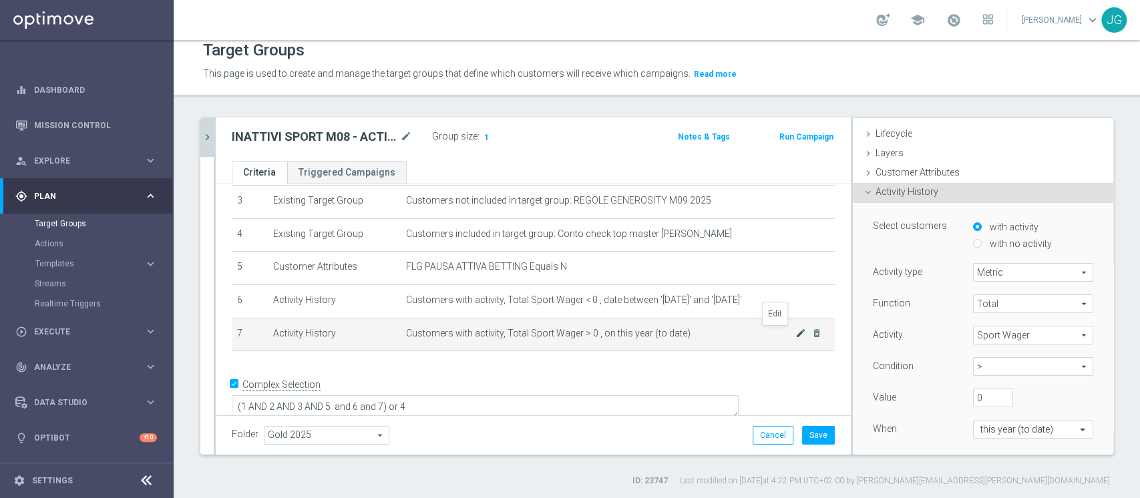
scroll to position [102, 0]
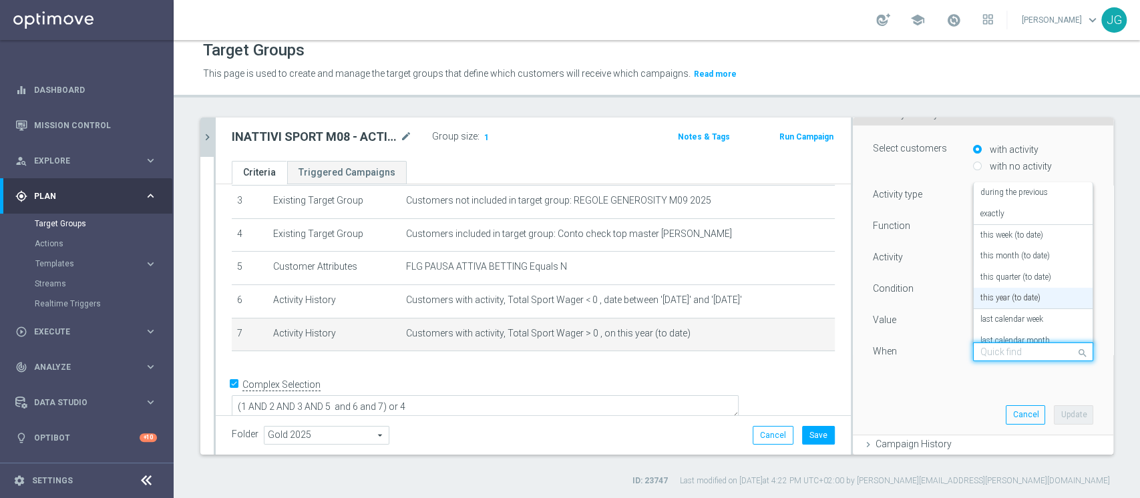
click at [1025, 352] on input "text" at bounding box center [1019, 353] width 79 height 12
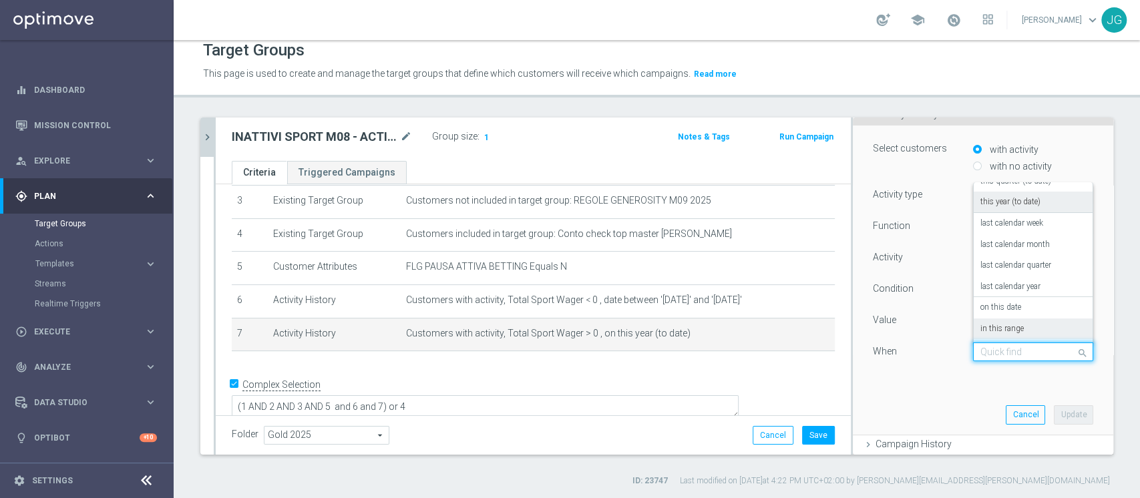
click at [998, 333] on div "in this range" at bounding box center [1033, 329] width 106 height 21
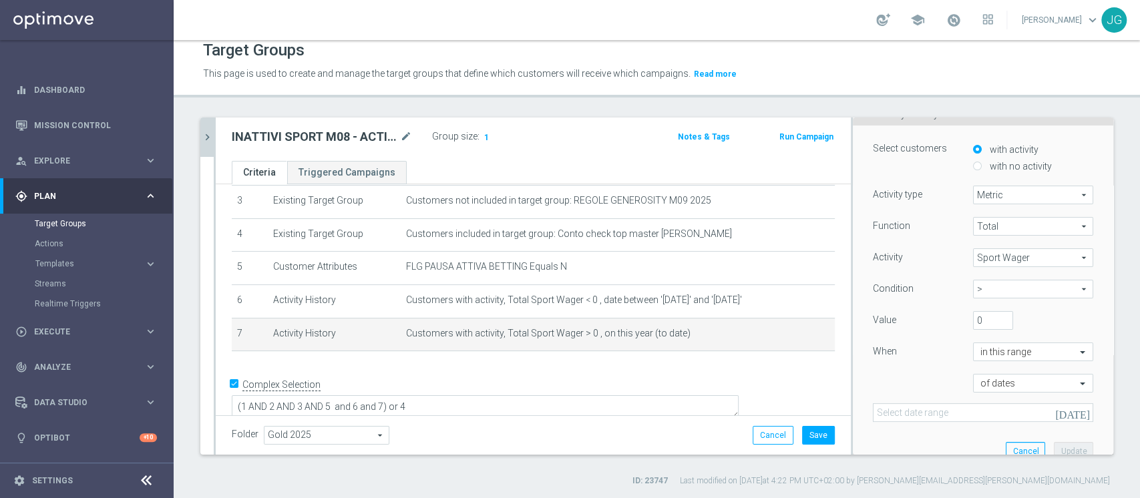
click at [1055, 411] on icon "[DATE]" at bounding box center [1073, 413] width 36 height 12
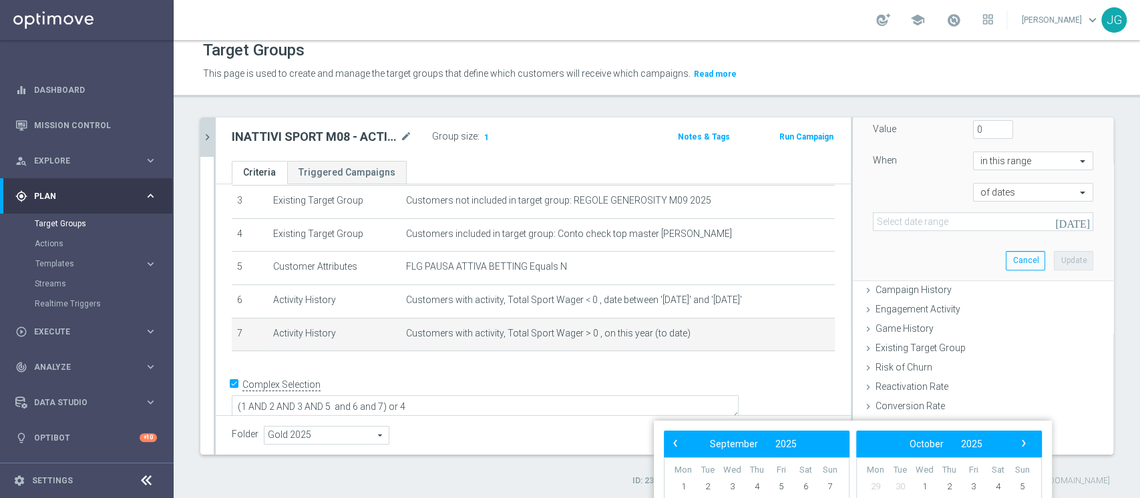
scroll to position [297, 0]
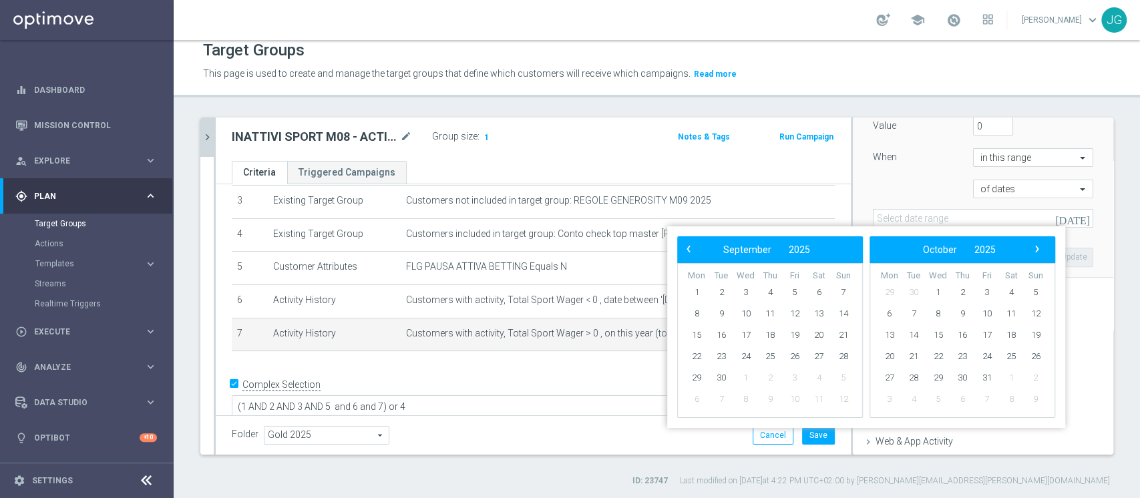
click at [628, 367] on div "+ Add Selection" at bounding box center [533, 368] width 623 height 11
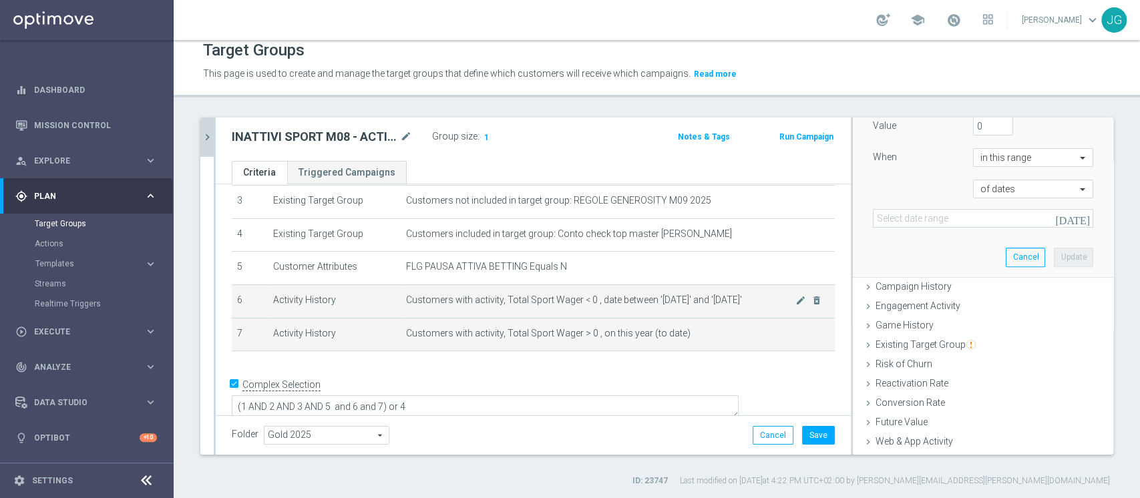
click at [640, 302] on span "Customers with activity, Total Sport Wager < 0 , date between '[DATE]' and '[DA…" at bounding box center [600, 300] width 389 height 11
click at [795, 299] on icon "mode_edit" at bounding box center [800, 300] width 11 height 11
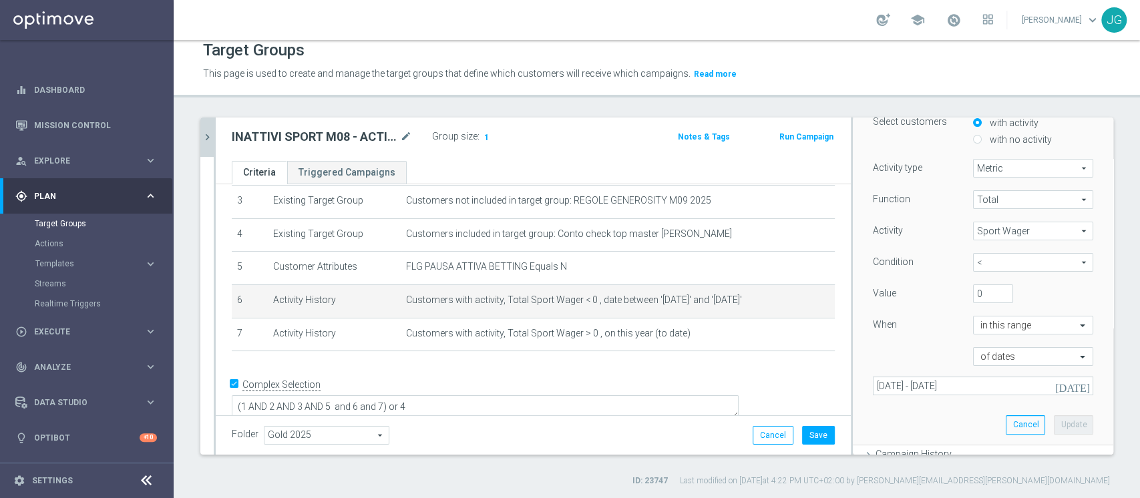
scroll to position [128, 0]
click at [973, 136] on input "with no activity" at bounding box center [977, 140] width 9 height 9
radio input "true"
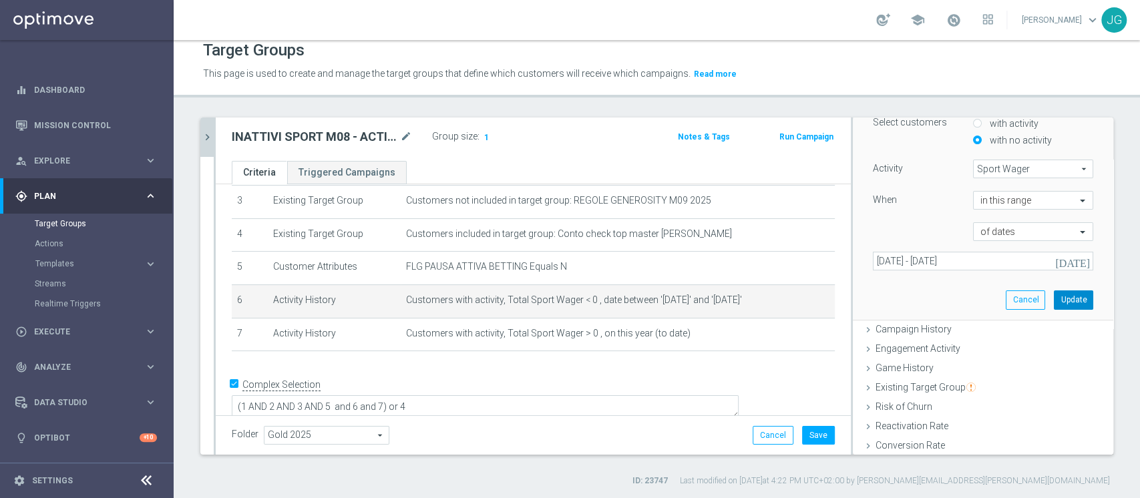
click at [1054, 298] on button "Update" at bounding box center [1073, 300] width 39 height 19
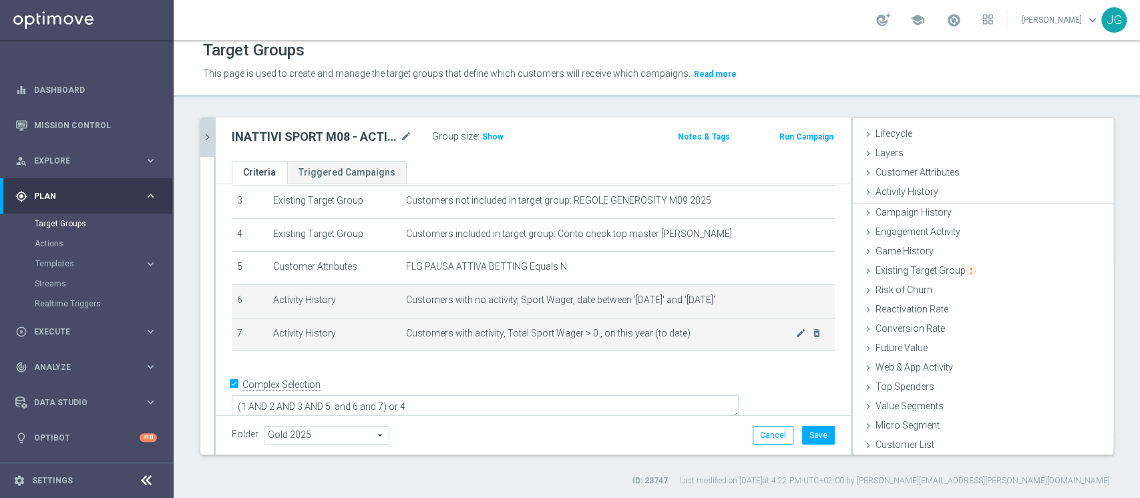
scroll to position [25, 0]
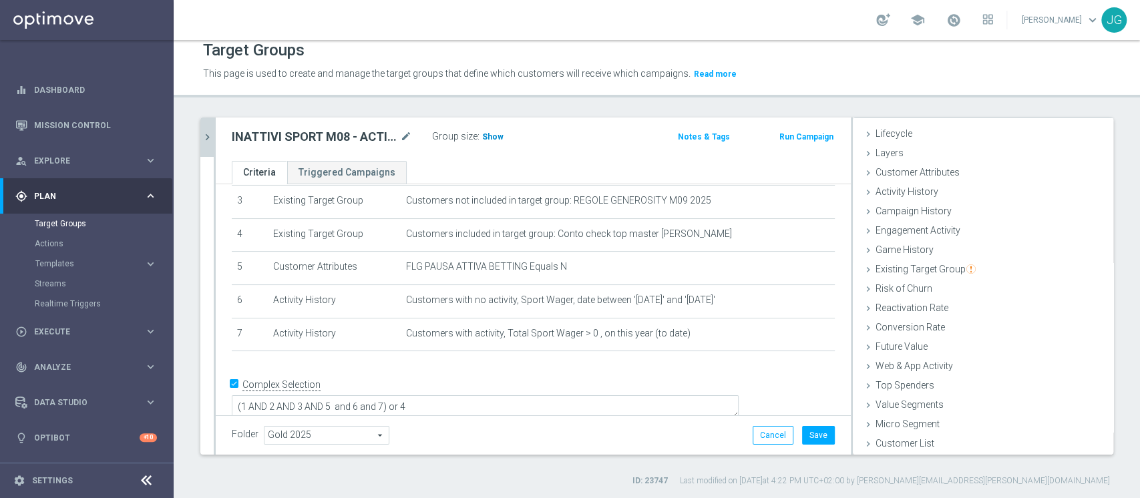
click at [492, 134] on span "Show" at bounding box center [492, 136] width 21 height 9
click at [812, 437] on button "Save" at bounding box center [818, 435] width 33 height 19
click at [401, 140] on icon "mode_edit" at bounding box center [406, 137] width 12 height 16
click at [208, 143] on button "chevron_right" at bounding box center [206, 137] width 13 height 39
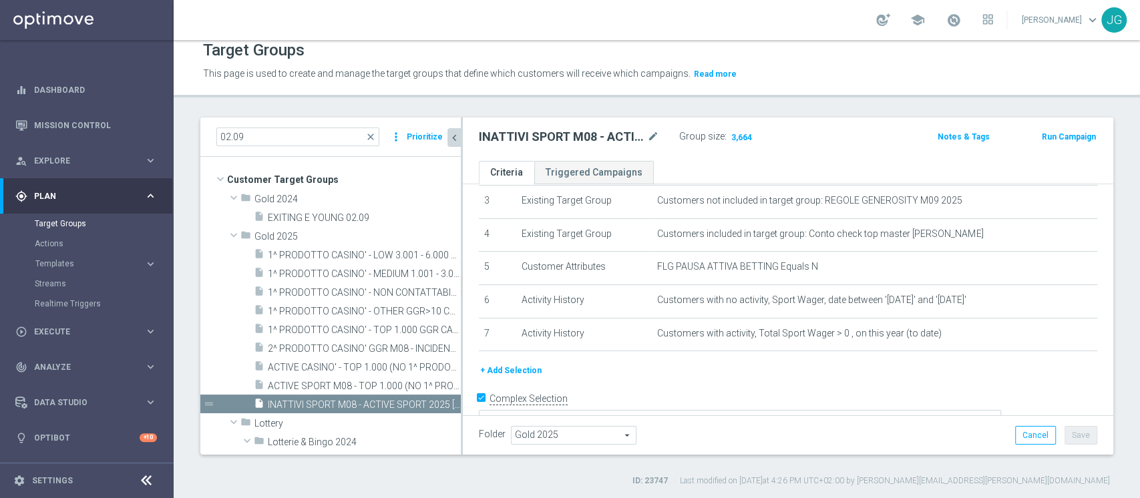
scroll to position [50, 0]
click at [335, 387] on span "ACTIVE SPORT M08 - TOP 1.000 (NO 1^ PRODOTTO SPORT PER GGR M08) CONTATTABILI E …" at bounding box center [349, 386] width 163 height 11
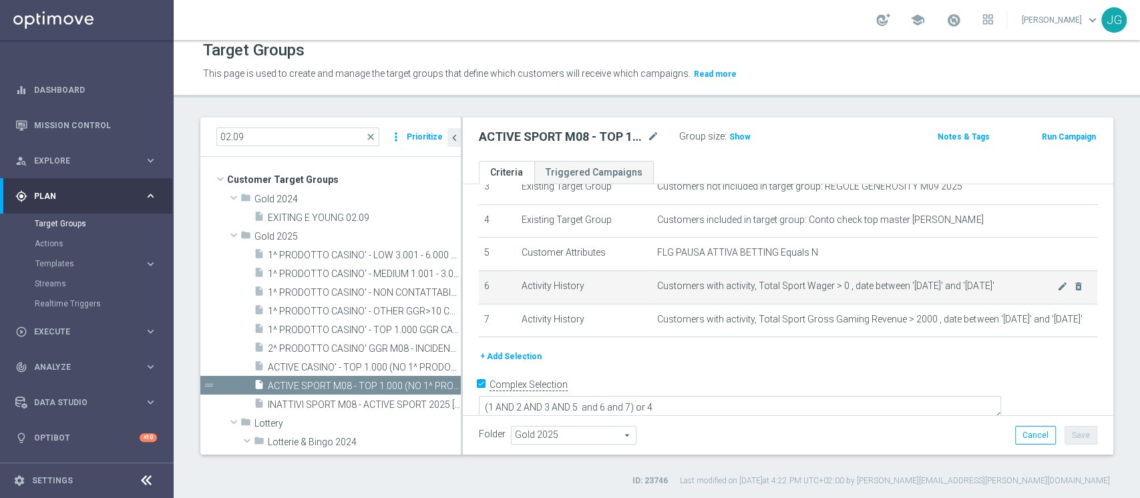
scroll to position [126, 0]
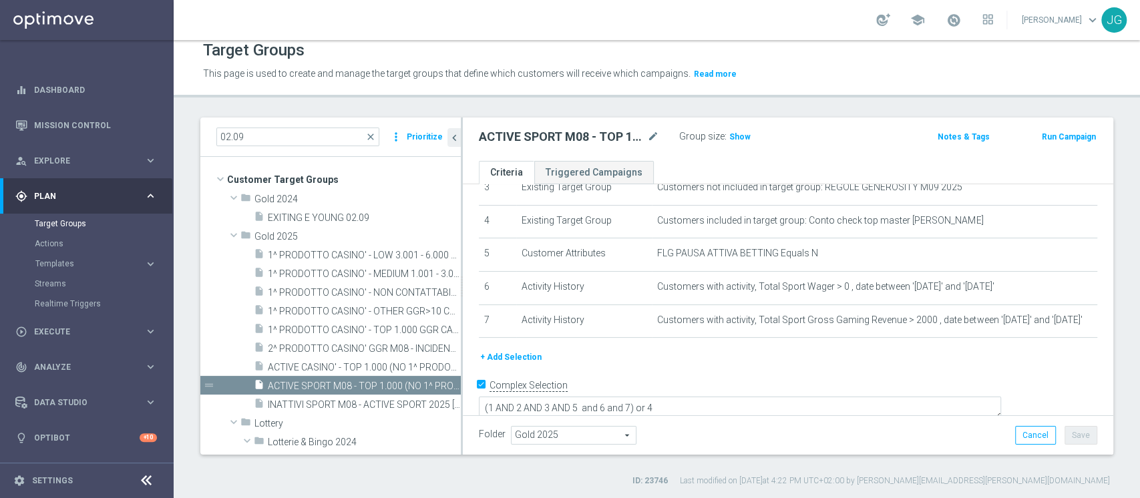
click at [514, 350] on button "+ Add Selection" at bounding box center [511, 357] width 64 height 15
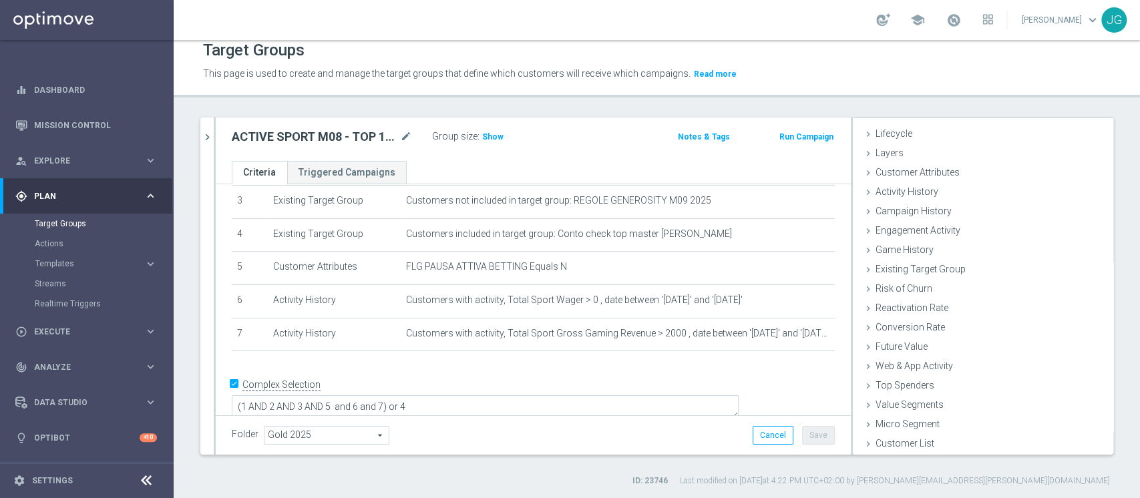
scroll to position [25, 0]
click at [482, 134] on span "Show" at bounding box center [492, 136] width 21 height 9
click at [880, 268] on span "Existing Target Group" at bounding box center [926, 269] width 100 height 11
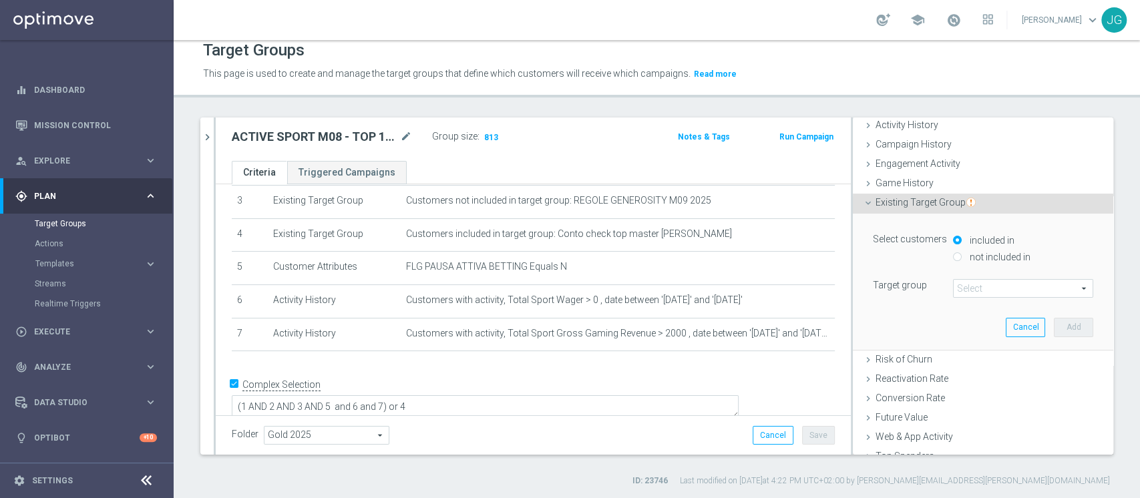
scroll to position [102, 0]
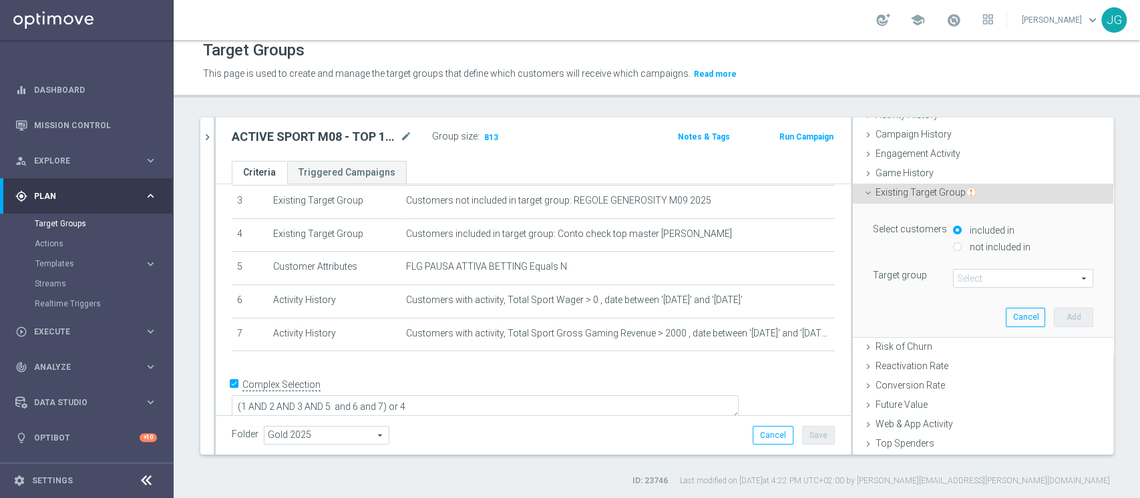
click at [966, 248] on label "not included in" at bounding box center [998, 247] width 64 height 12
click at [960, 248] on input "not included in" at bounding box center [957, 246] width 9 height 9
radio input "true"
click at [960, 277] on span at bounding box center [1023, 278] width 139 height 17
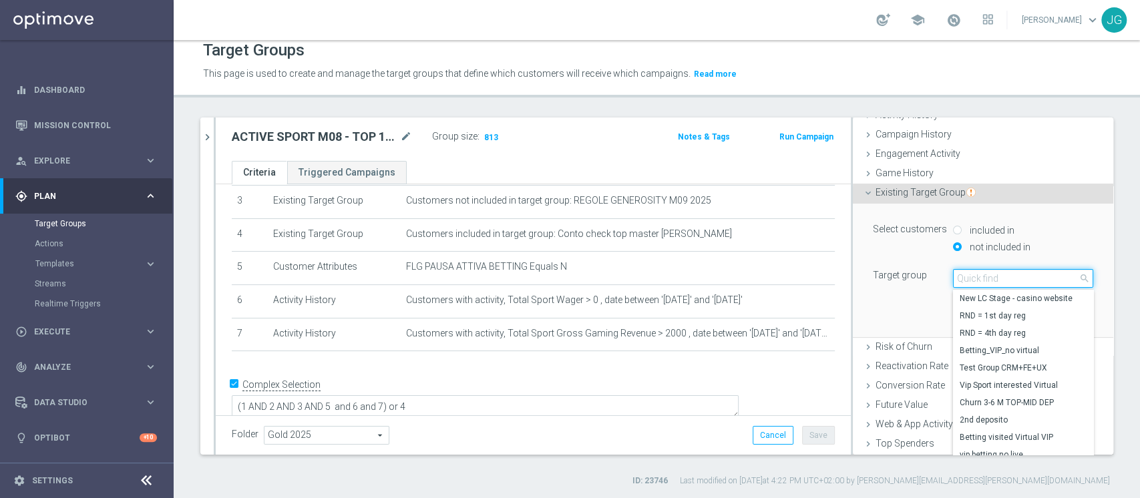
click at [985, 286] on input "search" at bounding box center [1023, 278] width 140 height 19
paste input "INATTIVI SPORT M08 - ACTIVE SPORT 2025 [DATE]"
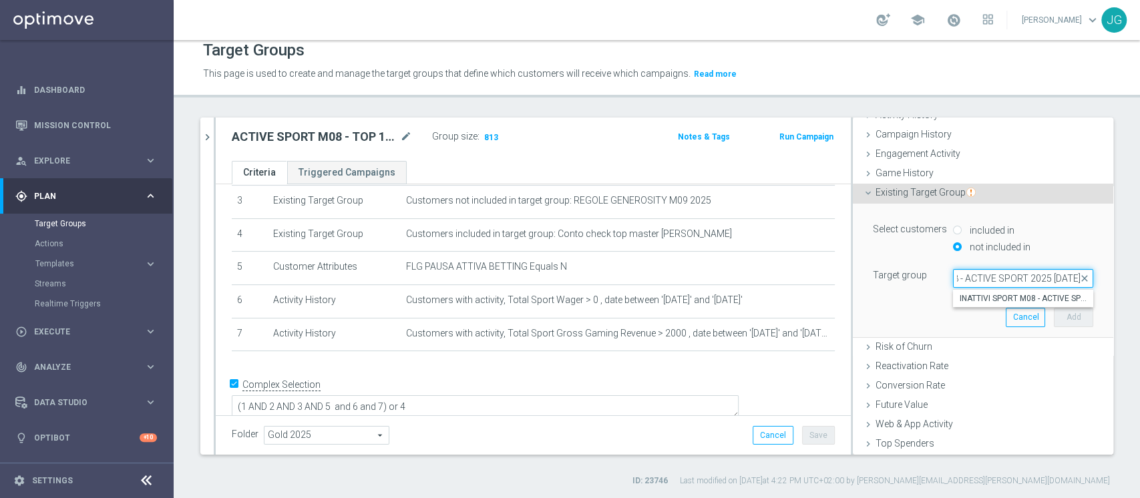
type input "INATTIVI SPORT M08 - ACTIVE SPORT 2025 [DATE]"
click at [972, 296] on span "INATTIVI SPORT M08 - ACTIVE SPORT 2025 [DATE]" at bounding box center [1023, 298] width 127 height 11
type input "INATTIVI SPORT M08 - ACTIVE SPORT 2025 [DATE]"
click at [1057, 313] on button "Add" at bounding box center [1073, 317] width 39 height 19
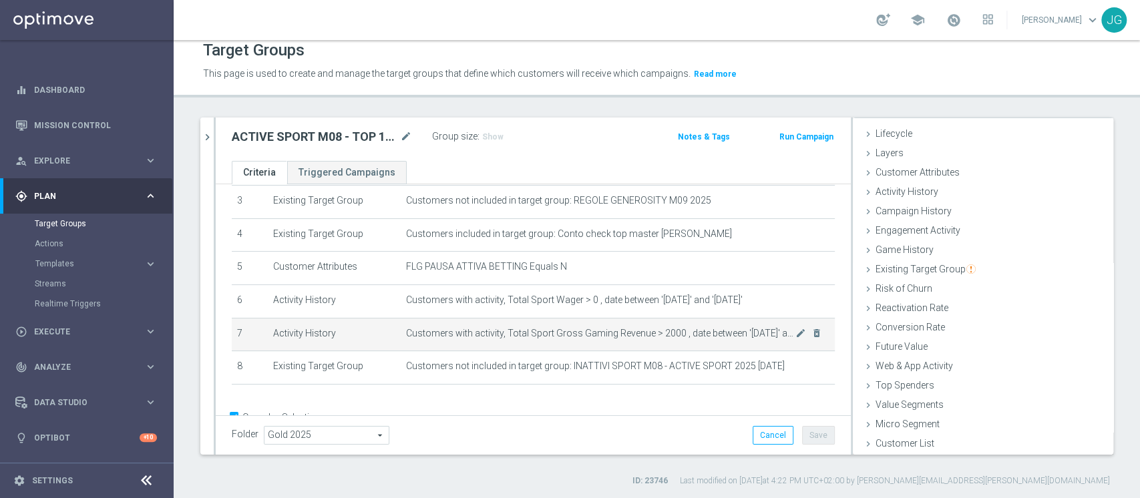
scroll to position [147, 0]
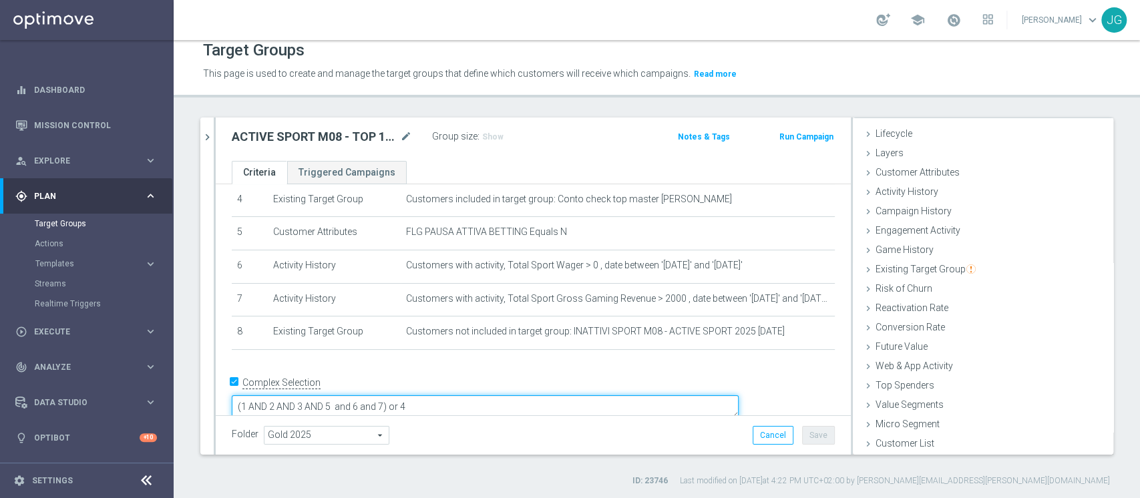
click at [479, 395] on textarea "(1 AND 2 AND 3 AND 5 and 6 and 7) or 4" at bounding box center [485, 406] width 507 height 23
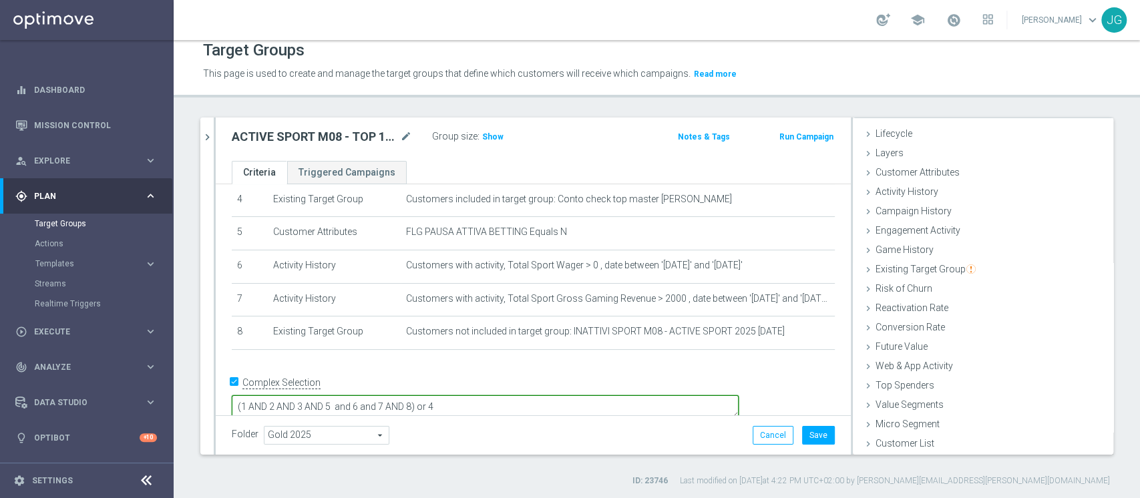
type textarea "(1 AND 2 AND 3 AND 5 and 6 and 7 AND 8) or 4"
click at [807, 435] on button "Save" at bounding box center [818, 435] width 33 height 19
click at [492, 137] on span "Show" at bounding box center [492, 136] width 21 height 9
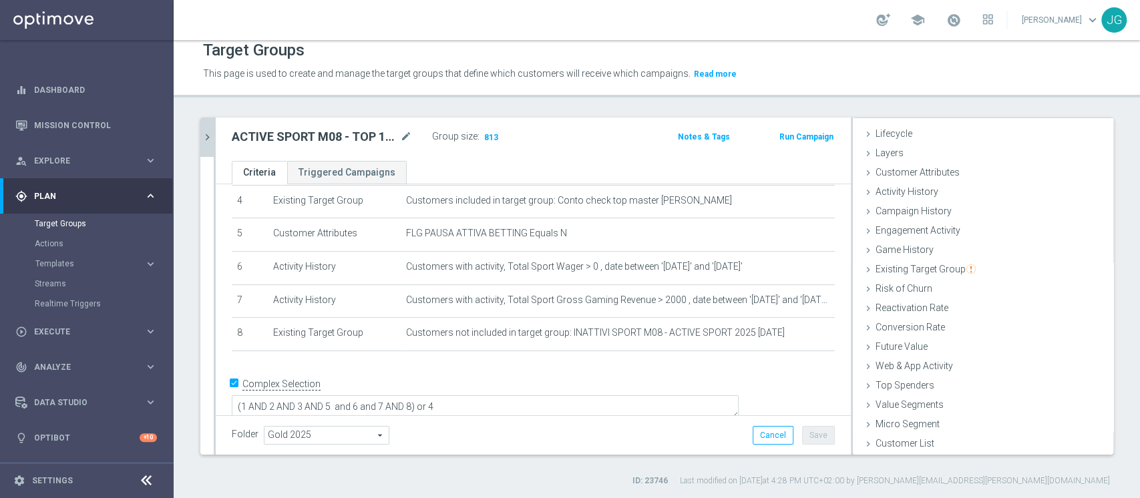
click at [212, 138] on icon "chevron_right" at bounding box center [207, 137] width 13 height 13
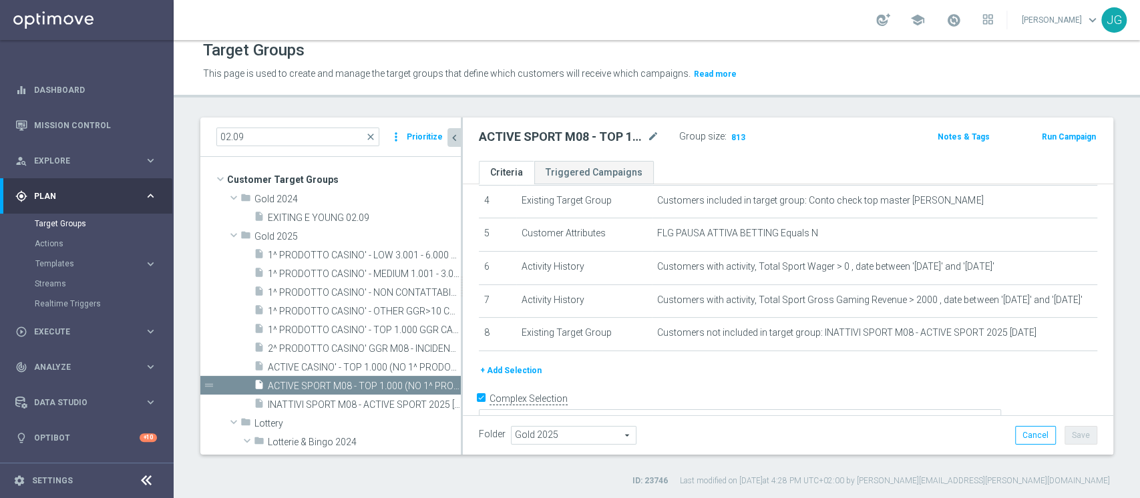
scroll to position [50, 0]
